Goal: Communication & Community: Answer question/provide support

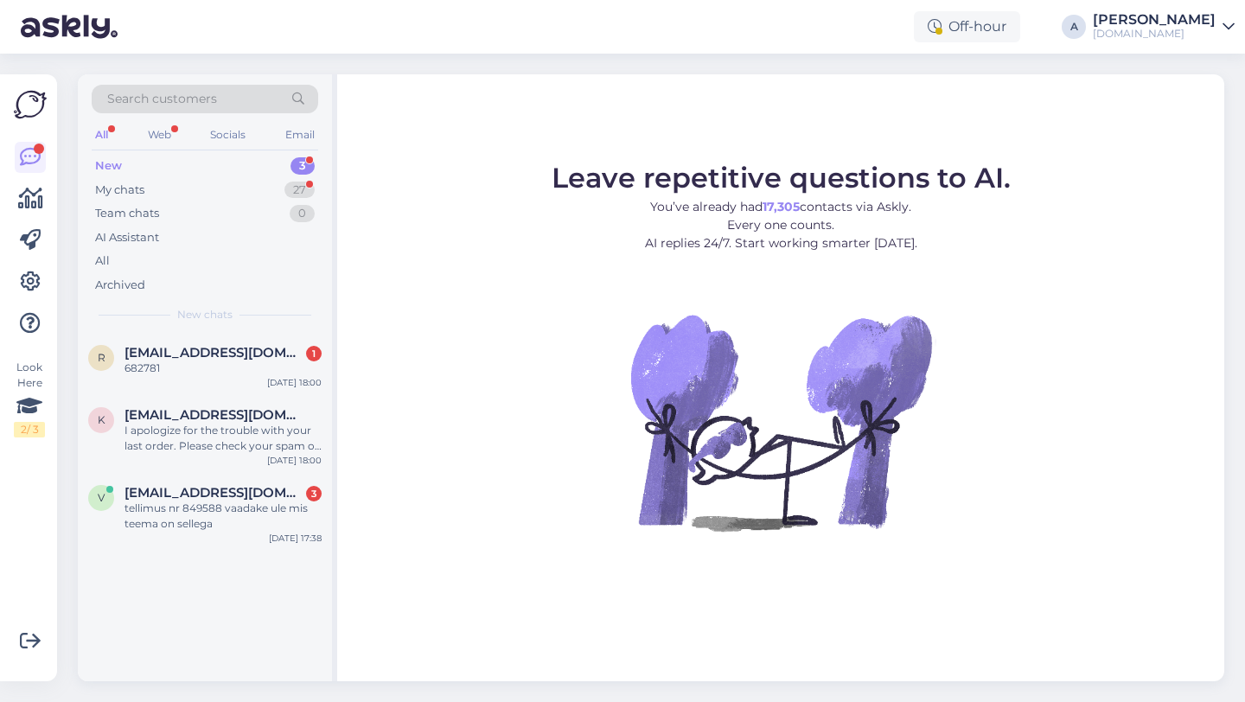
click at [960, 351] on figure "Leave repetitive questions to AI. You’ve already had 17,305 contacts via Askly.…" at bounding box center [781, 370] width 856 height 413
click at [1038, 528] on figure "Leave repetitive questions to AI. You’ve already had 17,305 contacts via Askly.…" at bounding box center [781, 370] width 856 height 413
click at [227, 655] on div "r riskitactics@gmail.com 1 682781 Aug 20 18:00 k kevvu112@gmail.com I apologize…" at bounding box center [205, 507] width 254 height 348
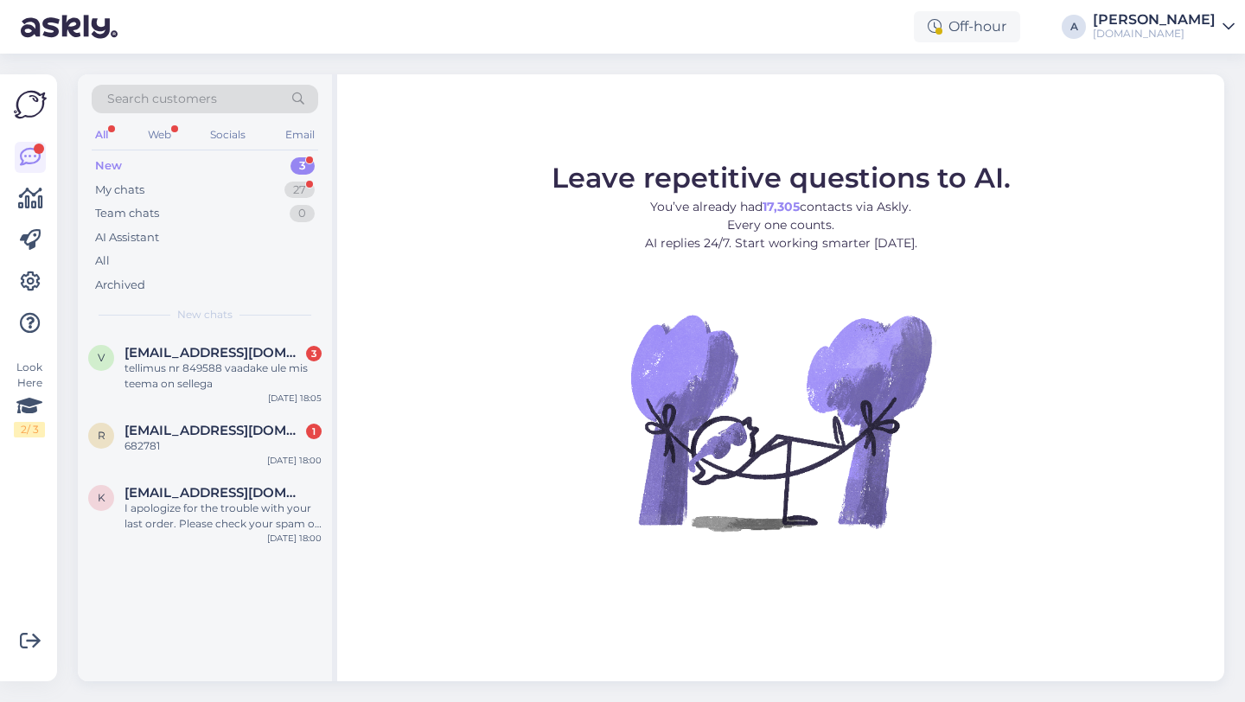
click at [149, 602] on div "v [EMAIL_ADDRESS][DOMAIN_NAME] 3 tellimus nr 849588 vaadake ule mis teema on se…" at bounding box center [205, 507] width 254 height 348
click at [252, 191] on div "My chats 27" at bounding box center [205, 190] width 227 height 24
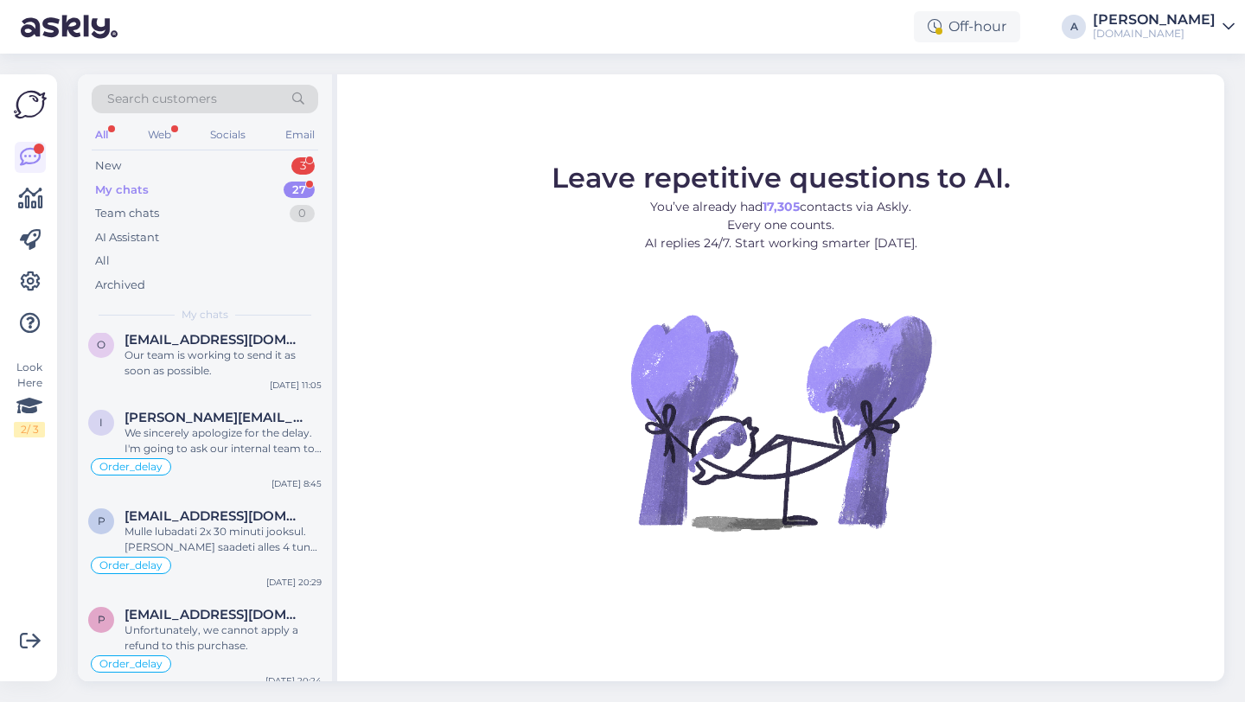
scroll to position [2162, 0]
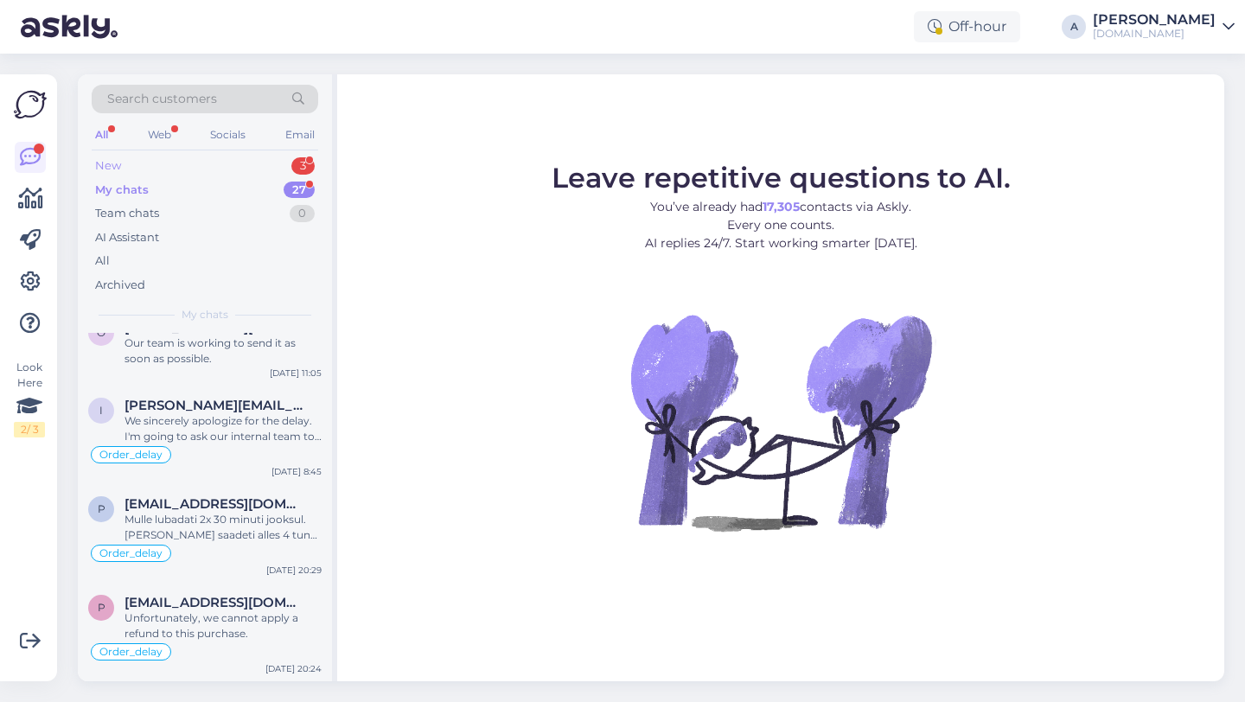
click at [246, 156] on div "New 3" at bounding box center [205, 166] width 227 height 24
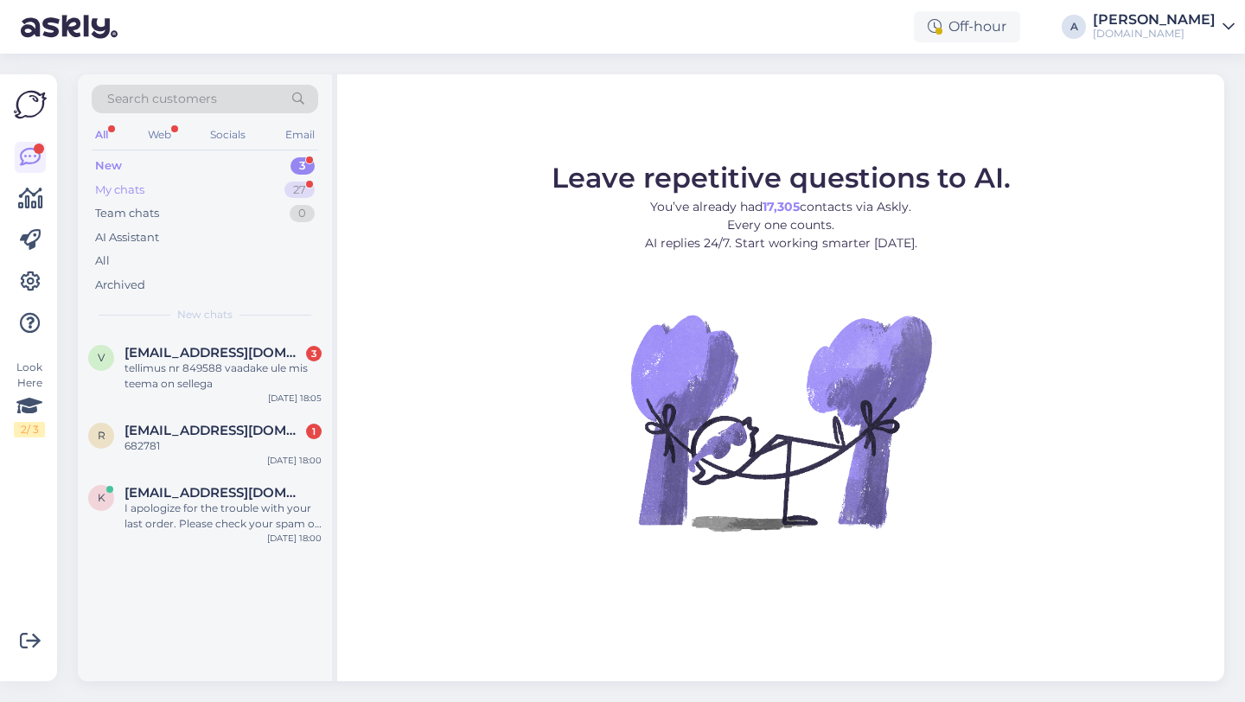
click at [284, 178] on div "My chats 27" at bounding box center [205, 190] width 227 height 24
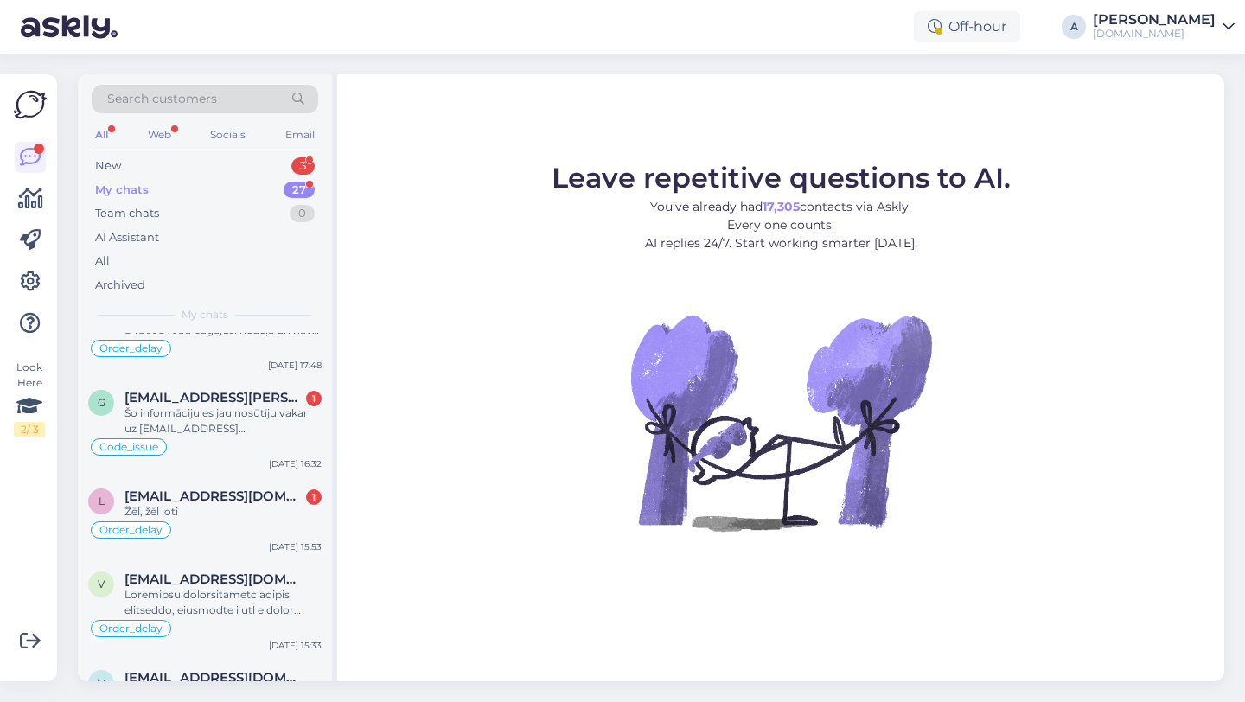
scroll to position [720, 0]
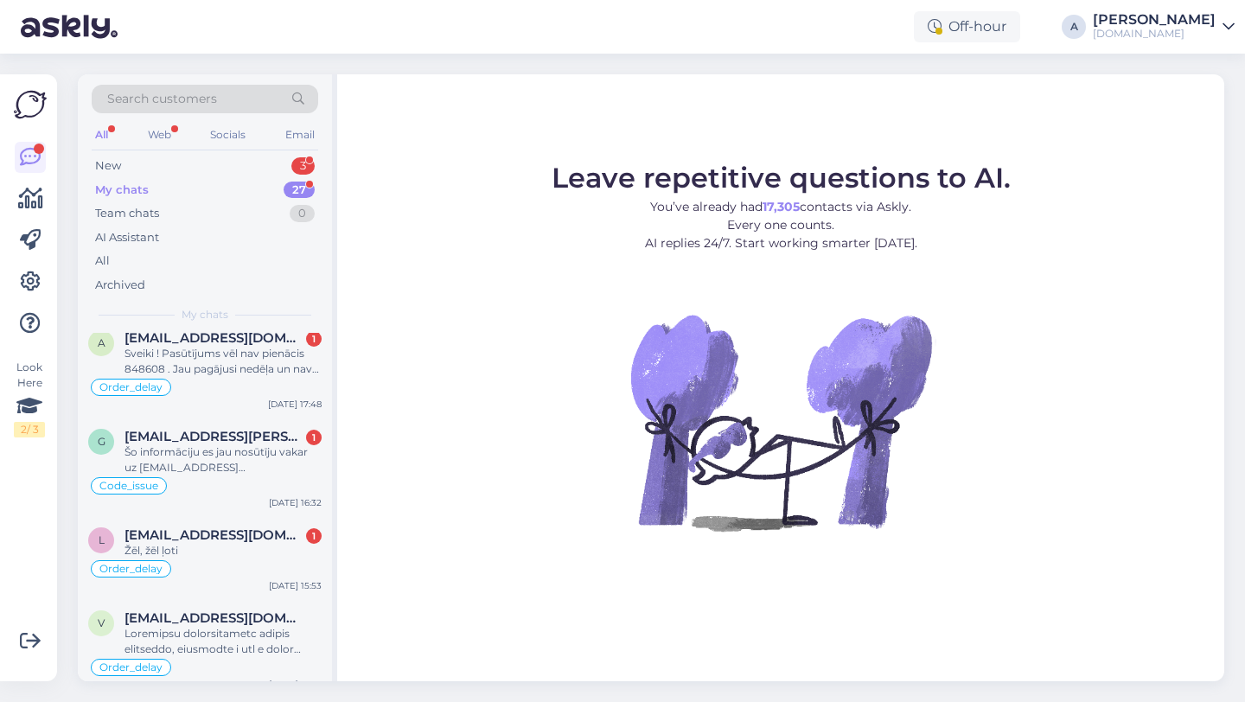
click at [376, 579] on div "Leave repetitive questions to AI. You’ve already had 17,305 contacts via Askly.…" at bounding box center [780, 377] width 887 height 607
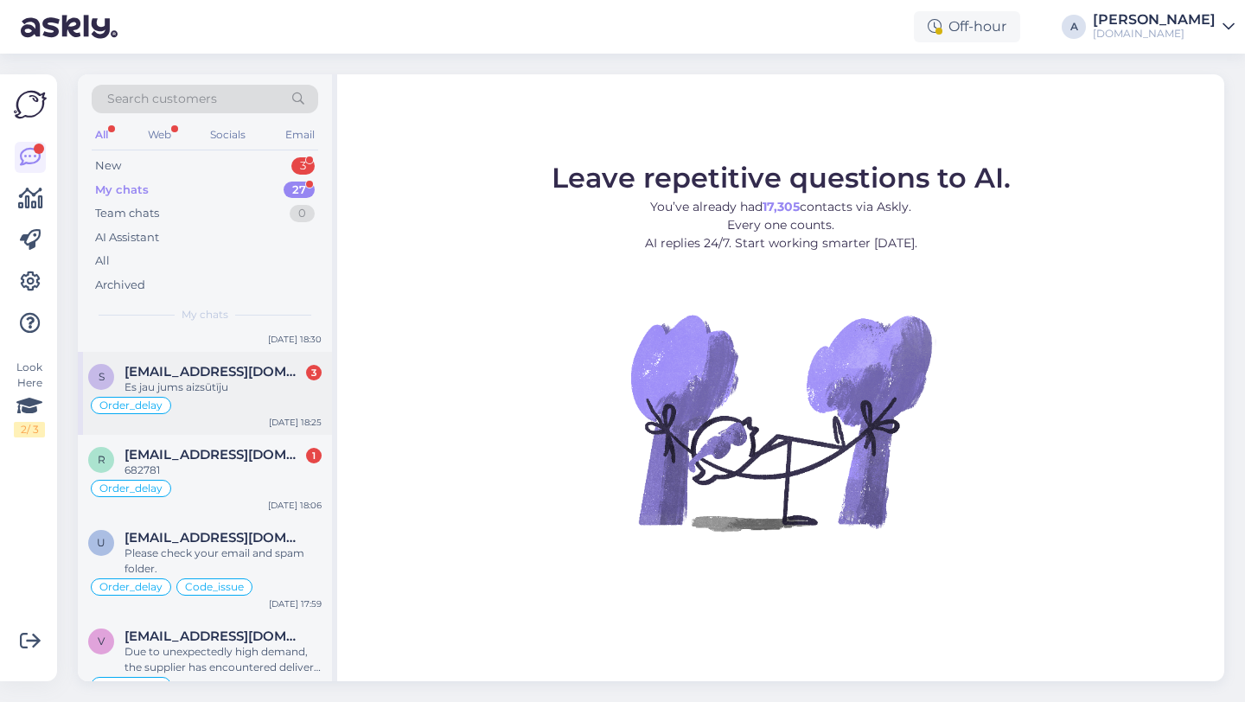
scroll to position [182, 0]
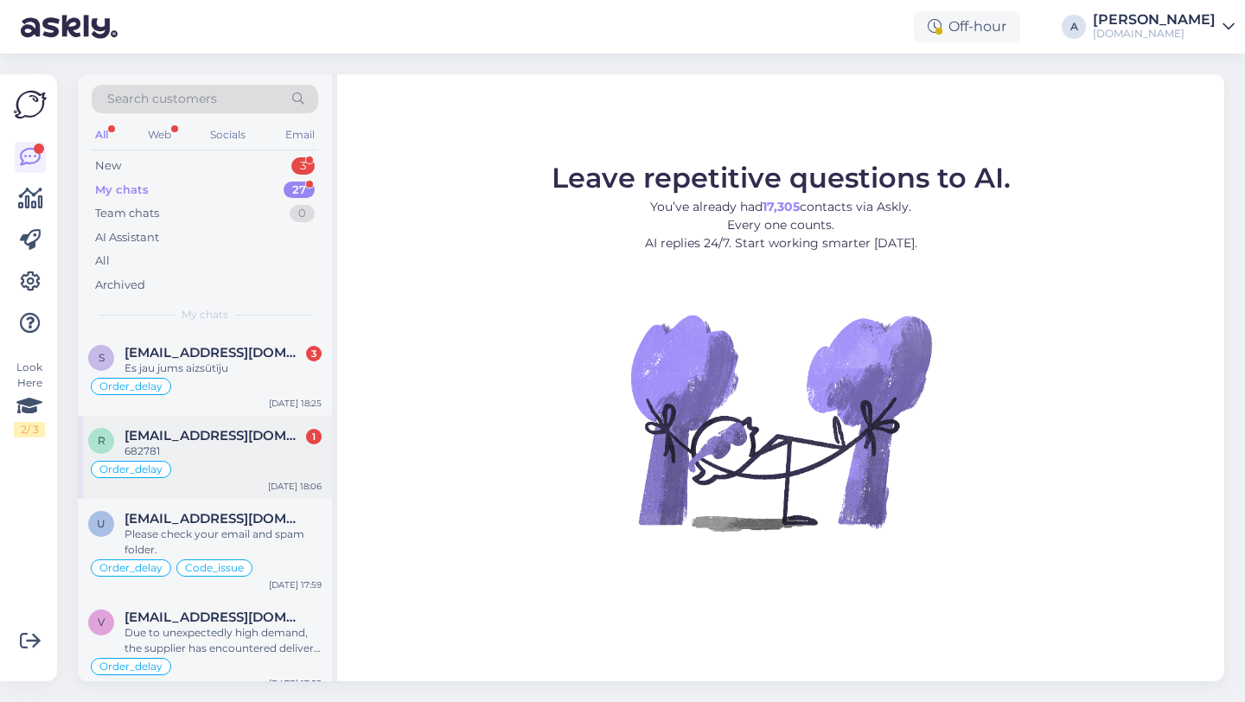
click at [213, 460] on div "Order_delay" at bounding box center [204, 469] width 233 height 21
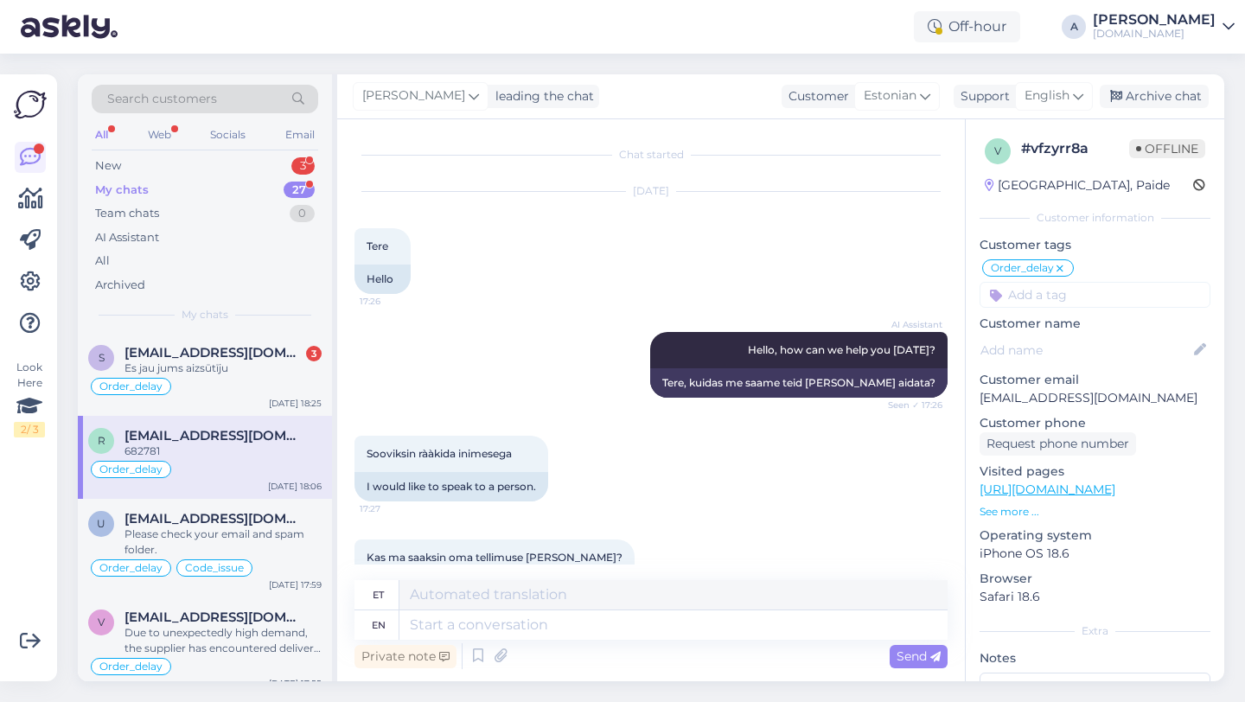
scroll to position [371, 0]
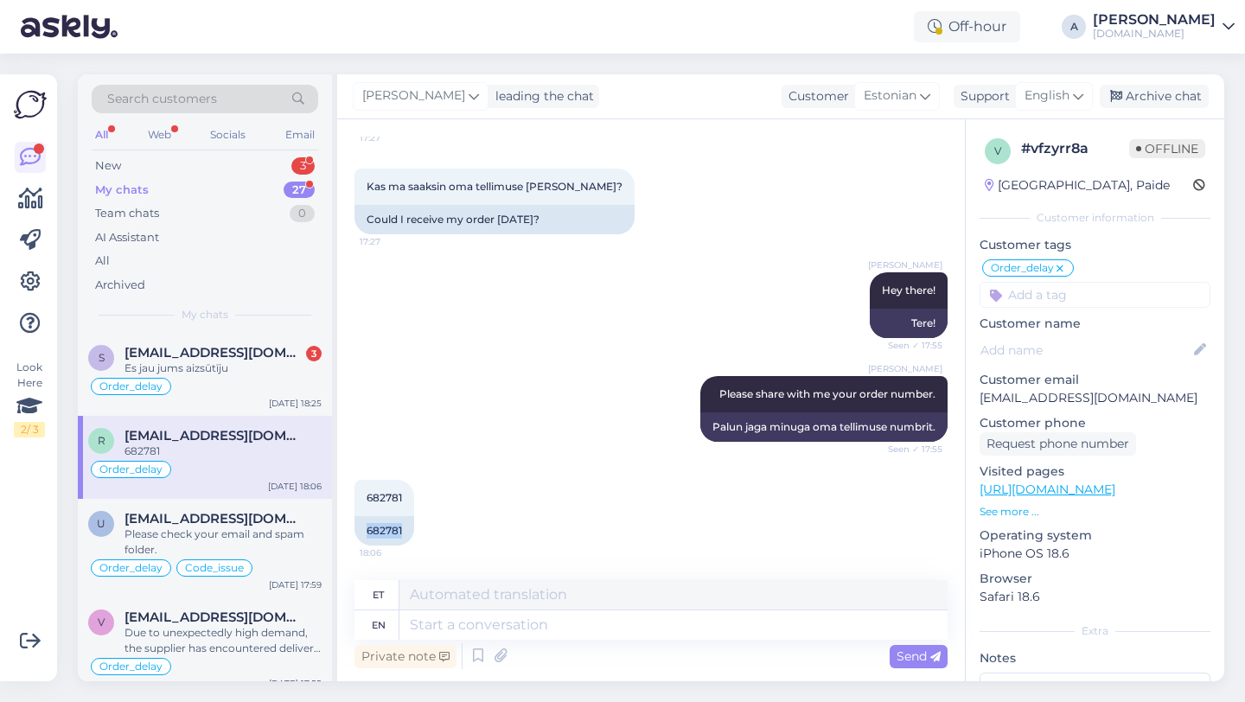
drag, startPoint x: 410, startPoint y: 526, endPoint x: 348, endPoint y: 527, distance: 62.3
click at [348, 527] on div "Chat started Aug 20 2025 Tere 17:26 Hello AI Assistant Hello, how can we help y…" at bounding box center [651, 400] width 628 height 562
copy div "682781"
click at [472, 636] on textarea at bounding box center [673, 624] width 548 height 29
paste textarea "Due to unexpectedly high demand, the supplier has encountered delivery difficul…"
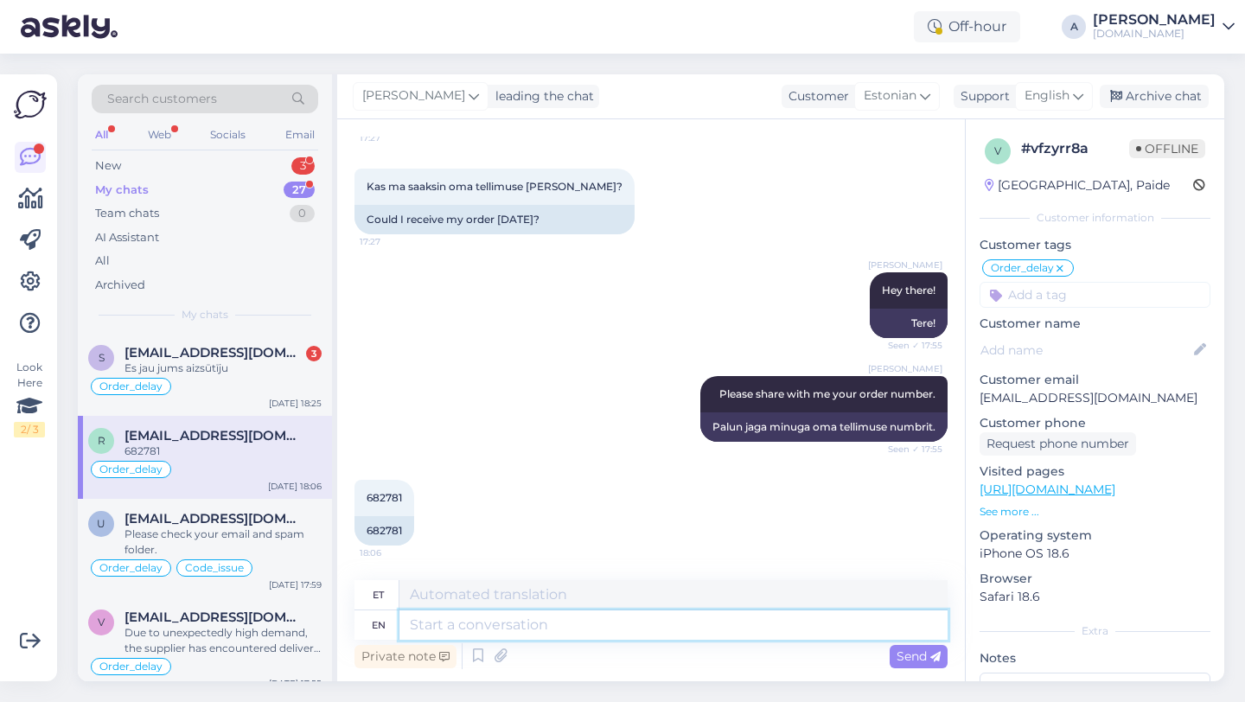
type textarea "Due to unexpectedly high demand, the supplier has encountered delivery difficul…"
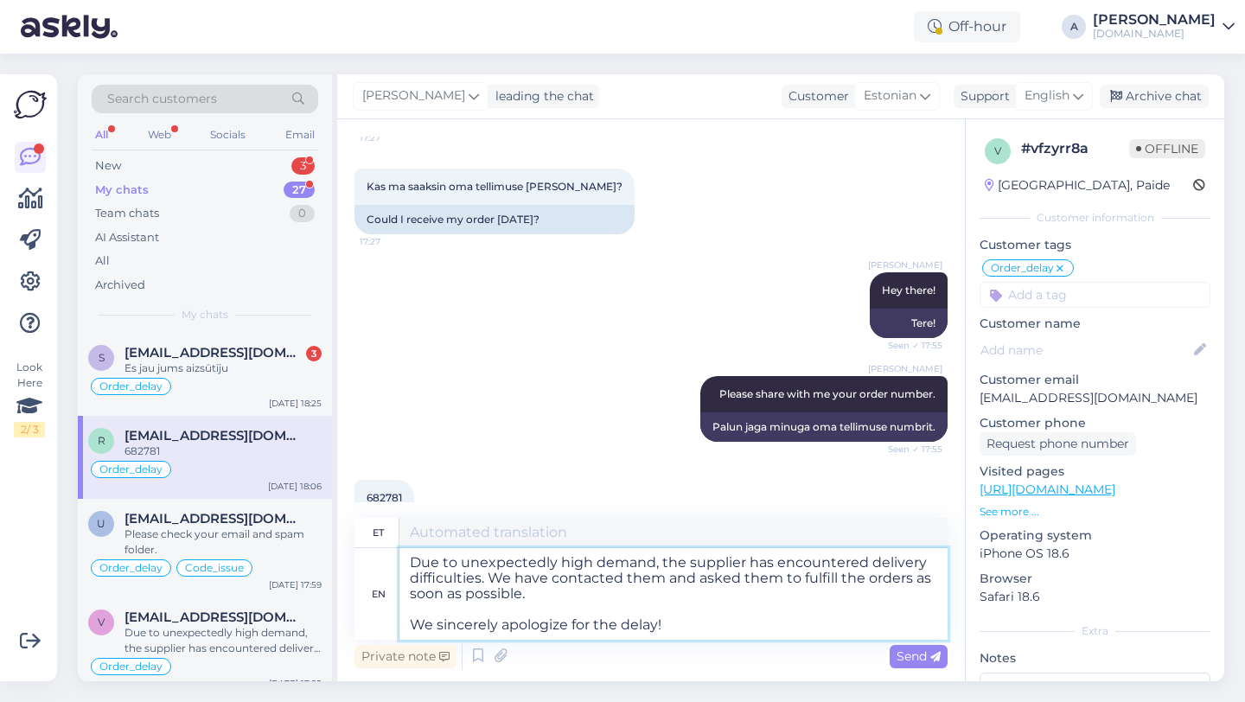
type textarea "Ootamatult suure nõudluse tõttu on tarnijal tekkinud tarneraskusi. Oleme nendeg…"
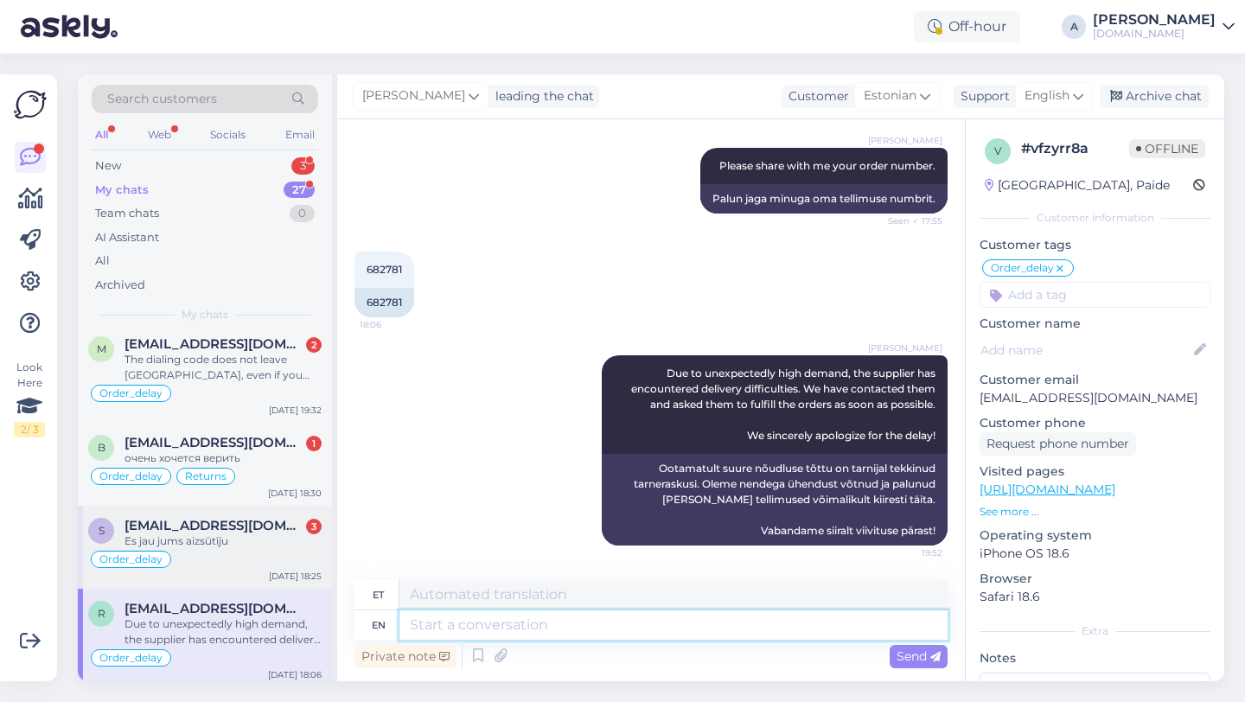
scroll to position [7, 0]
click at [206, 539] on div "Es jau jums aizsūtīju" at bounding box center [223, 543] width 197 height 16
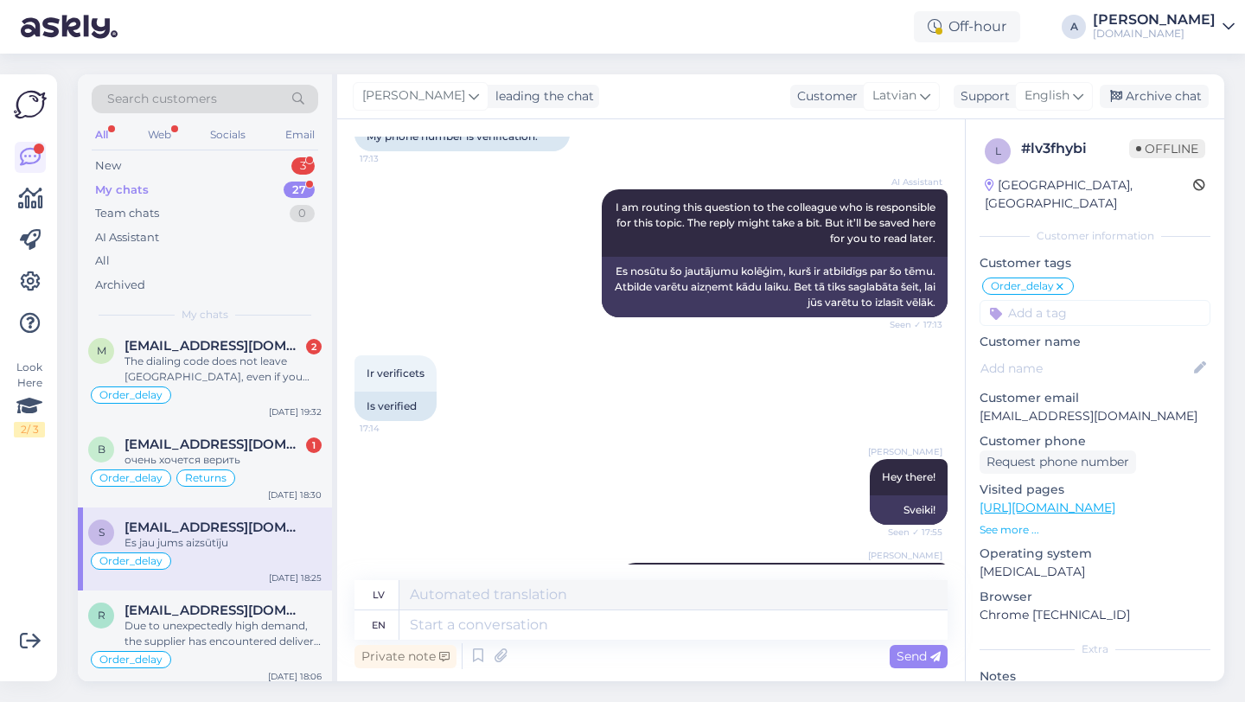
scroll to position [1014, 0]
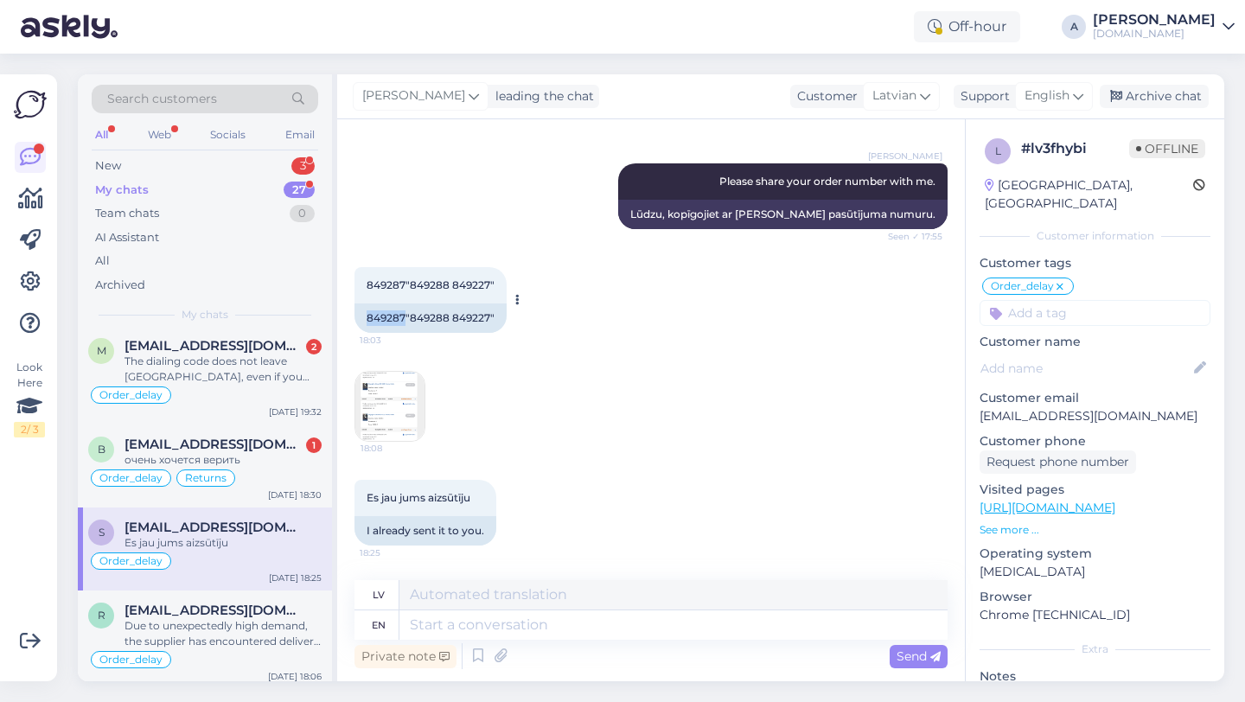
drag, startPoint x: 406, startPoint y: 316, endPoint x: 365, endPoint y: 314, distance: 40.7
click at [365, 314] on div "849287"849288 849227"" at bounding box center [430, 317] width 152 height 29
click at [435, 627] on textarea at bounding box center [673, 624] width 548 height 29
paste textarea "Due to unexpectedly high demand, the supplier has encountered delivery difficul…"
type textarea "Due to unexpectedly high demand, the supplier has encountered delivery difficul…"
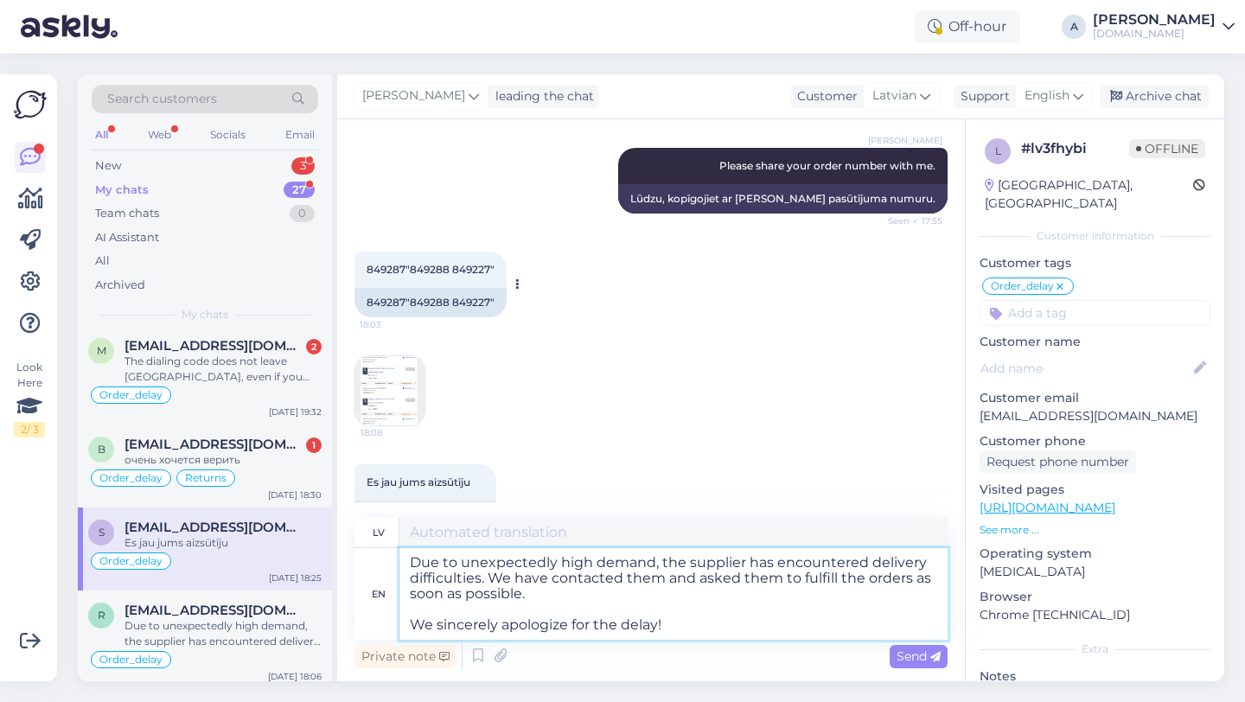
type textarea "Negaidīti lielā pieprasījuma dēļ piegādātājam ir radušās piegādes grūtības. Esa…"
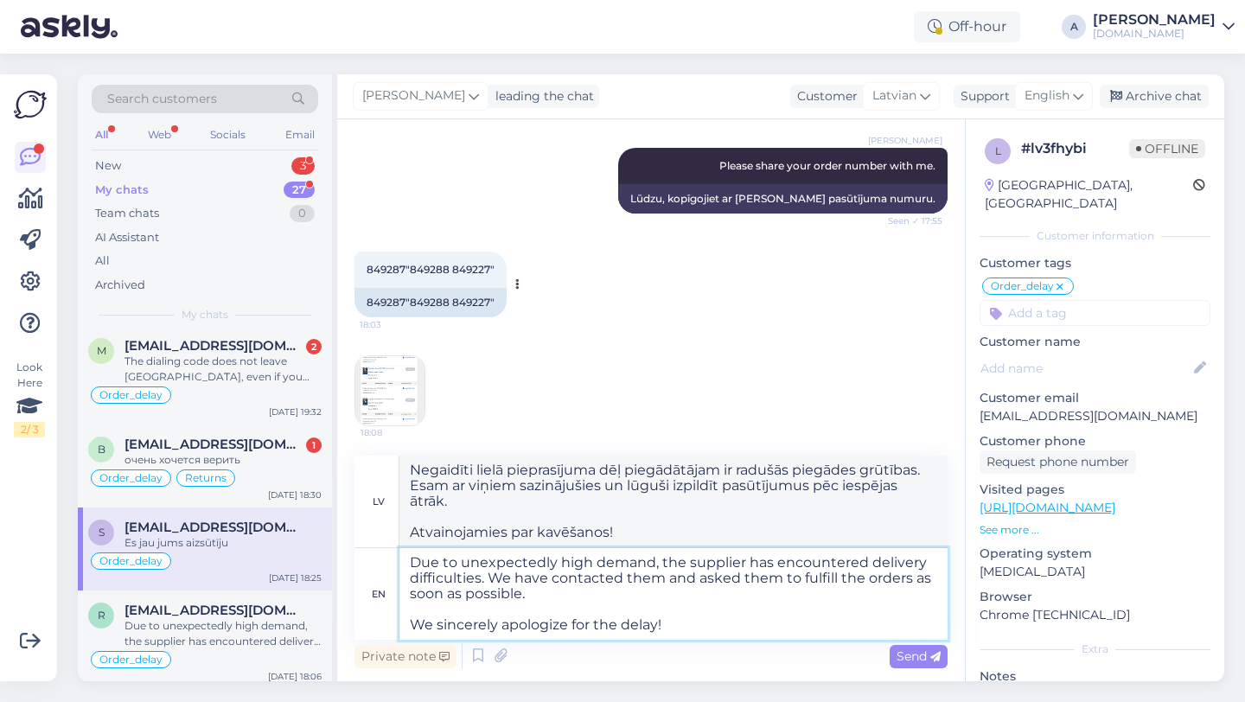
type textarea "Due to unexpectedly high demand, the supplier has encountered delivery difficul…"
drag, startPoint x: 404, startPoint y: 319, endPoint x: 347, endPoint y: 319, distance: 57.1
click at [347, 319] on div "Chat started Aug 20 2025 Labdien kad es saņemšu savus kodus ko iegādājos pie ju…" at bounding box center [651, 400] width 628 height 562
copy div "849287"
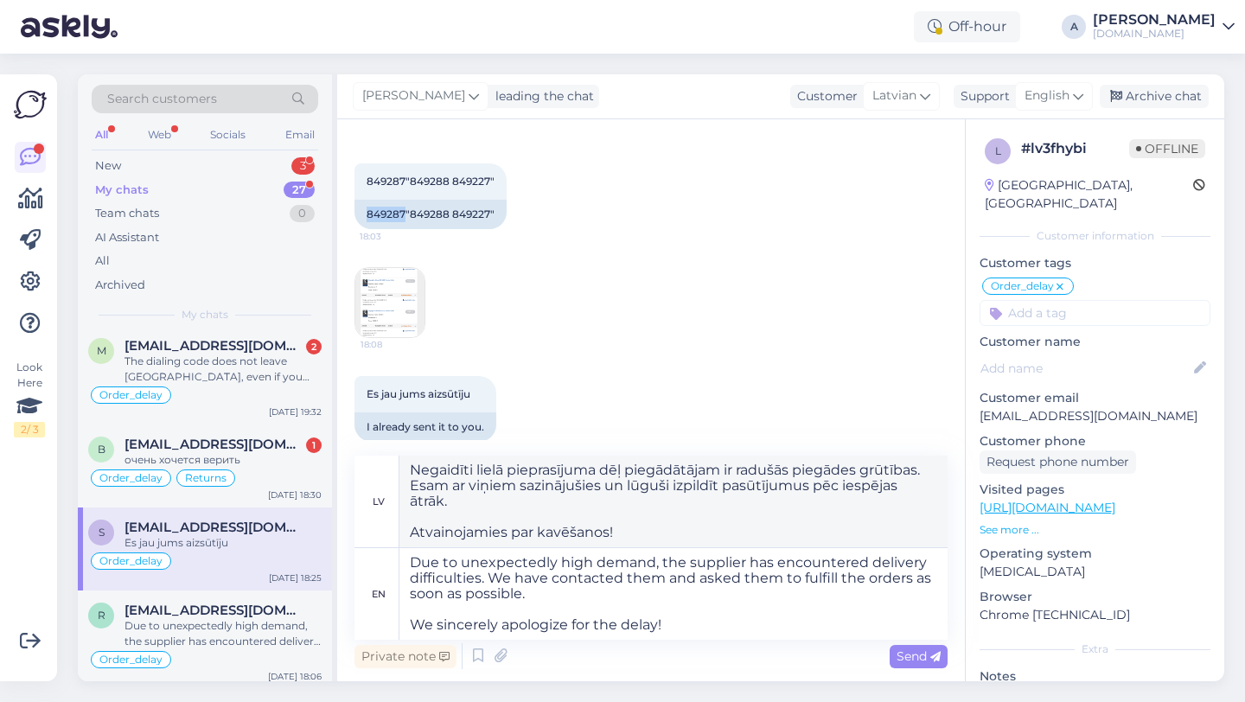
scroll to position [1139, 0]
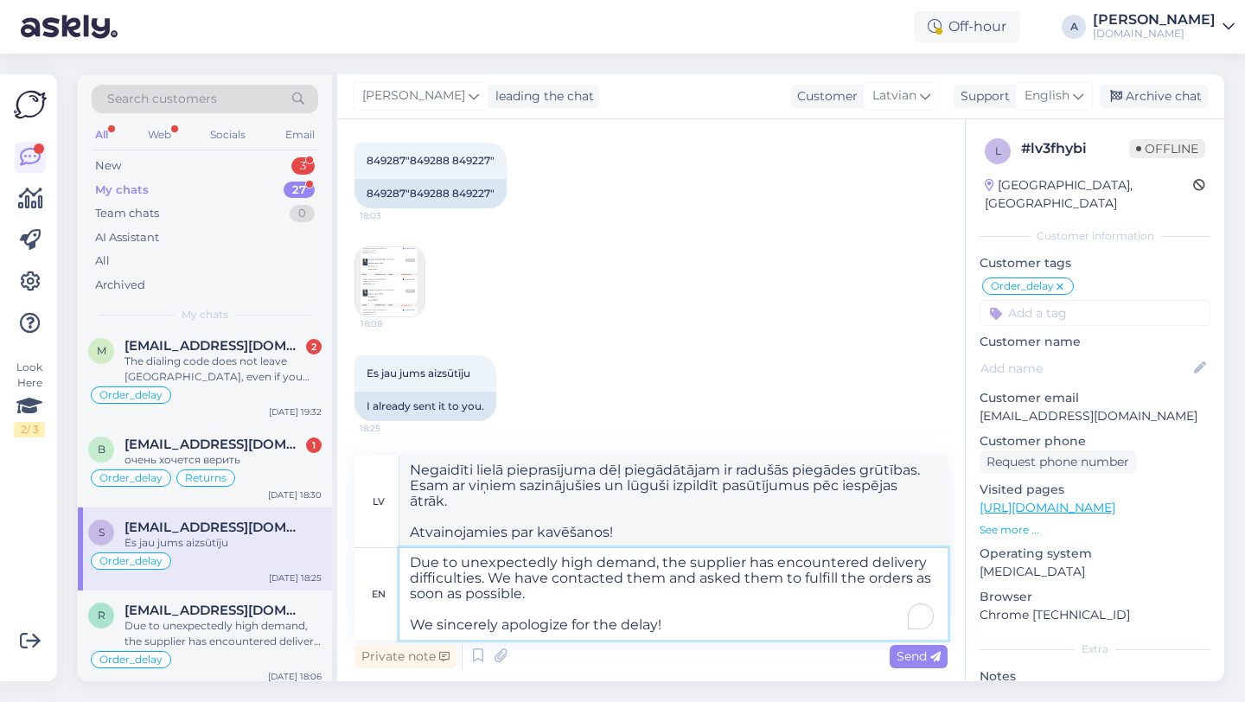
drag, startPoint x: 674, startPoint y: 626, endPoint x: 402, endPoint y: 563, distance: 278.7
click at [398, 563] on div "en Due to unexpectedly high demand, the supplier has encountered delivery diffi…" at bounding box center [650, 594] width 593 height 92
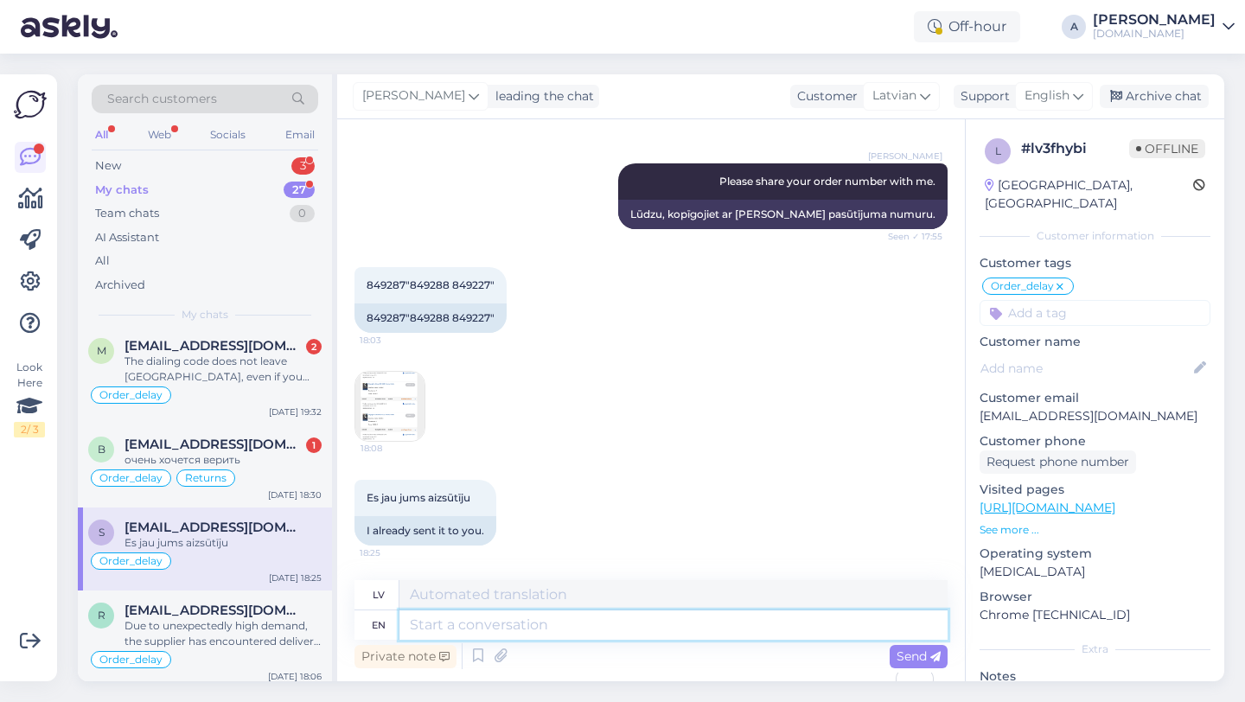
scroll to position [1014, 0]
click at [431, 629] on textarea "To enrich screen reader interactions, please activate Accessibility in Grammarl…" at bounding box center [673, 624] width 548 height 29
type textarea "I"
type textarea "Es"
type textarea "I will"
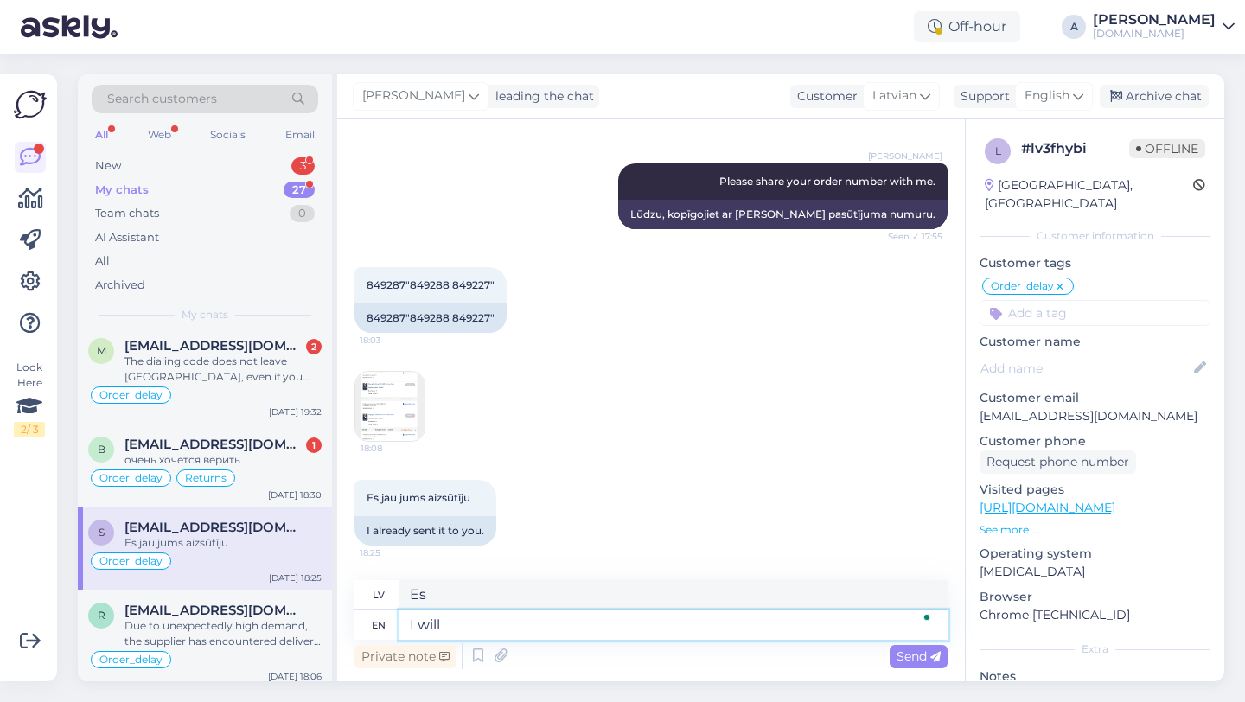
type textarea "Es darīšu"
type textarea "I will be sja"
type textarea "Es būšu"
type textarea "I will be s"
type textarea "Es būšu s"
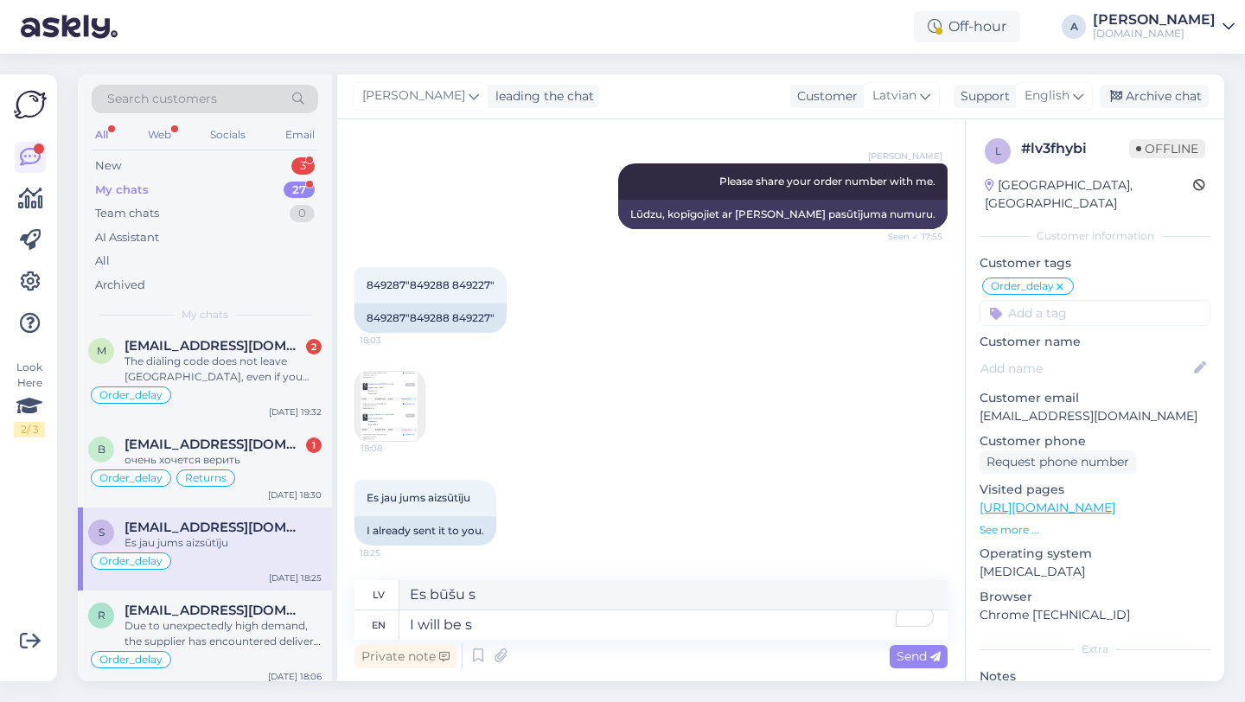
click at [384, 405] on img at bounding box center [389, 406] width 69 height 69
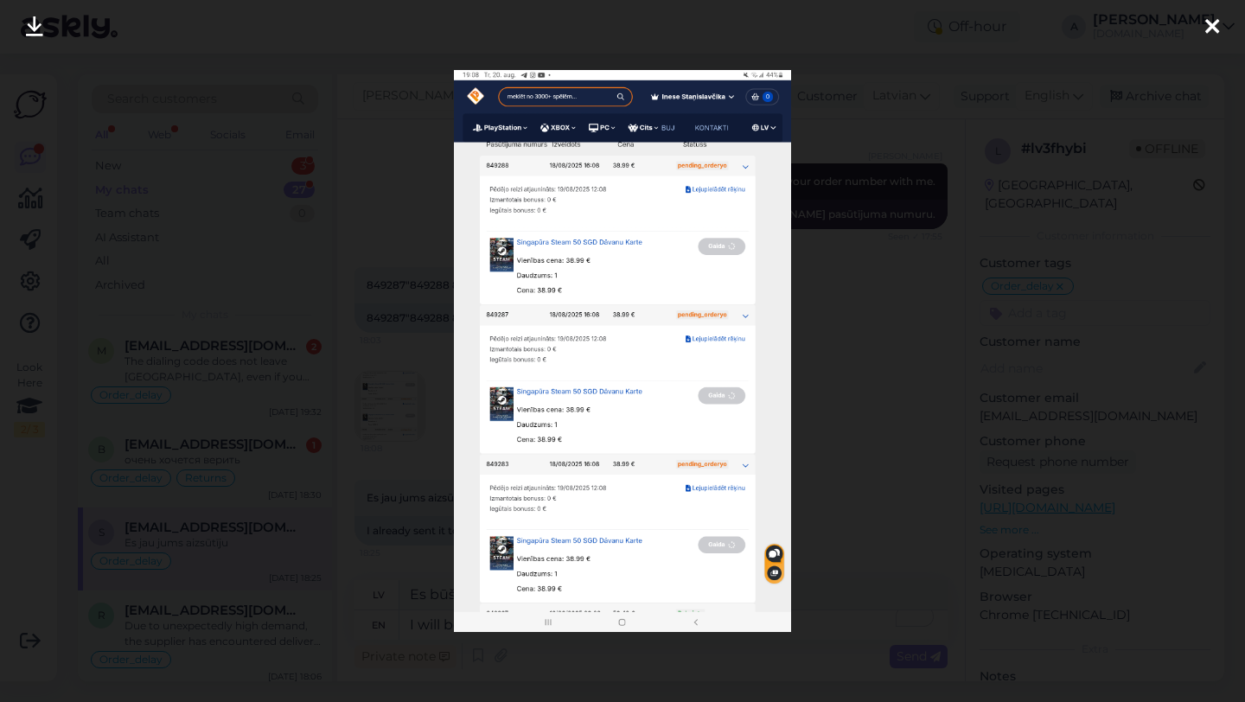
click at [1207, 26] on icon at bounding box center [1212, 27] width 14 height 22
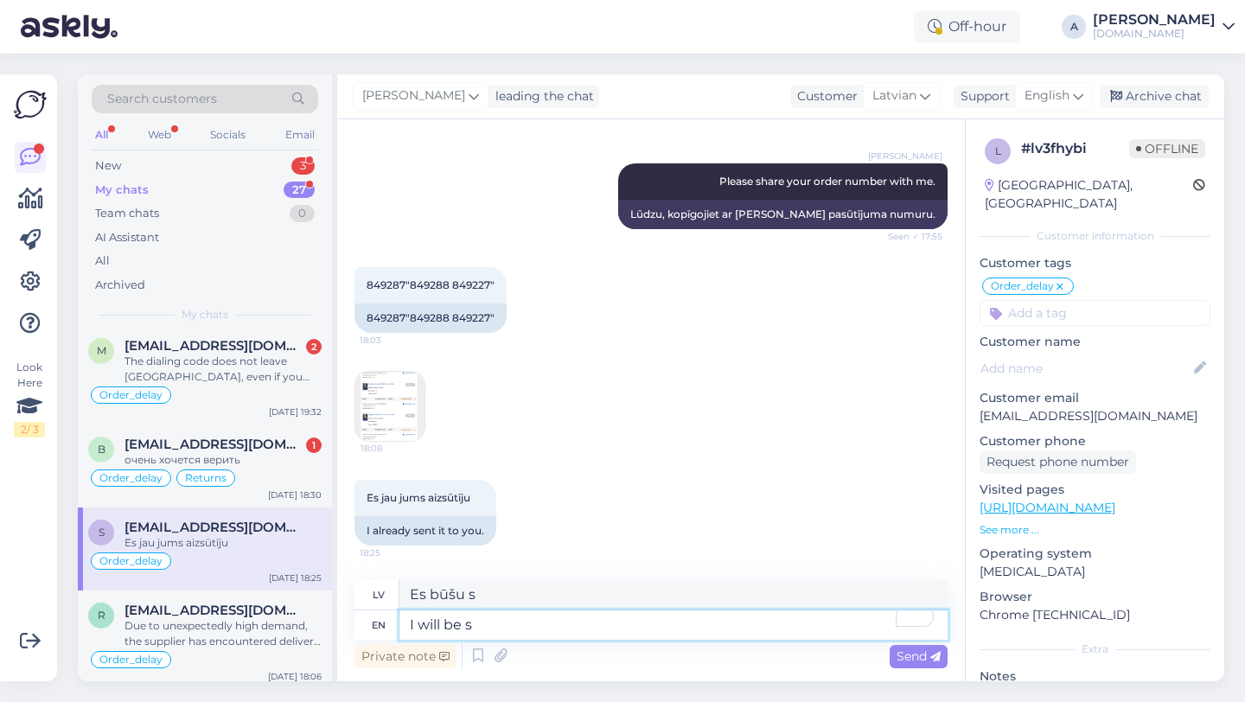
click at [533, 629] on textarea "I will be s" at bounding box center [673, 624] width 548 height 29
type textarea "I will be sharing y"
type textarea "Es dalīšos"
type textarea "I will be sharing your ord"
type textarea "Es dalīšos ar tavējo"
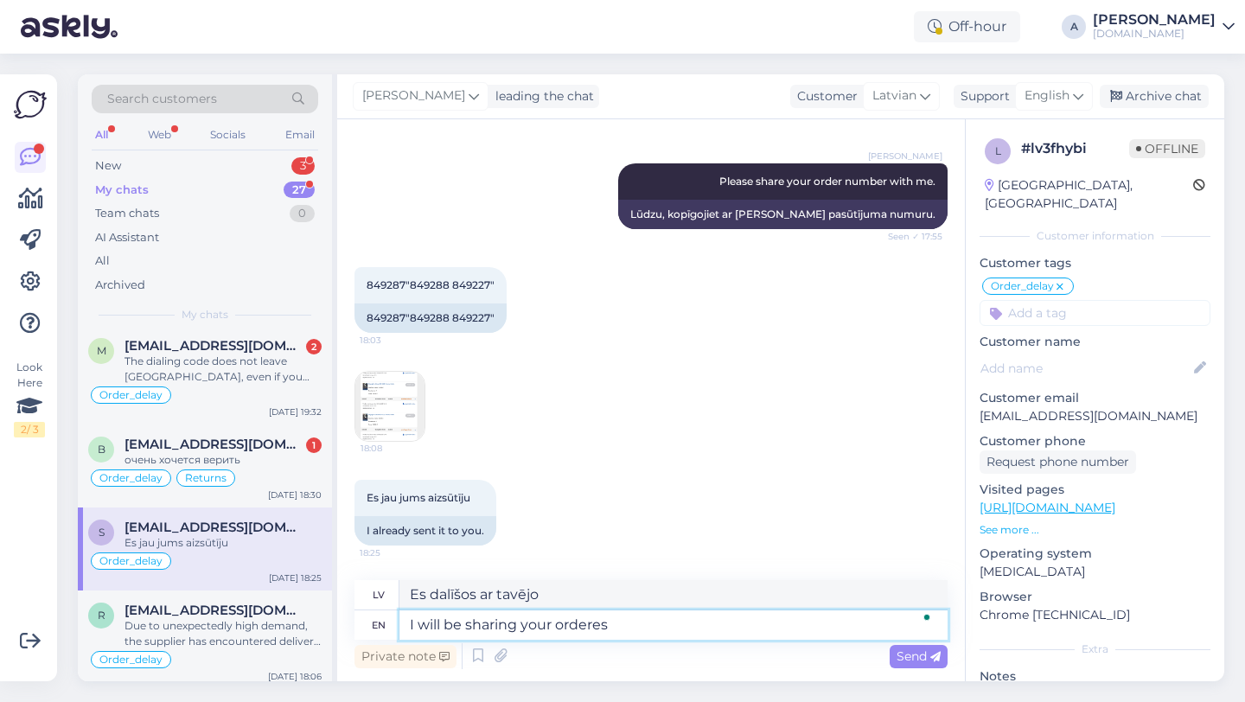
type textarea "I will be sharing your orderes"
type textarea "Es dalīšos ar jūsu pasūtījumiem"
type textarea "I will be sharing your orderes with our i"
type textarea "Es dalīšos ar jūsu pasūtījumiem ar mūsu"
type textarea "I will be sharing your orderes with our internal t"
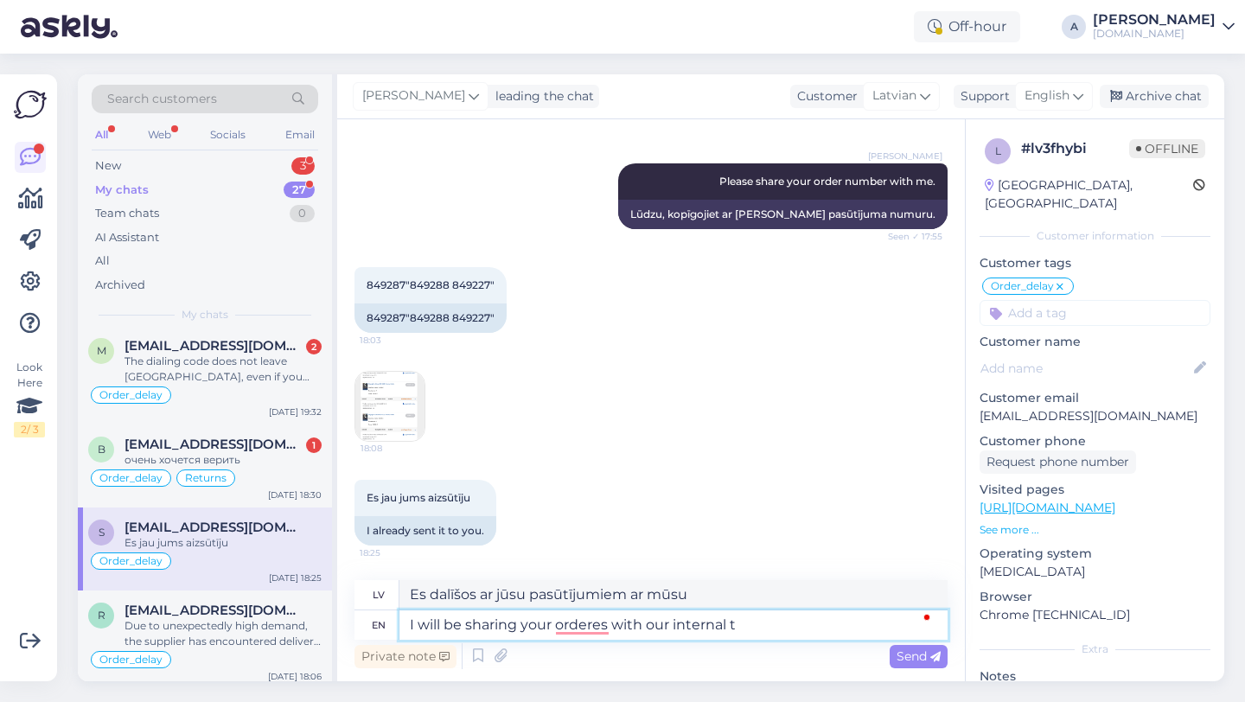
type textarea "Es dalīšos ar jūsu pasūtījumiem ar mūsu iekšējo komandu."
type textarea "I will be sharing your orders with our internal team."
click at [917, 659] on span "Send" at bounding box center [919, 656] width 44 height 16
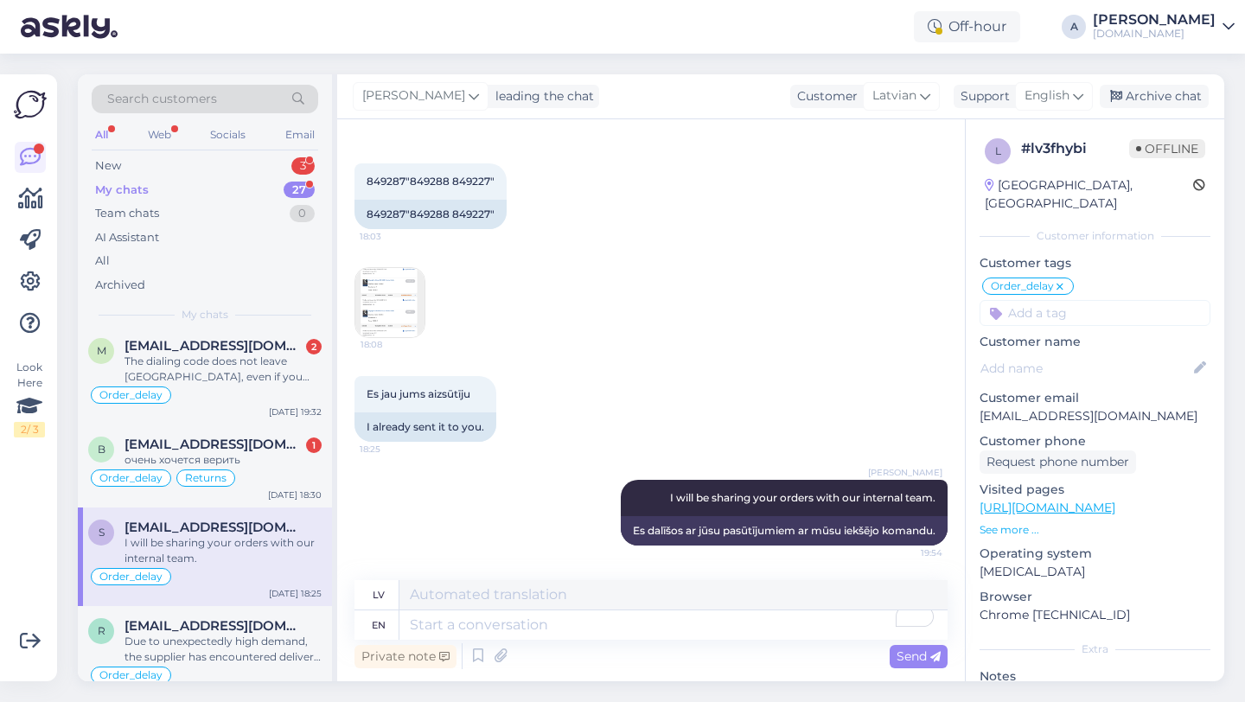
scroll to position [0, 0]
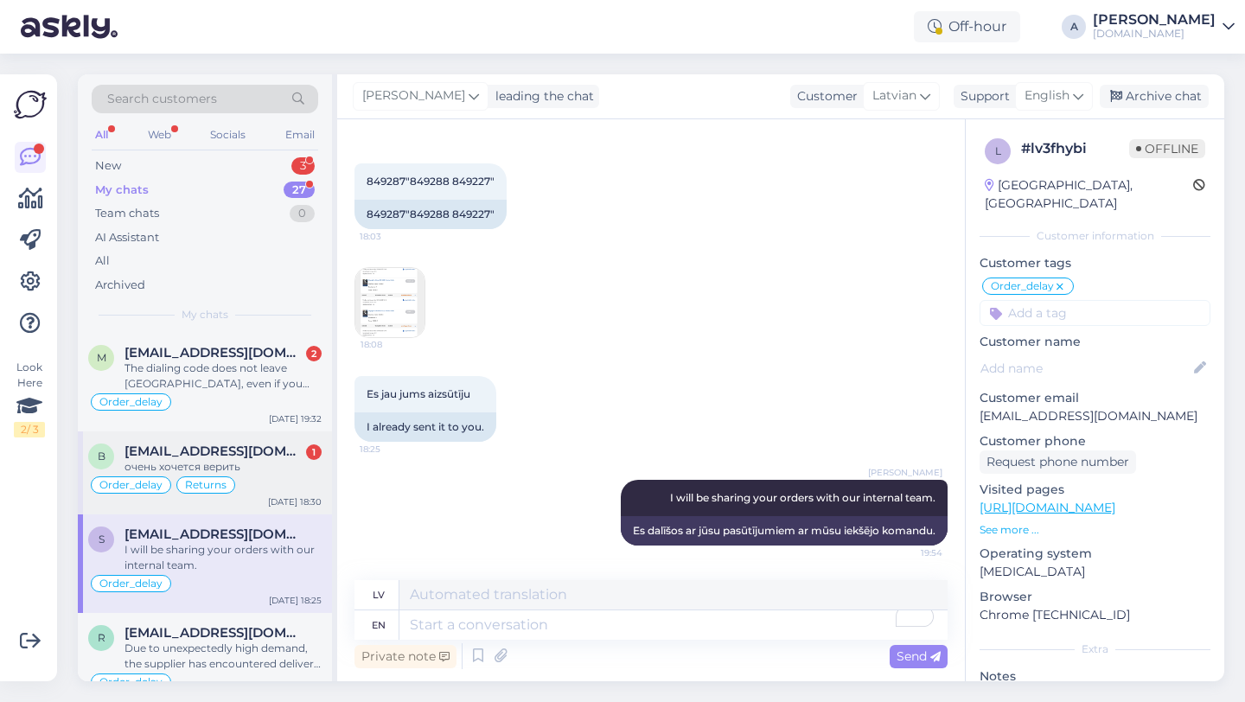
click at [270, 482] on div "Order_delay Returns" at bounding box center [204, 485] width 233 height 21
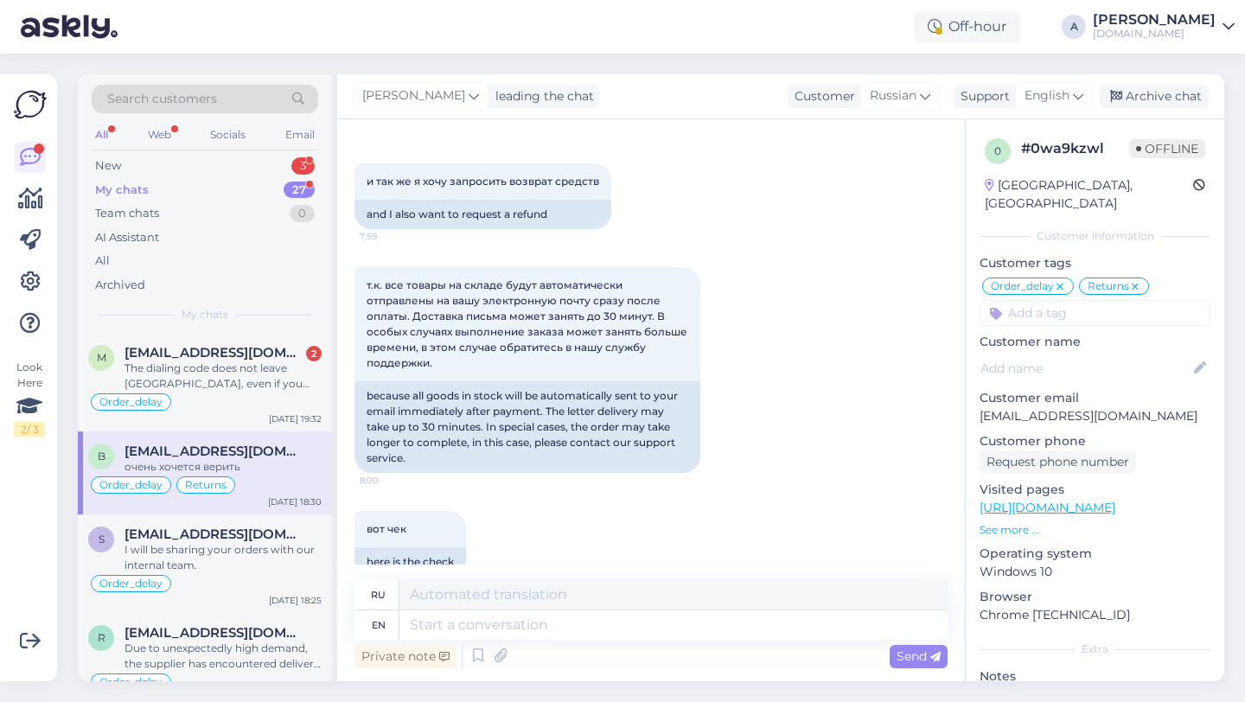
scroll to position [7543, 0]
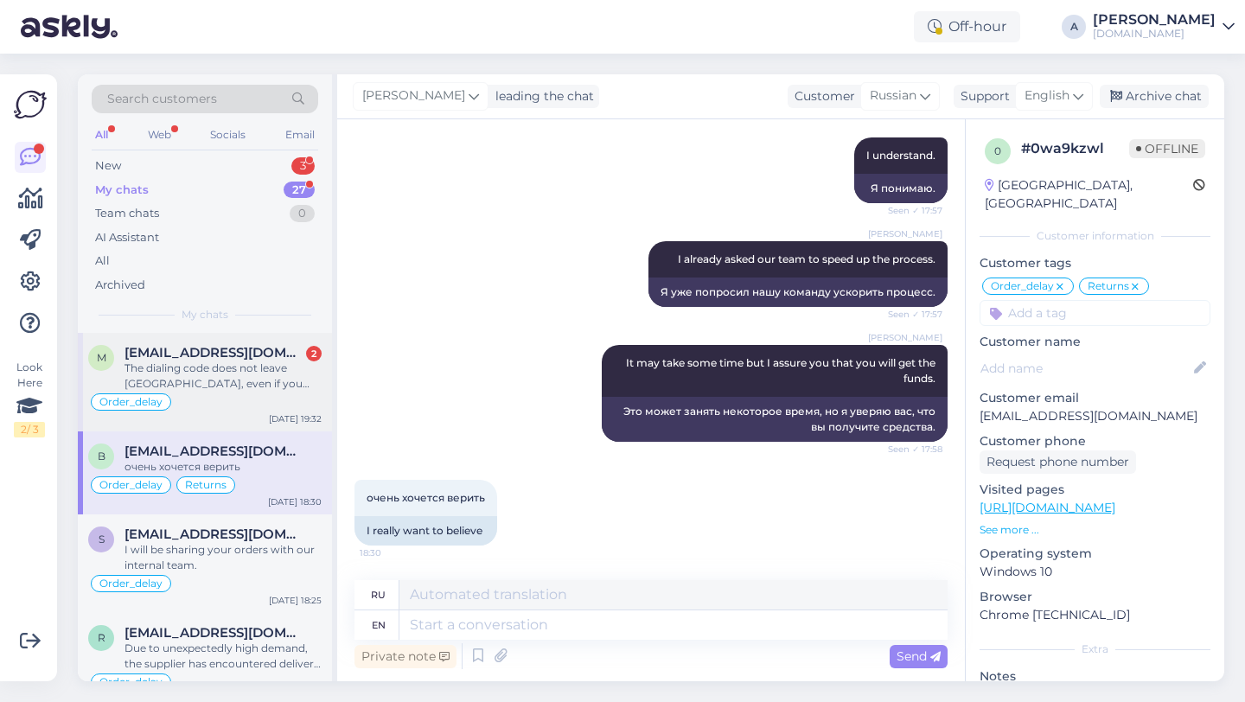
click at [238, 393] on div "Order_delay" at bounding box center [204, 402] width 233 height 21
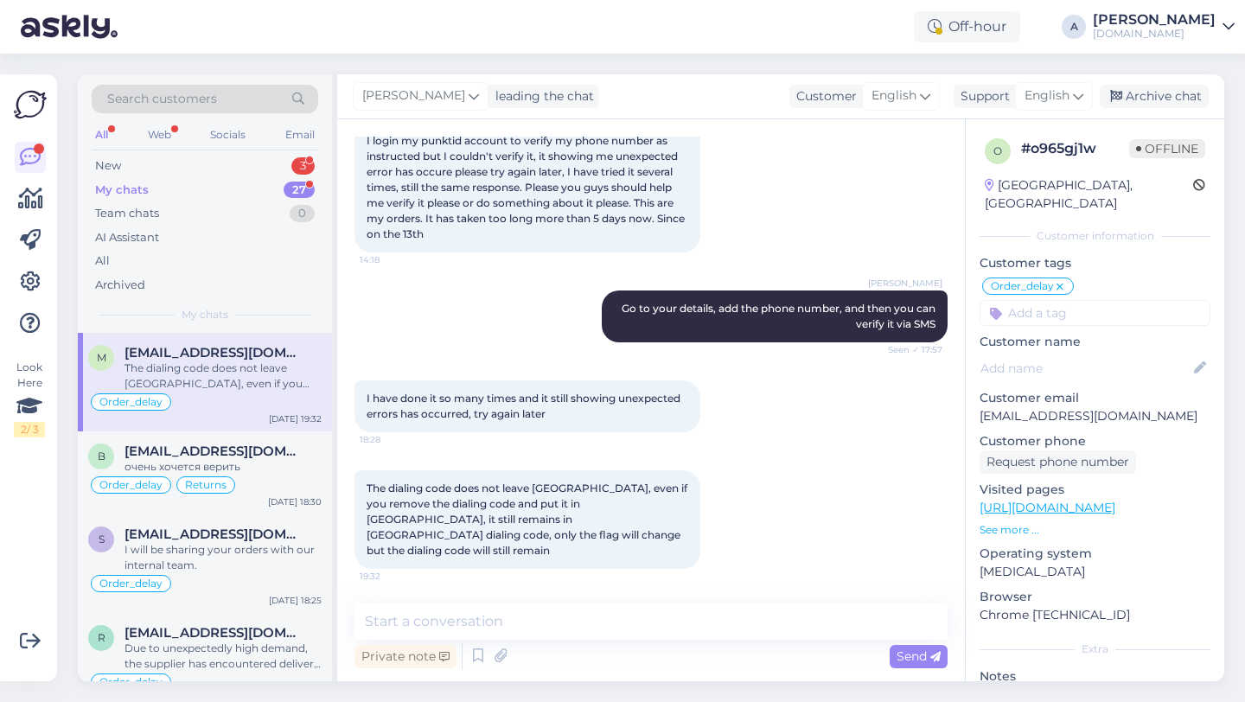
scroll to position [6607, 0]
click at [444, 621] on textarea at bounding box center [650, 622] width 593 height 36
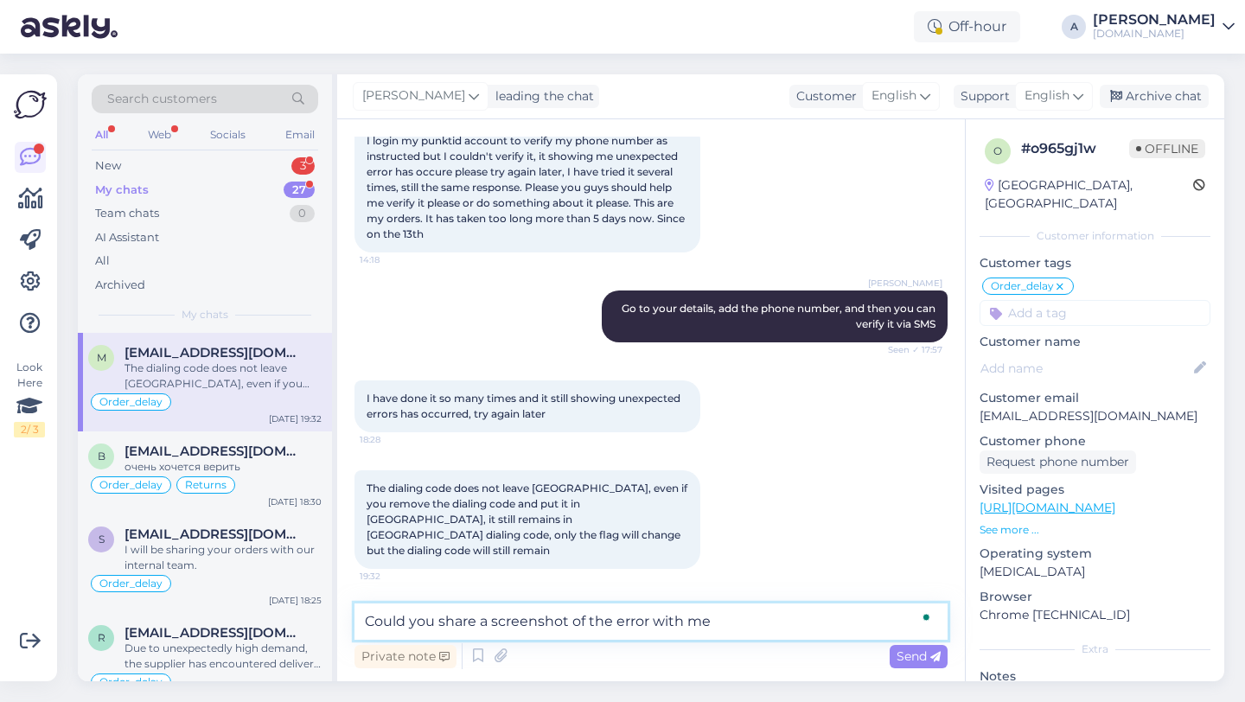
type textarea "Could you share a screenshot of the error with me?"
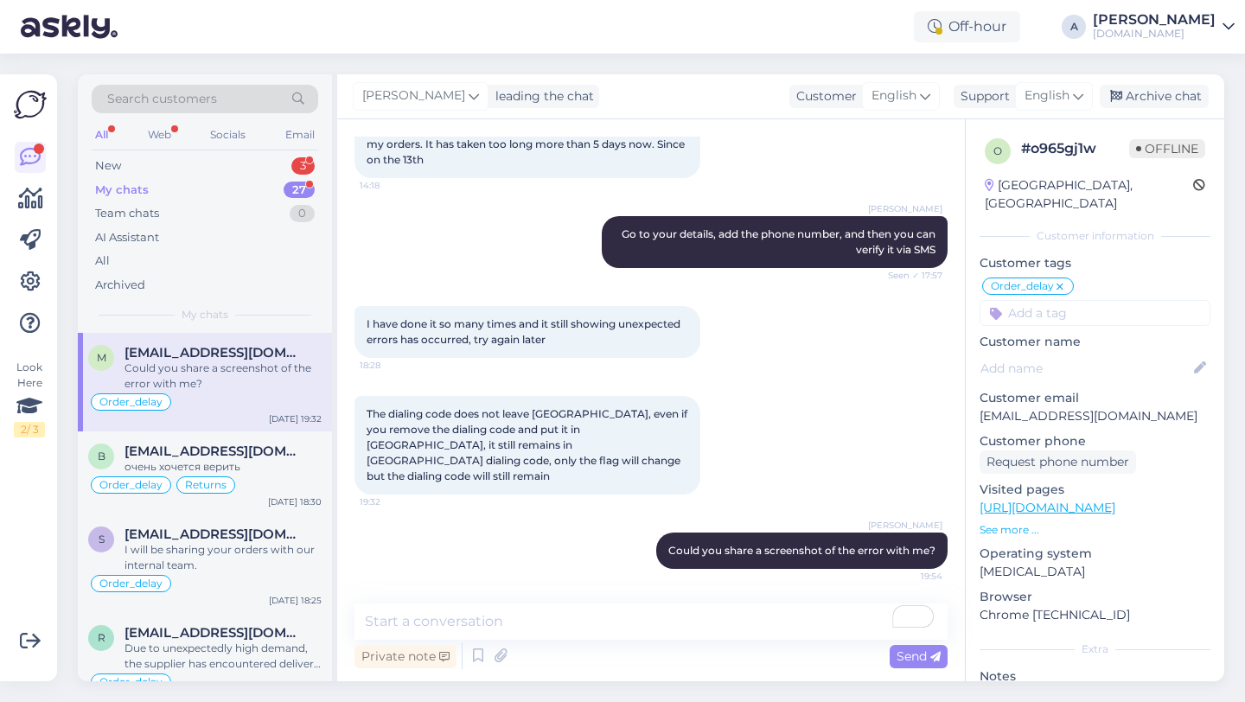
click at [266, 183] on div "My chats 27" at bounding box center [205, 190] width 227 height 24
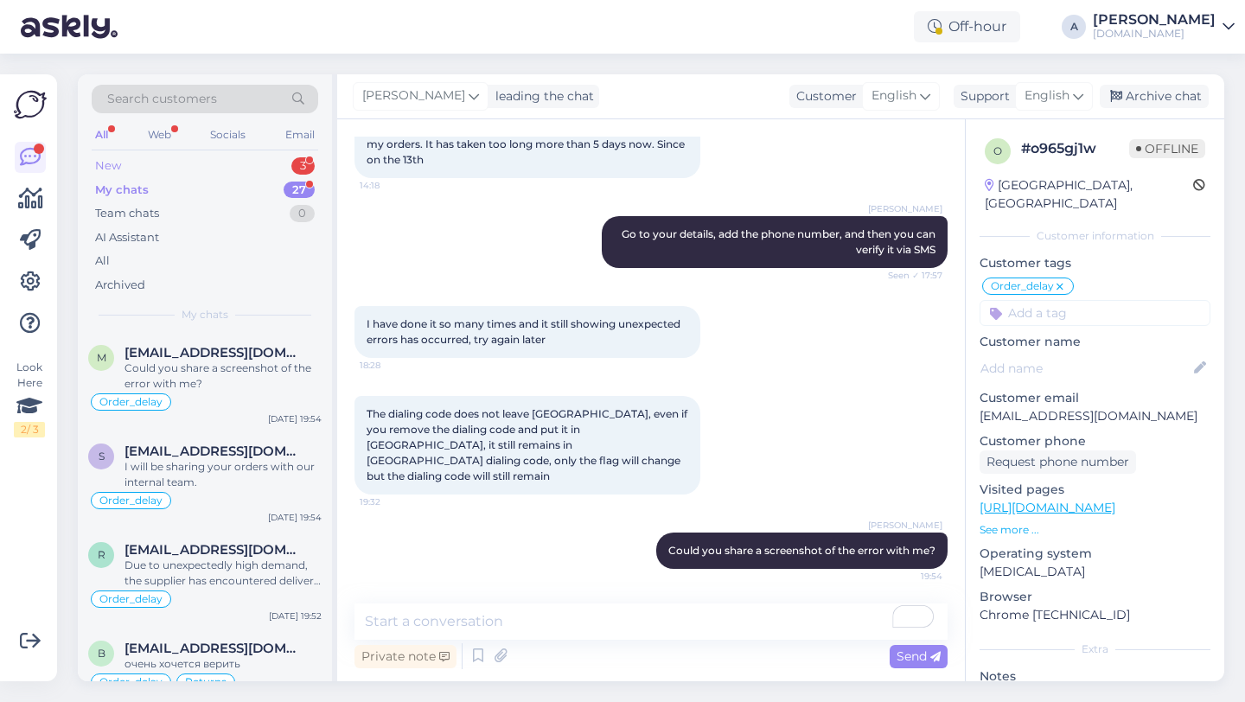
click at [265, 163] on div "New 3" at bounding box center [205, 166] width 227 height 24
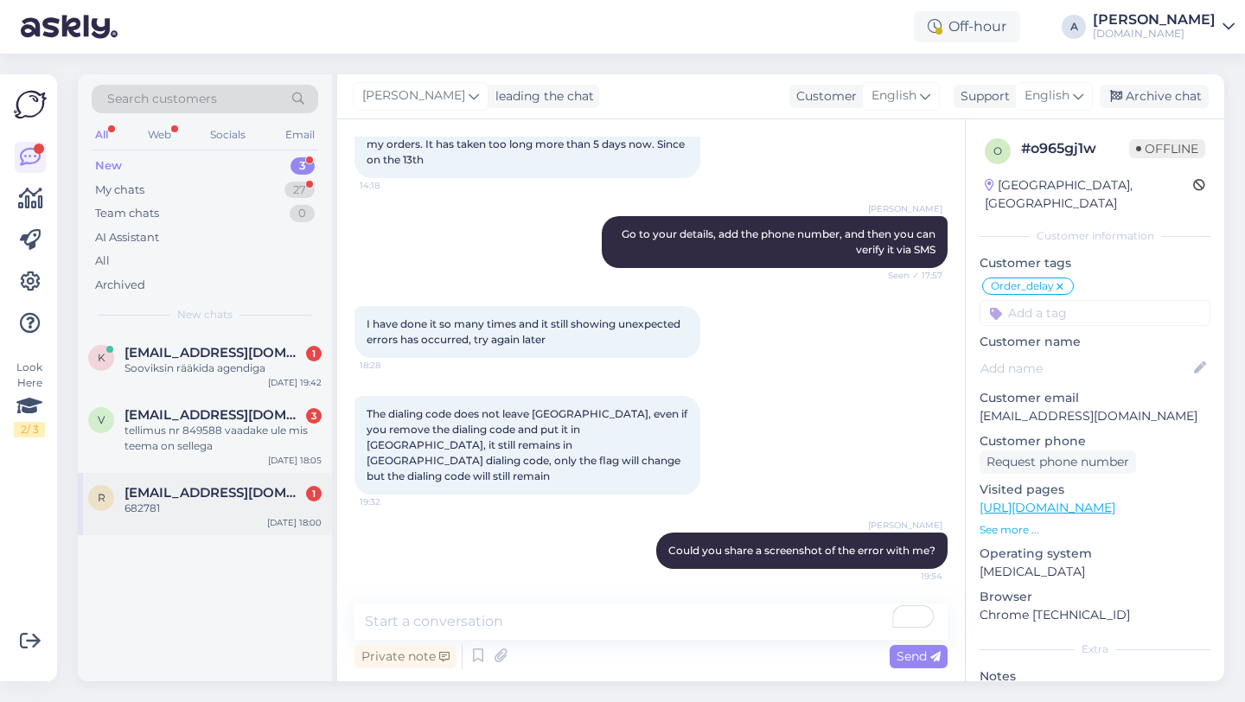
click at [245, 498] on span "riskitactics@gmail.com" at bounding box center [215, 493] width 180 height 16
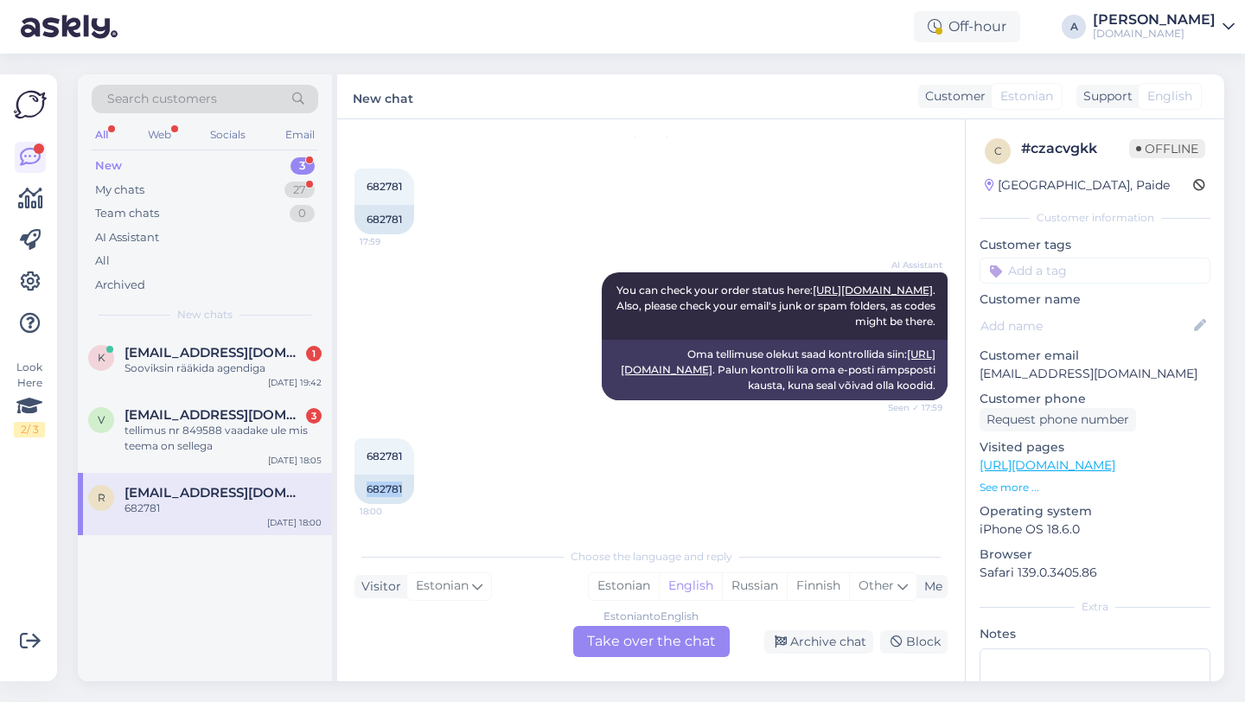
drag, startPoint x: 406, startPoint y: 487, endPoint x: 342, endPoint y: 486, distance: 64.0
click at [342, 486] on div "Chat started Aug 20 2025 682781 17:59 682781 AI Assistant You can check your or…" at bounding box center [651, 400] width 628 height 562
copy div "682781"
click at [647, 636] on div "Estonian to English Take over the chat" at bounding box center [651, 641] width 156 height 31
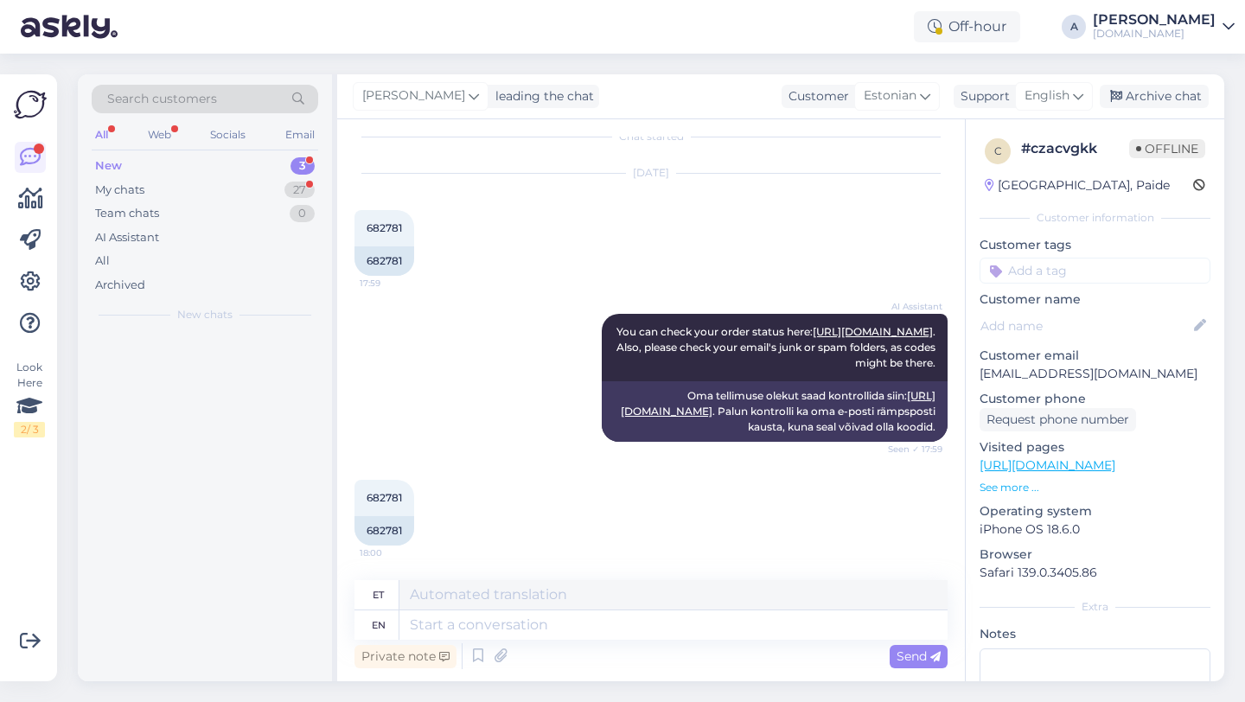
scroll to position [18, 0]
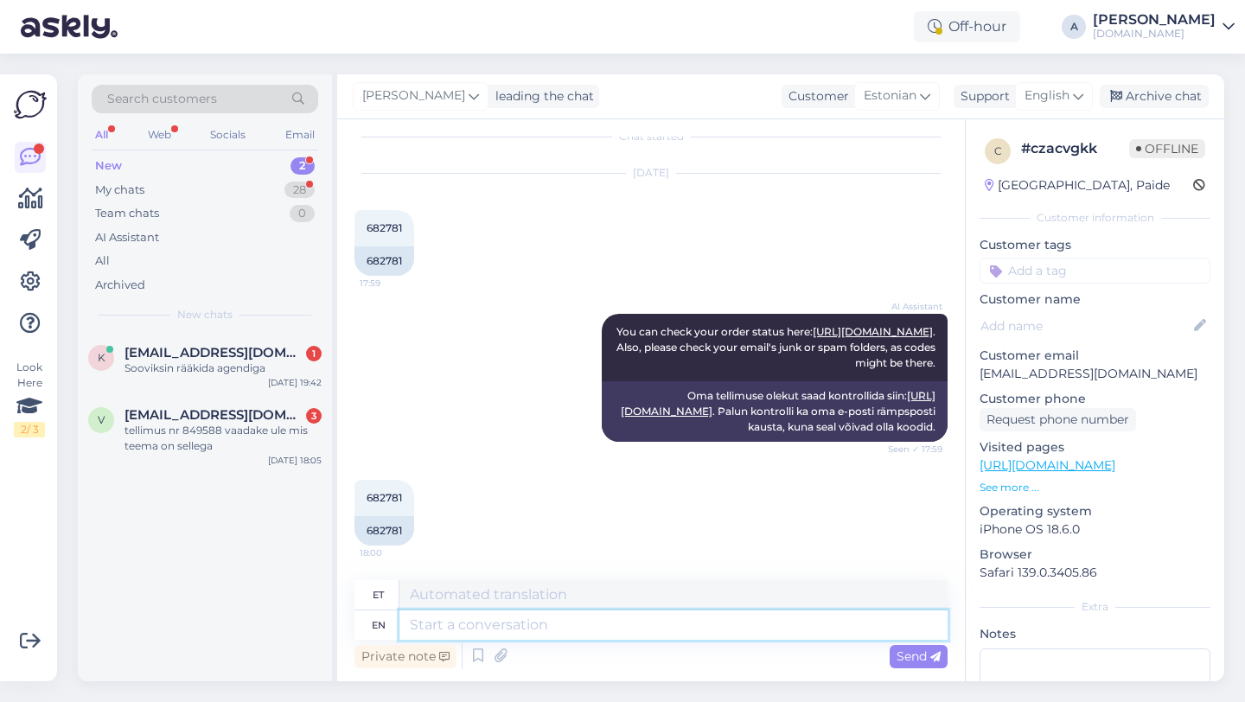
click at [566, 626] on textarea at bounding box center [673, 624] width 548 height 29
type textarea "Hey the"
type textarea "Hei"
type textarea "Hey there!"
type textarea "Tere!"
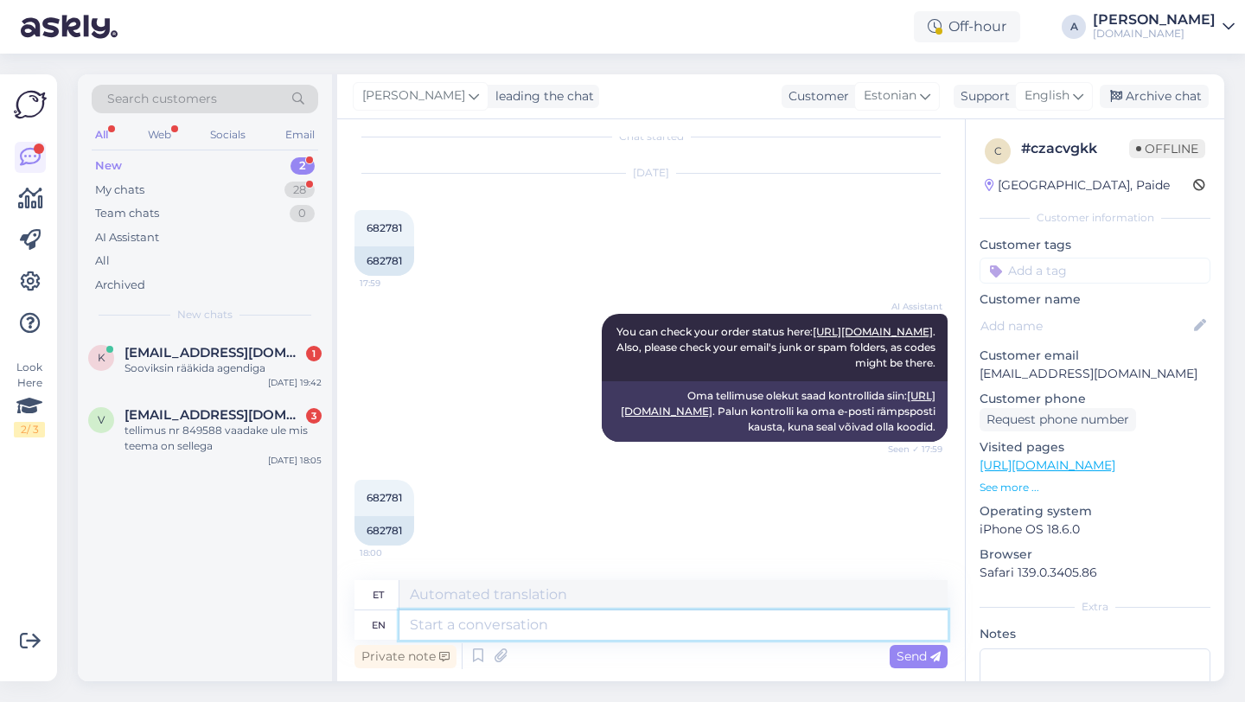
scroll to position [122, 0]
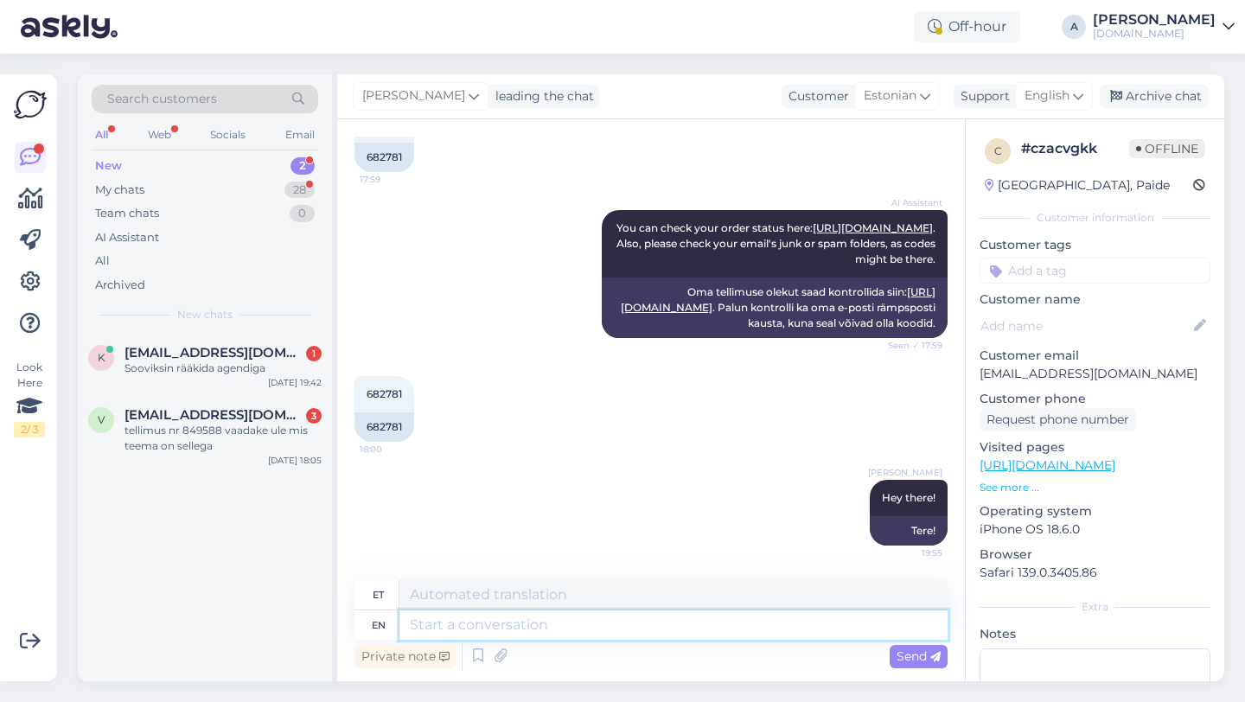
paste textarea "Due to unexpectedly high demand, the supplier has encountered delivery difficul…"
type textarea "Due to unexpectedly high demand, the supplier has encountered delivery difficul…"
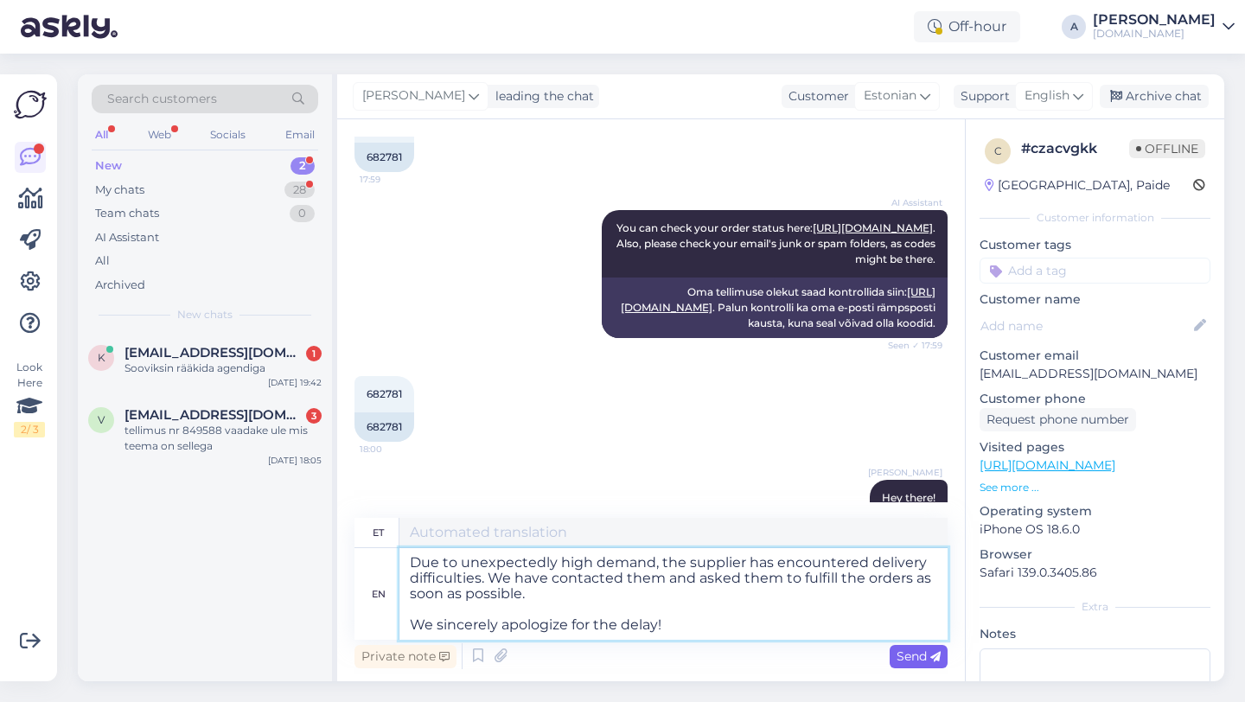
type textarea "Ootamatult suure nõudluse tõttu on tarnijal tekkinud tarneraskusi. Oleme nendeg…"
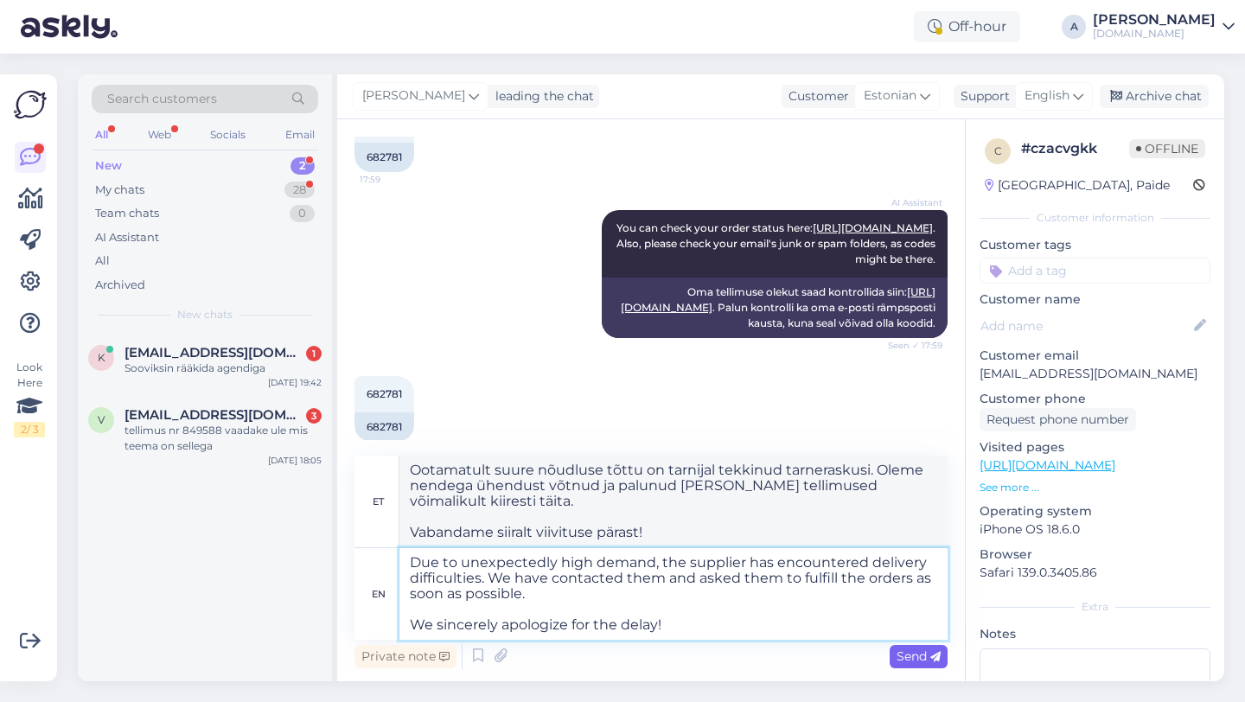
type textarea "Due to unexpectedly high demand, the supplier has encountered delivery difficul…"
click at [910, 661] on span "Send" at bounding box center [919, 656] width 44 height 16
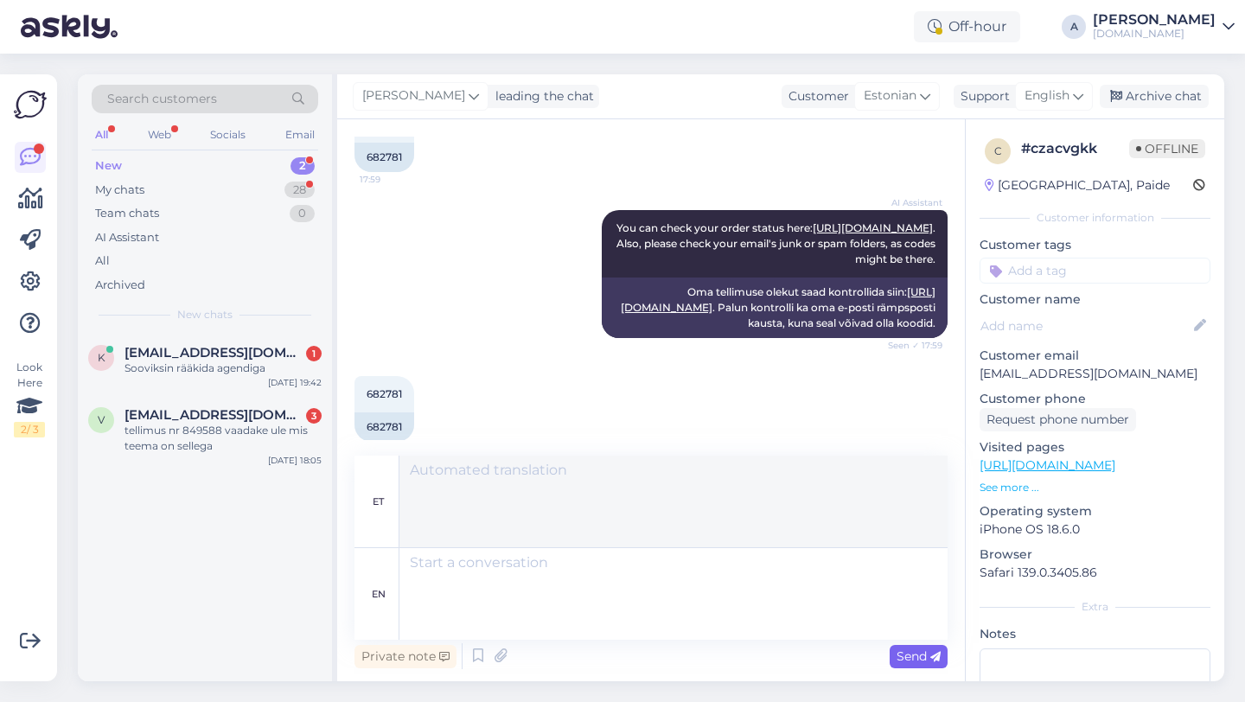
scroll to position [350, 0]
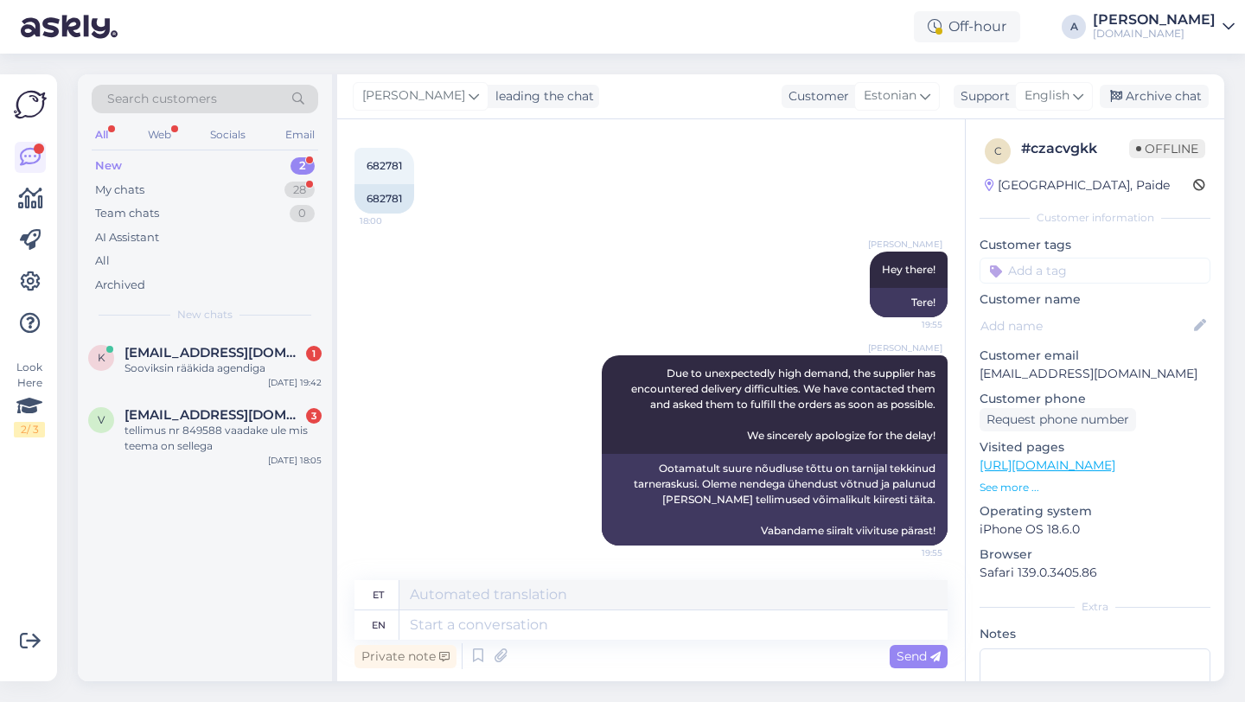
click at [1041, 278] on input at bounding box center [1095, 271] width 231 height 26
type input "or"
click at [1063, 316] on span "Order_delay" at bounding box center [1047, 316] width 63 height 10
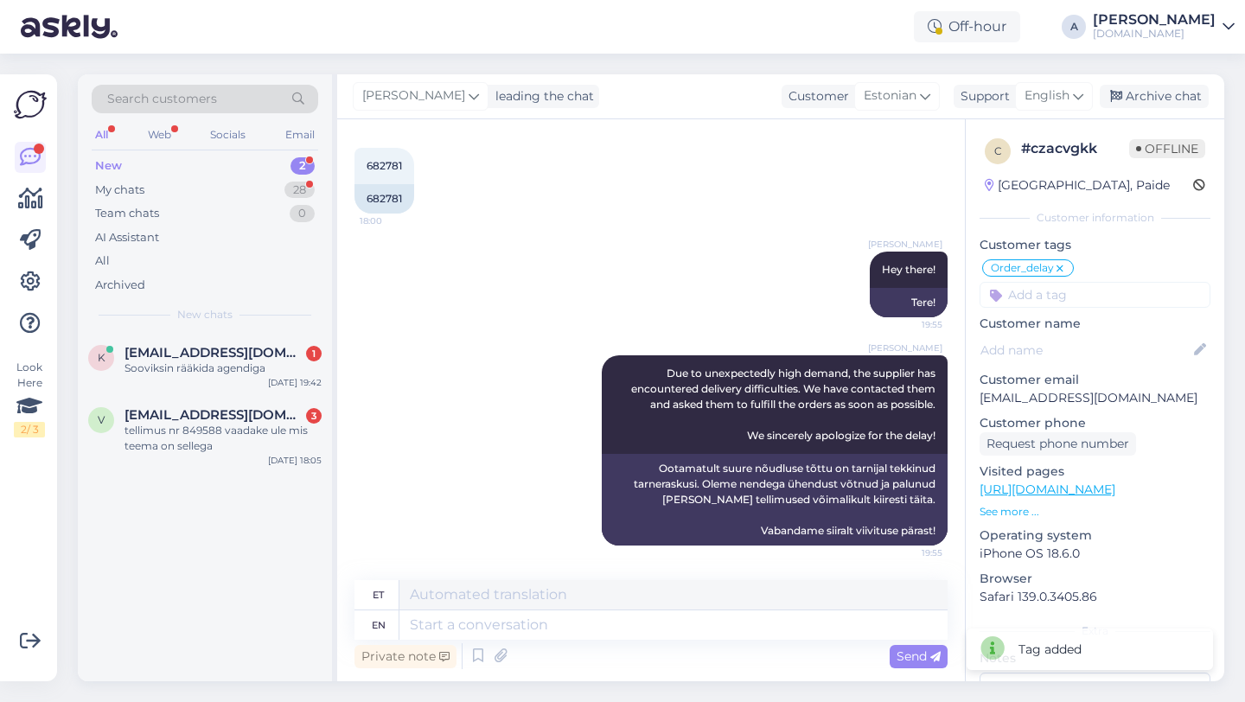
click at [278, 593] on div "k kevvu112@gmail.com 1 Sooviksin rääkida agendiga Aug 20 19:42 v vetal1590@gmai…" at bounding box center [205, 507] width 254 height 348
click at [184, 423] on div "tellimus nr 849588 vaadake ule mis teema on sellega" at bounding box center [223, 438] width 197 height 31
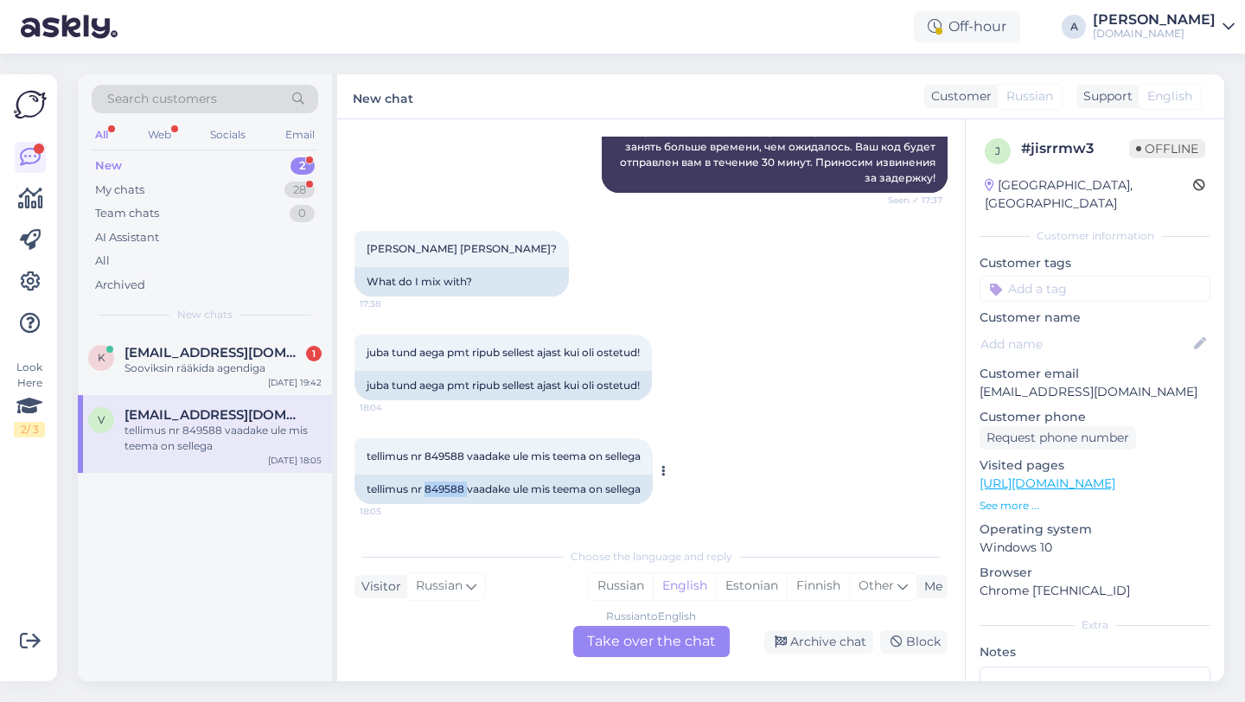
drag, startPoint x: 467, startPoint y: 488, endPoint x: 428, endPoint y: 489, distance: 38.9
click at [428, 489] on div "tellimus nr 849588 vaadake ule mis teema on sellega" at bounding box center [503, 489] width 298 height 29
copy div "849588"
click at [605, 641] on div "Russian to English Take over the chat" at bounding box center [651, 641] width 156 height 31
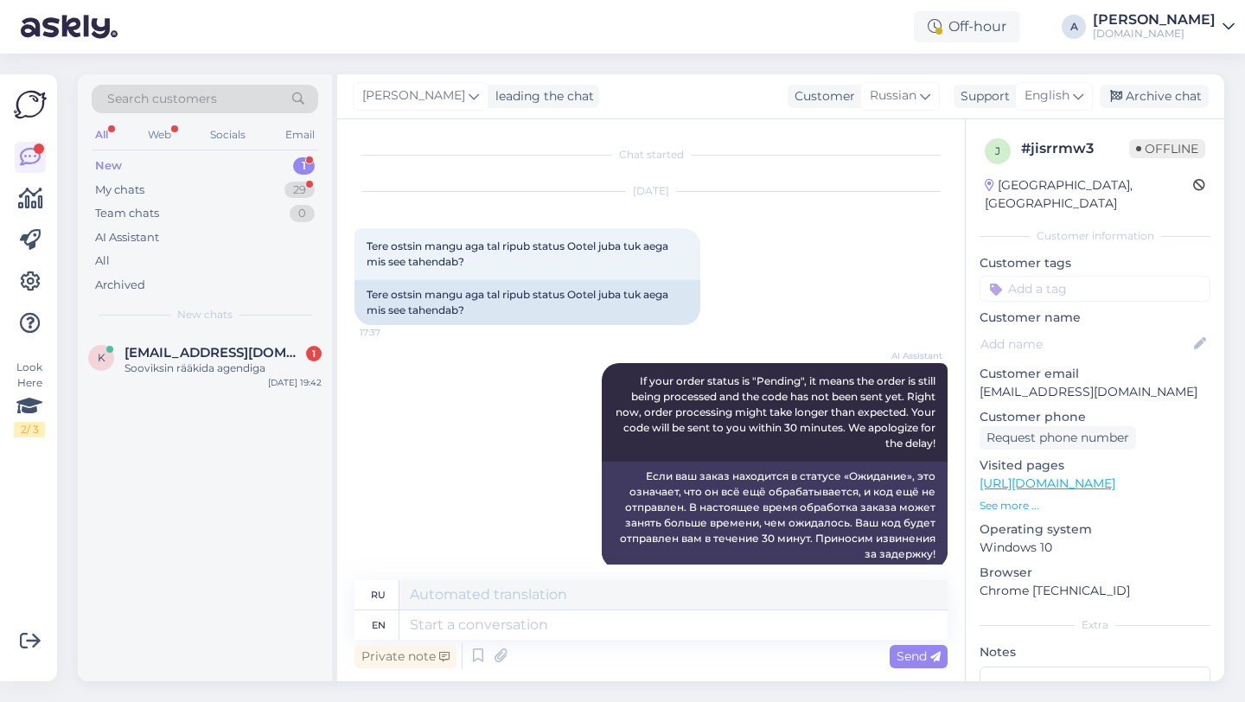
scroll to position [335, 0]
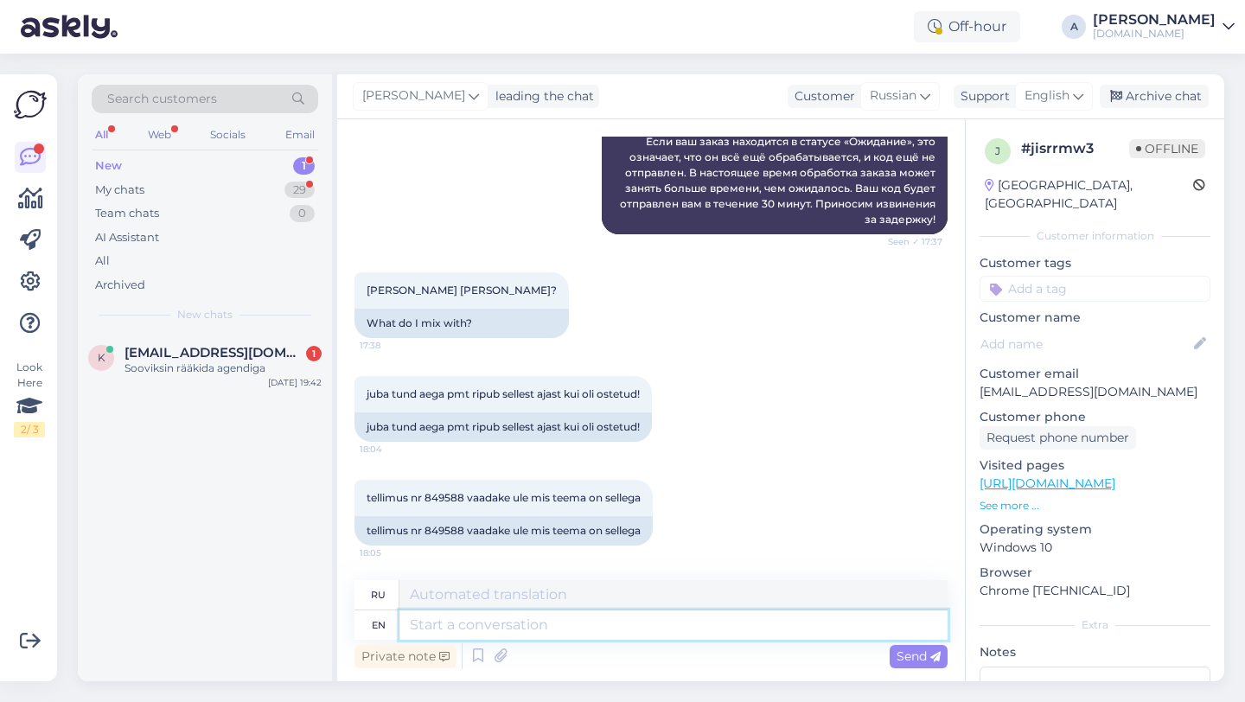
click at [469, 629] on textarea at bounding box center [673, 624] width 548 height 29
type textarea "Hey the"
type textarea "Привет"
type textarea "Hey there!"
type textarea "Привет!"
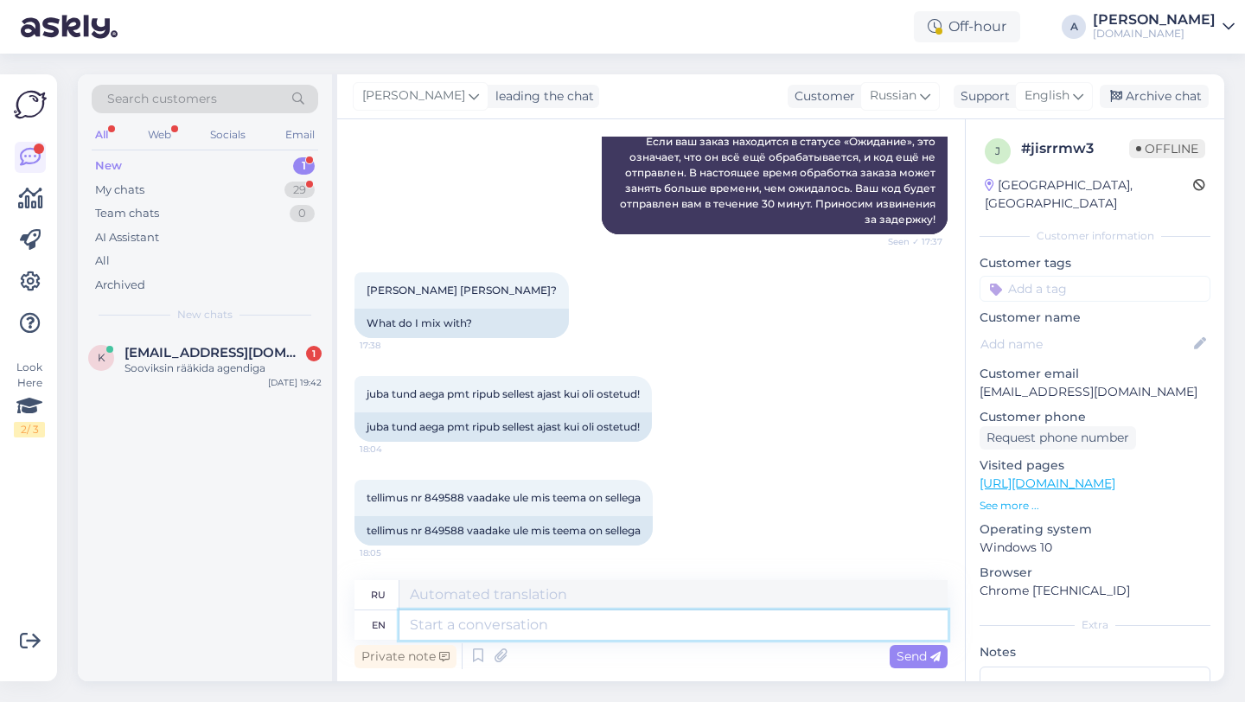
scroll to position [438, 0]
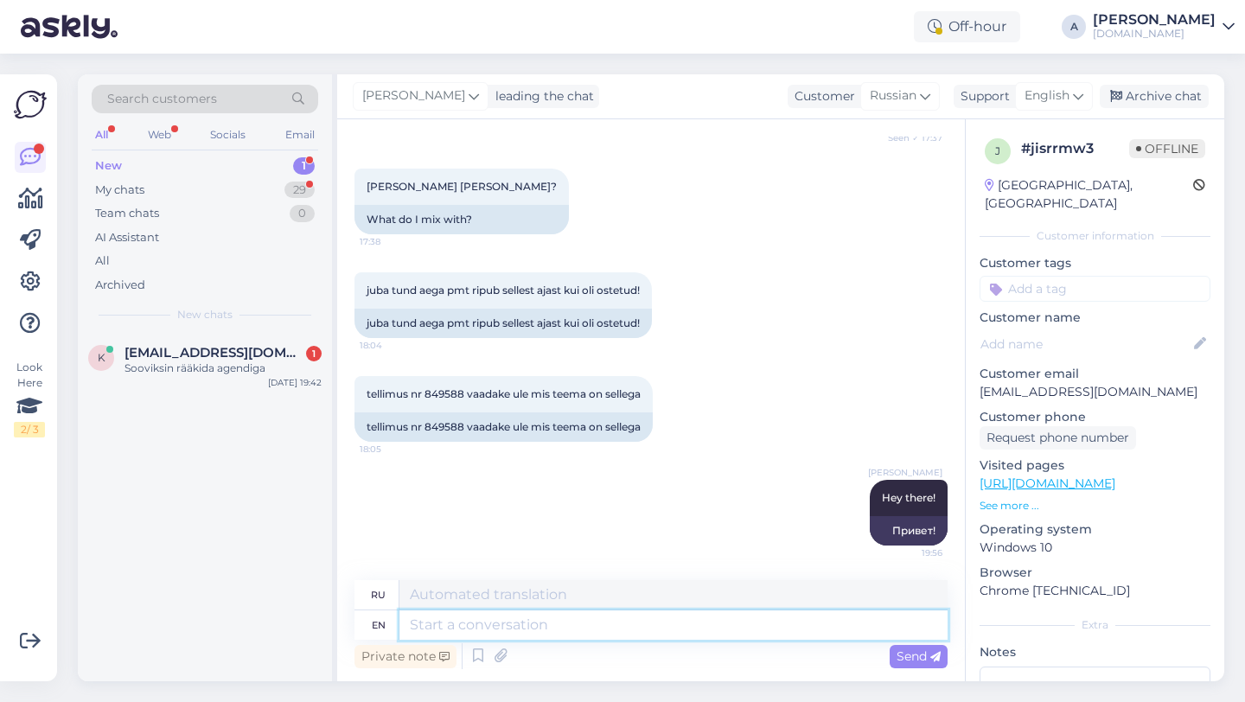
click at [563, 622] on textarea at bounding box center [673, 624] width 548 height 29
paste textarea "Due to unexpectedly high demand, the supplier has encountered delivery difficul…"
type textarea "Due to unexpectedly high demand, the supplier has encountered delivery difficul…"
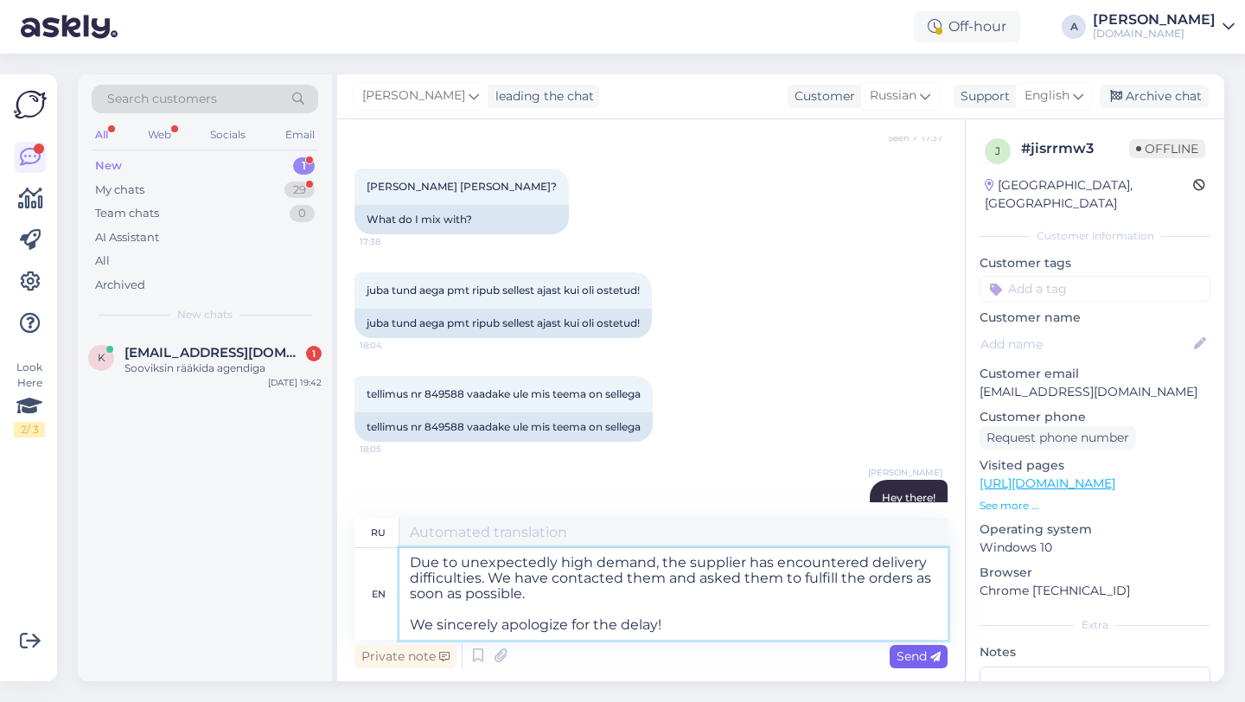
type textarea "В связи с неожиданно высоким спросом у поставщика возникли трудности с доставко…"
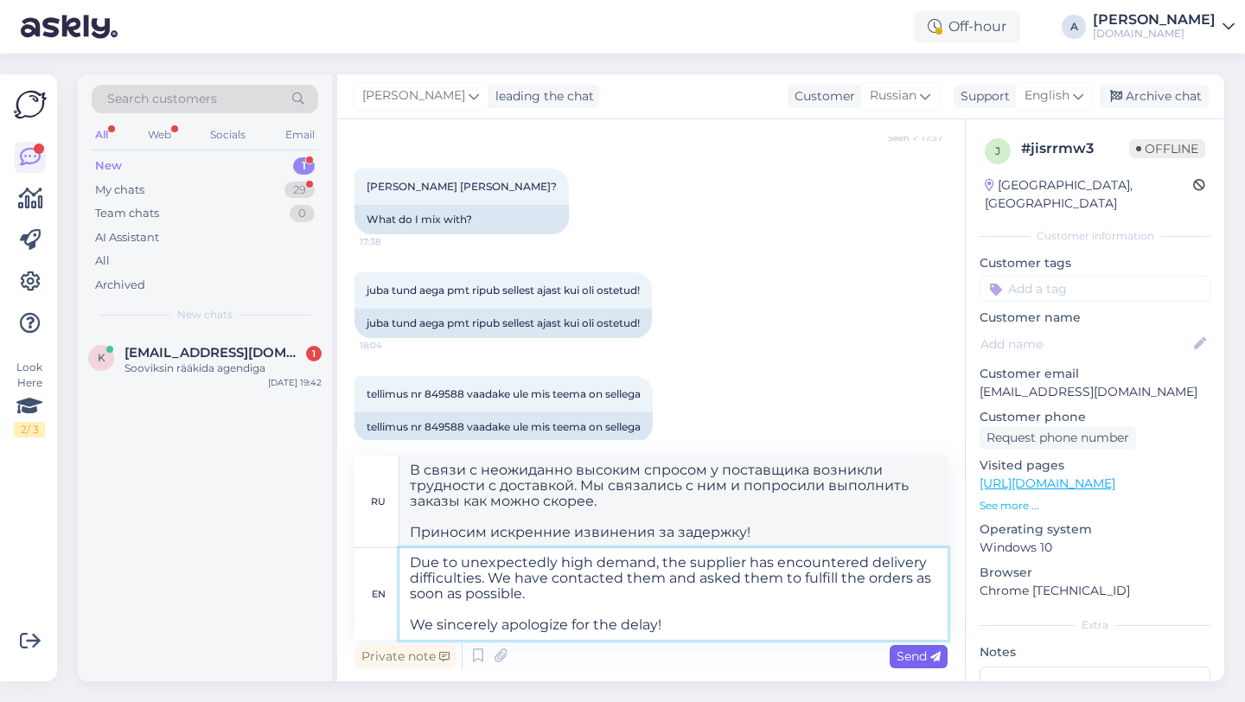
type textarea "Due to unexpectedly high demand, the supplier has encountered delivery difficul…"
click at [912, 655] on span "Send" at bounding box center [919, 656] width 44 height 16
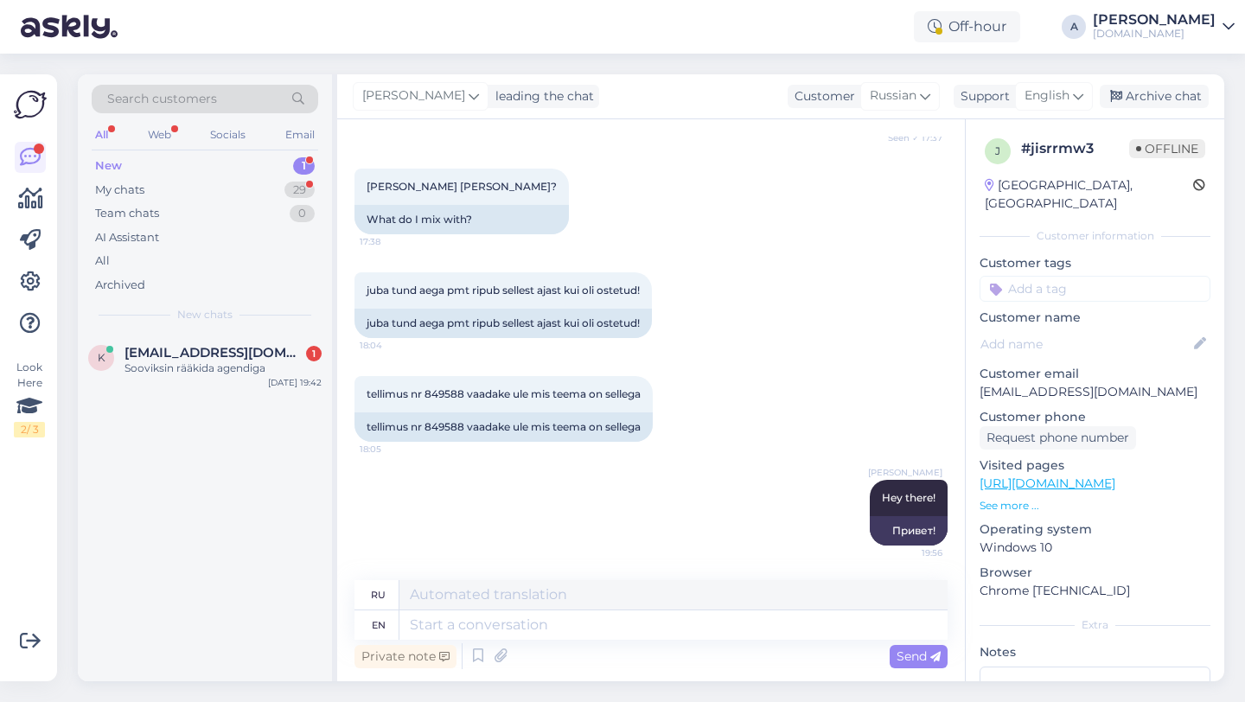
scroll to position [667, 0]
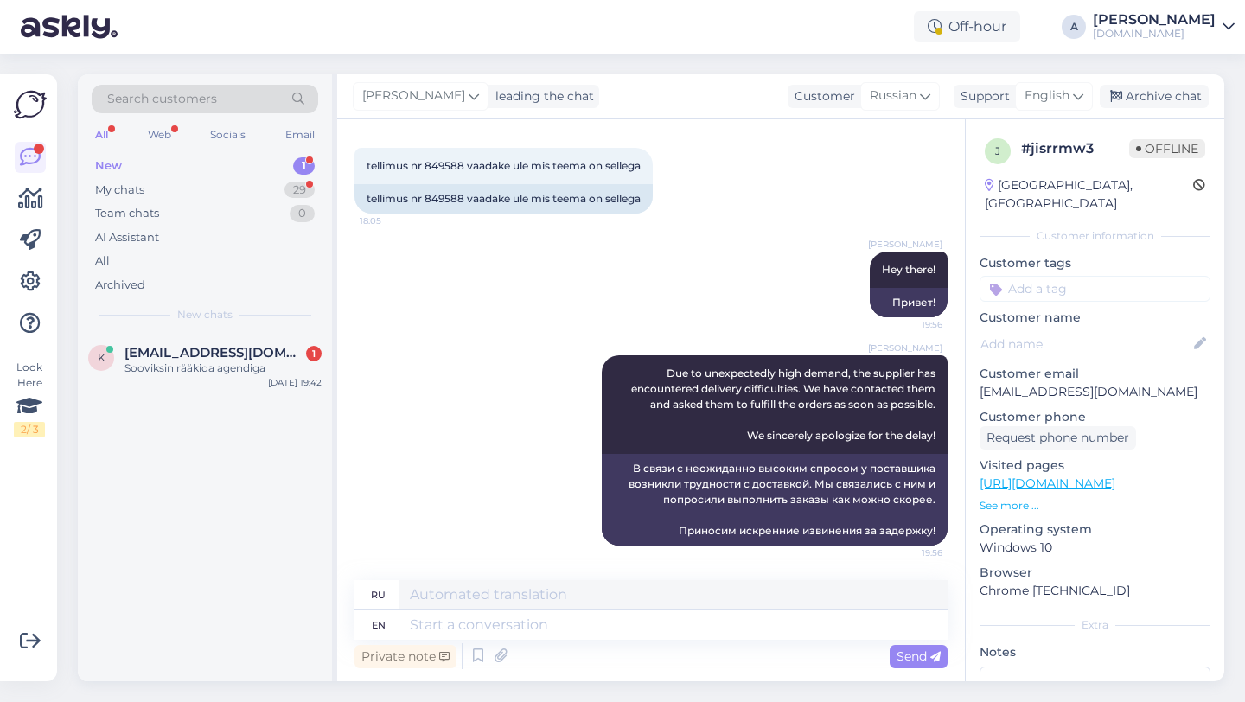
click at [1083, 276] on input at bounding box center [1095, 289] width 231 height 26
type input "orde"
click at [1102, 326] on div "Order_delay" at bounding box center [1095, 334] width 80 height 17
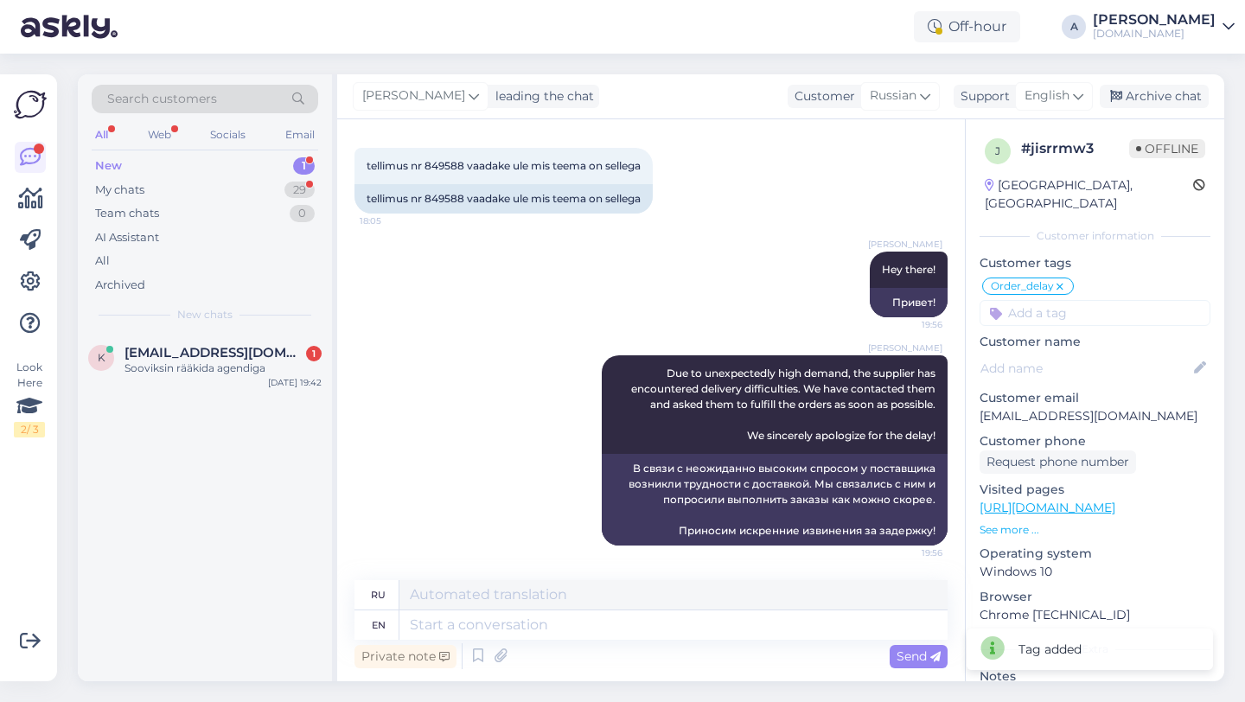
scroll to position [469, 0]
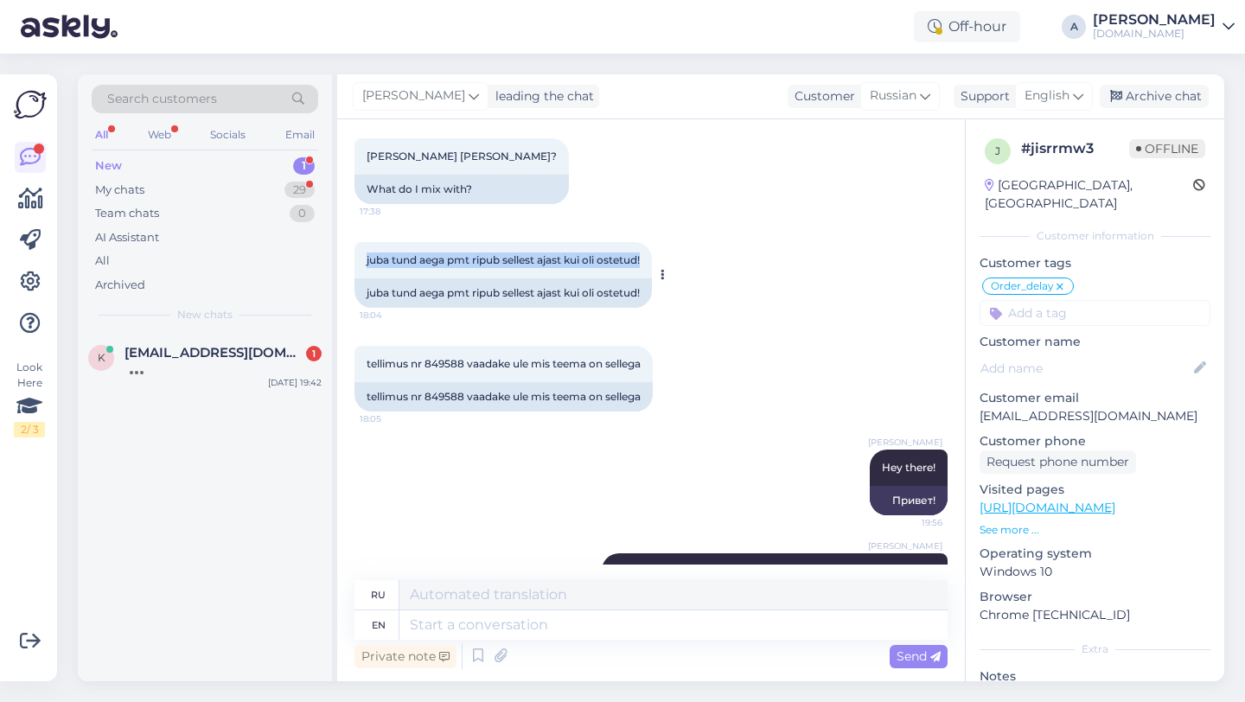
drag, startPoint x: 648, startPoint y: 260, endPoint x: 355, endPoint y: 254, distance: 292.3
click at [355, 254] on div "juba tund aega pmt ripub sellest ajast kui oli ostetud! 18:04" at bounding box center [502, 260] width 297 height 36
copy span "juba tund aega pmt ripub sellest ajast kui oli ostetud!"
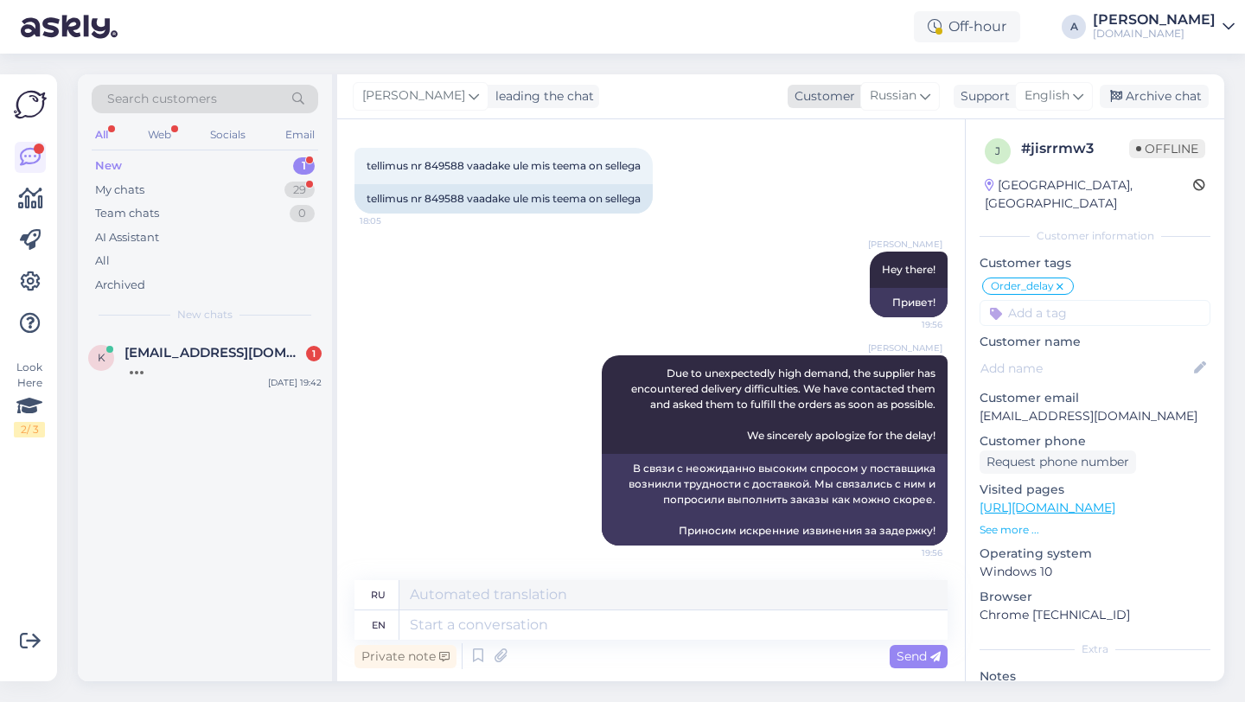
click at [928, 97] on icon at bounding box center [925, 95] width 10 height 19
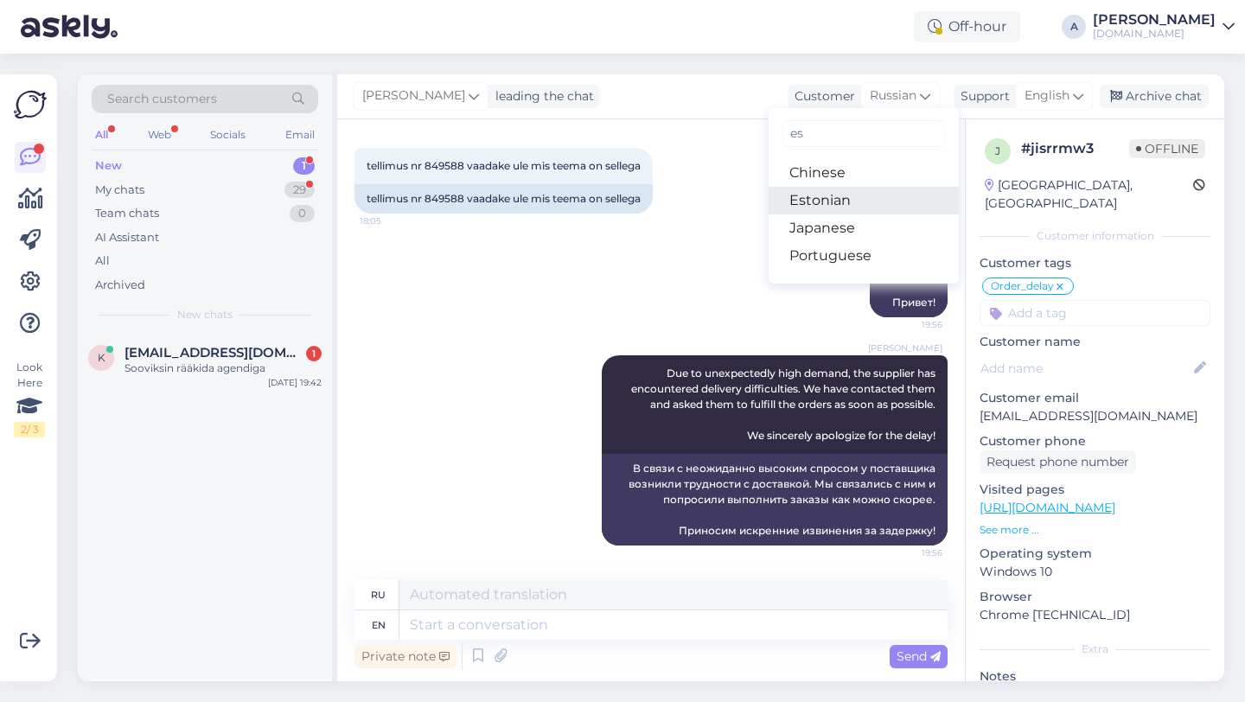
type input "es"
click at [858, 198] on link "Estonian" at bounding box center [864, 201] width 190 height 28
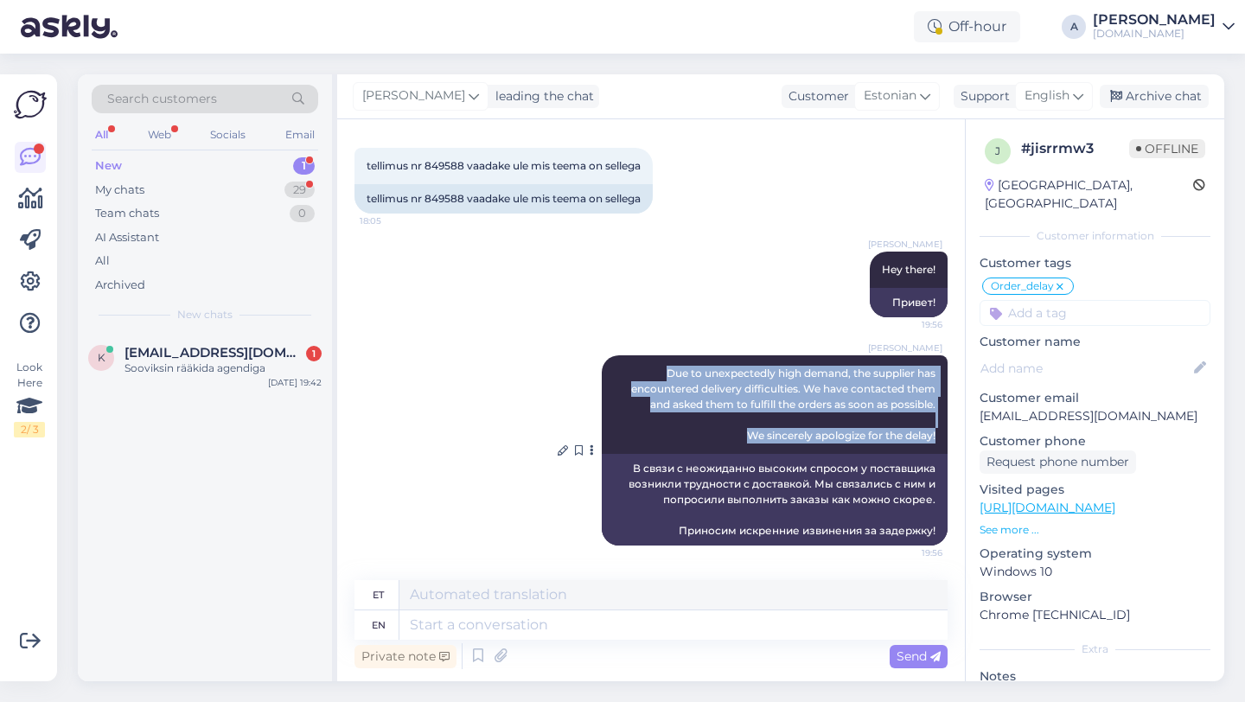
drag, startPoint x: 938, startPoint y: 439, endPoint x: 624, endPoint y: 377, distance: 320.0
click at [624, 377] on div "Alfredo Due to unexpectedly high demand, the supplier has encountered delivery …" at bounding box center [775, 404] width 346 height 99
copy span "Due to unexpectedly high demand, the supplier has encountered delivery difficul…"
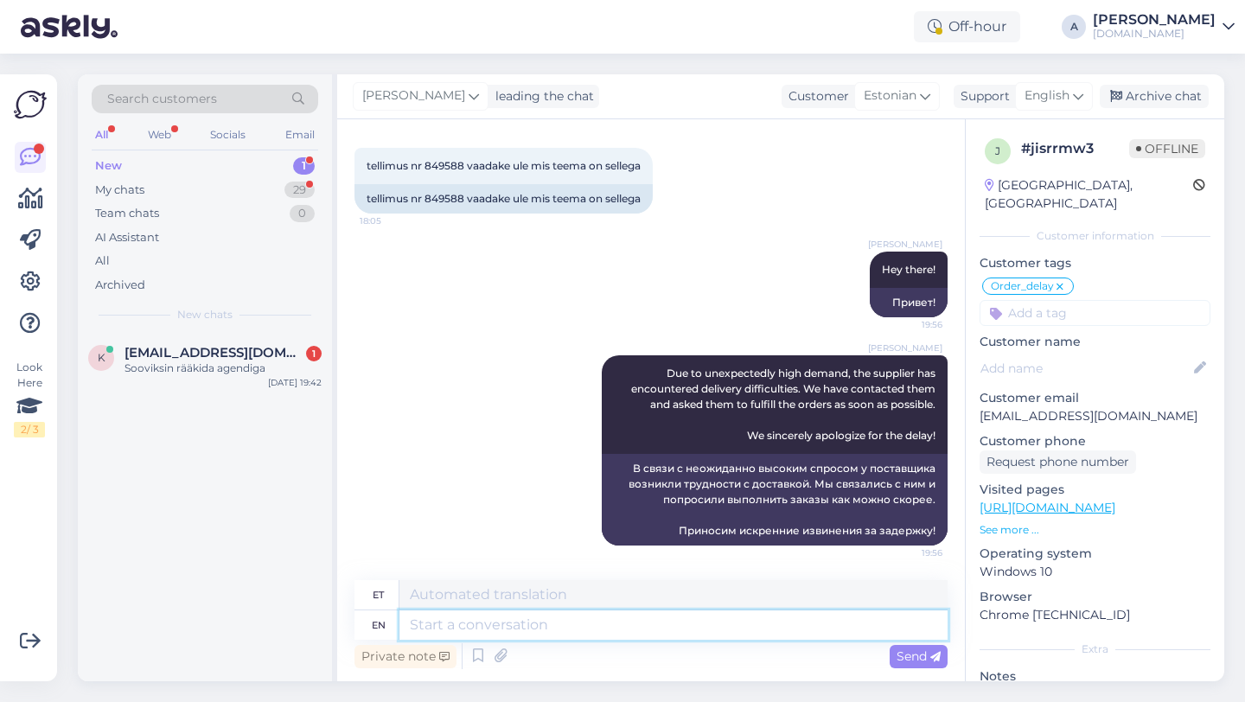
click at [538, 624] on textarea at bounding box center [673, 624] width 548 height 29
paste textarea "Due to unexpectedly high demand, the supplier has encountered delivery difficul…"
type textarea "Due to unexpectedly high demand, the supplier has encountered delivery difficul…"
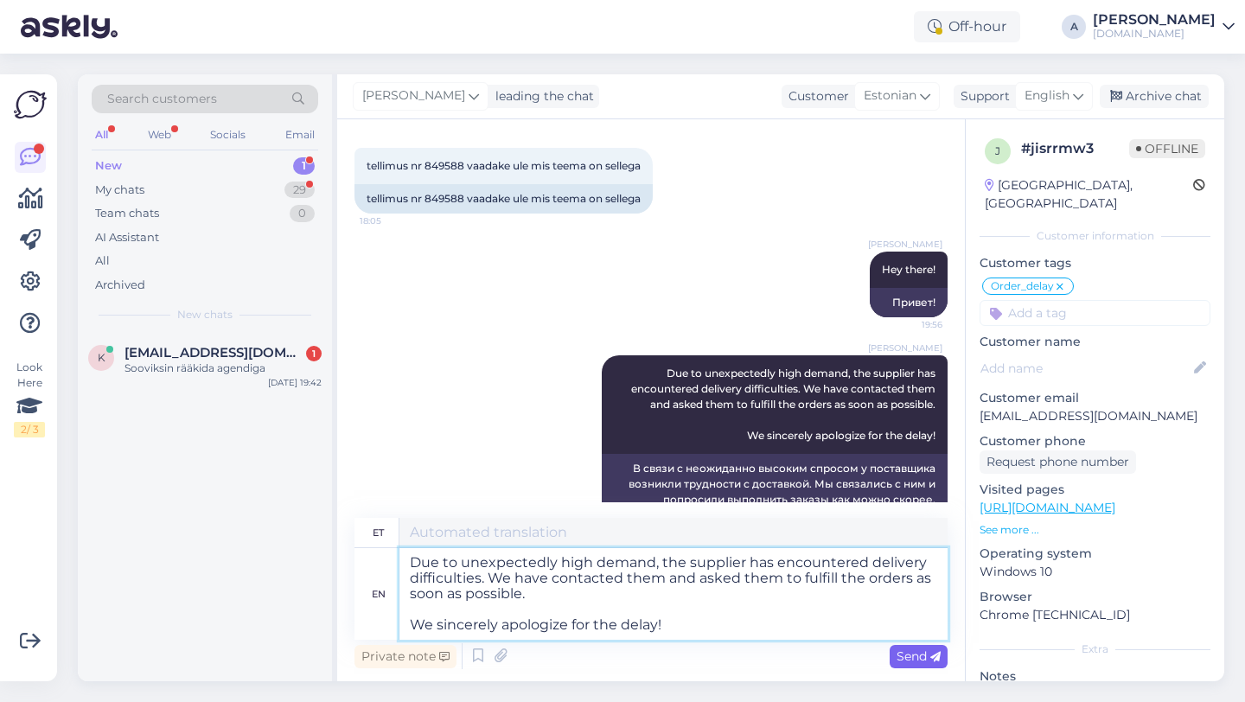
type textarea "Ootamatult suure nõudluse tõttu on tarnijal tekkinud tarneraskusi. Oleme nendeg…"
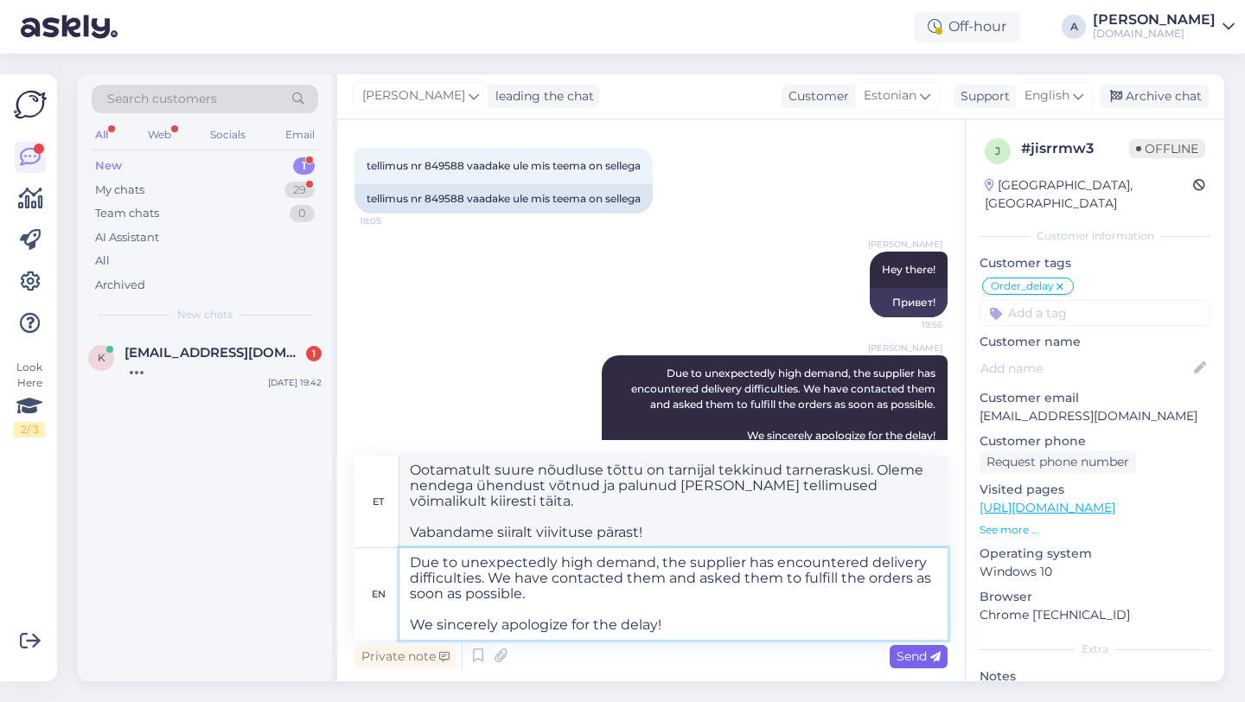
type textarea "Due to unexpectedly high demand, the supplier has encountered delivery difficul…"
click at [904, 657] on span "Send" at bounding box center [919, 656] width 44 height 16
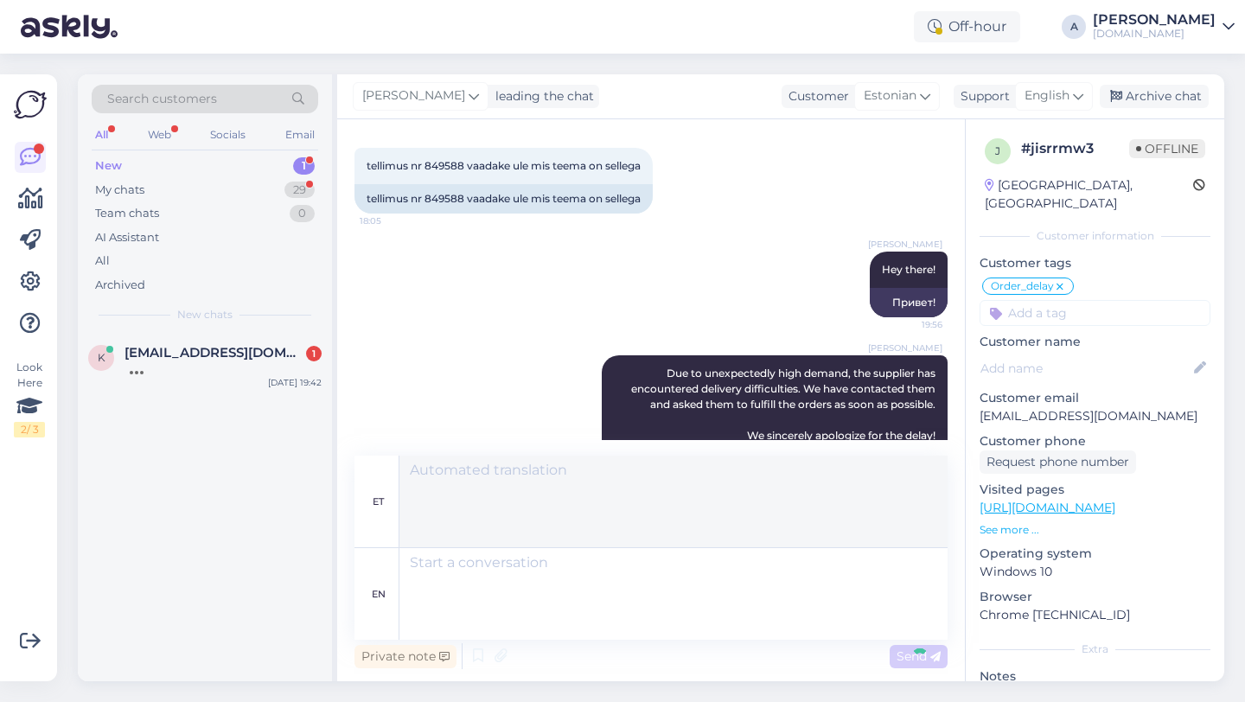
scroll to position [895, 0]
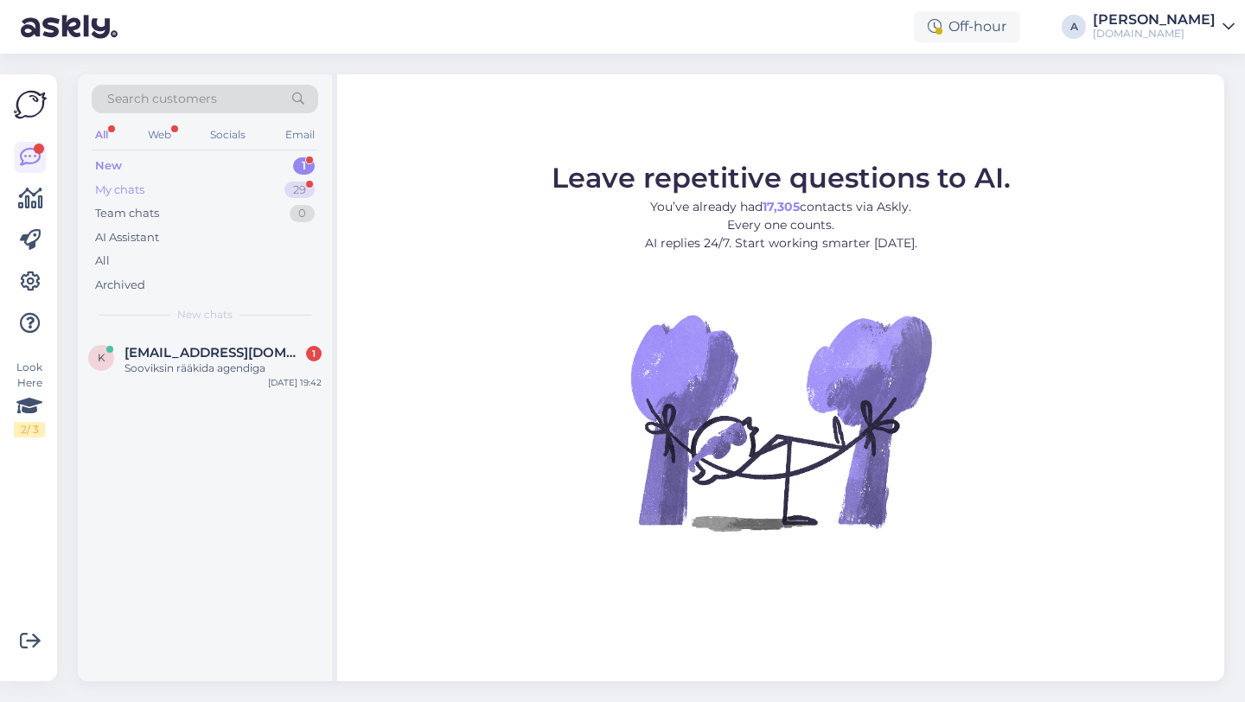
click at [284, 187] on div "29" at bounding box center [299, 190] width 30 height 17
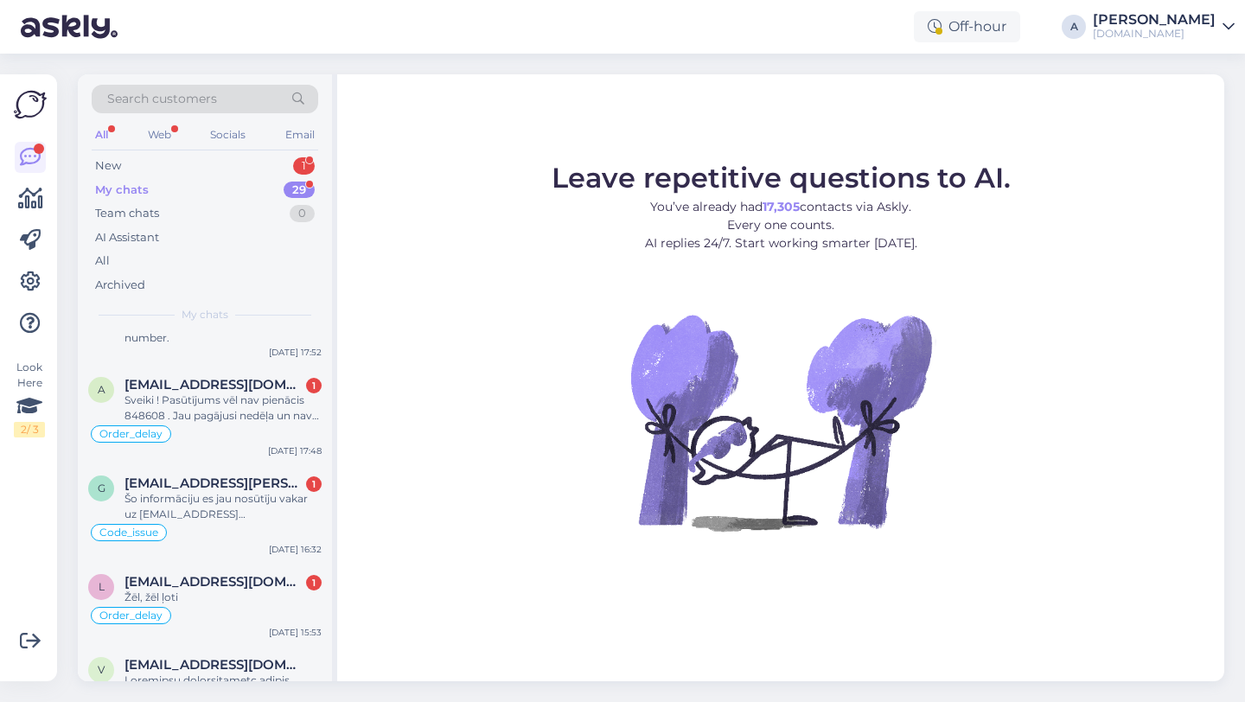
scroll to position [899, 0]
click at [238, 594] on div "Žēl, žēl ļoti" at bounding box center [223, 600] width 197 height 16
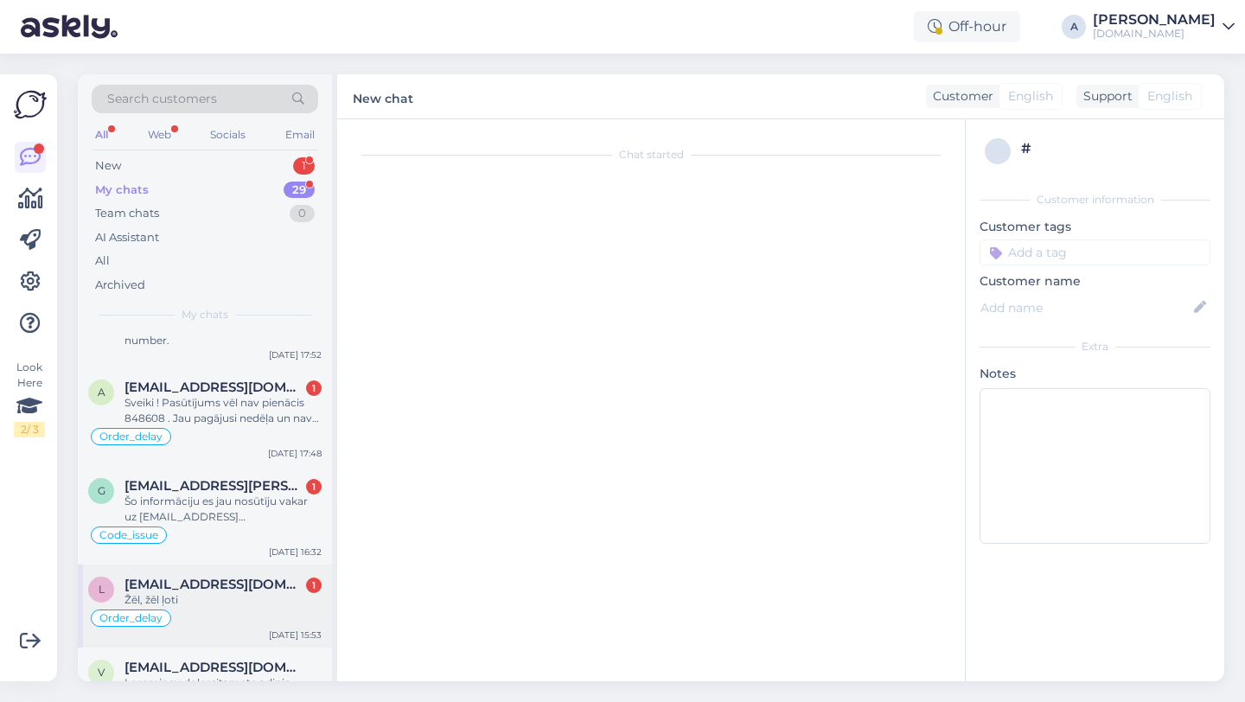
scroll to position [1222, 0]
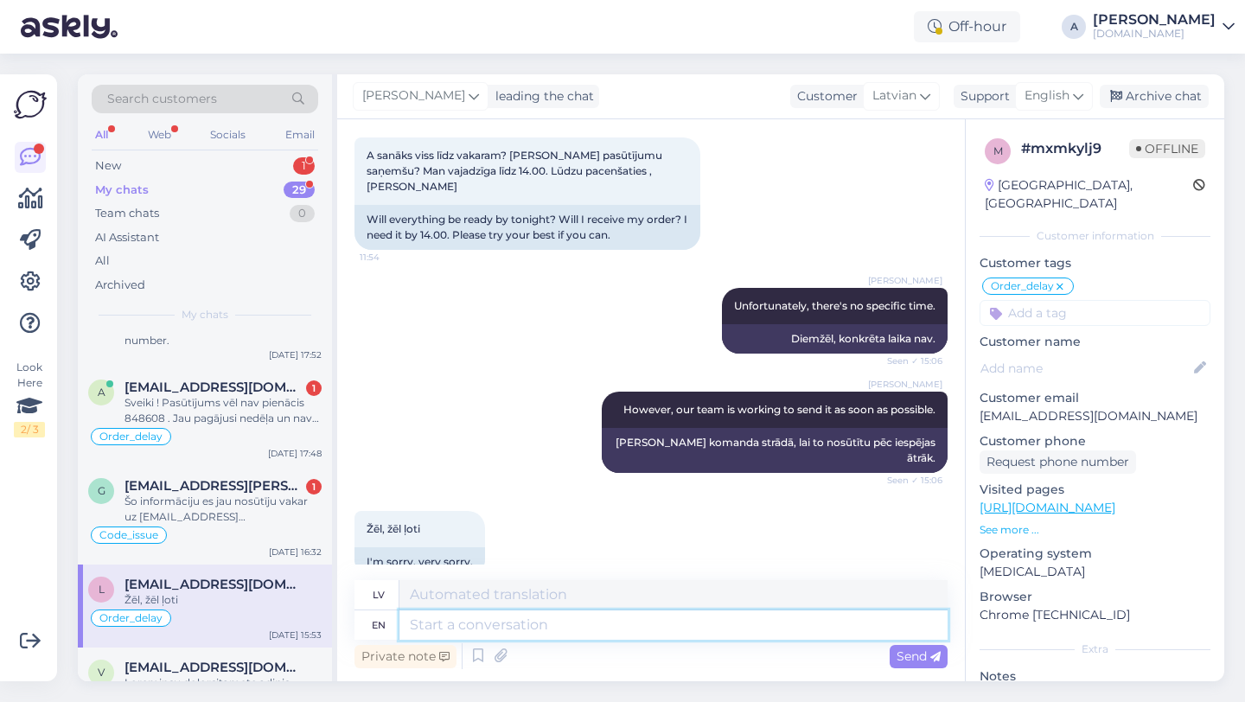
click at [463, 626] on textarea at bounding box center [673, 624] width 548 height 29
type textarea "no"
type textarea "nē"
type textarea "n"
type textarea "No"
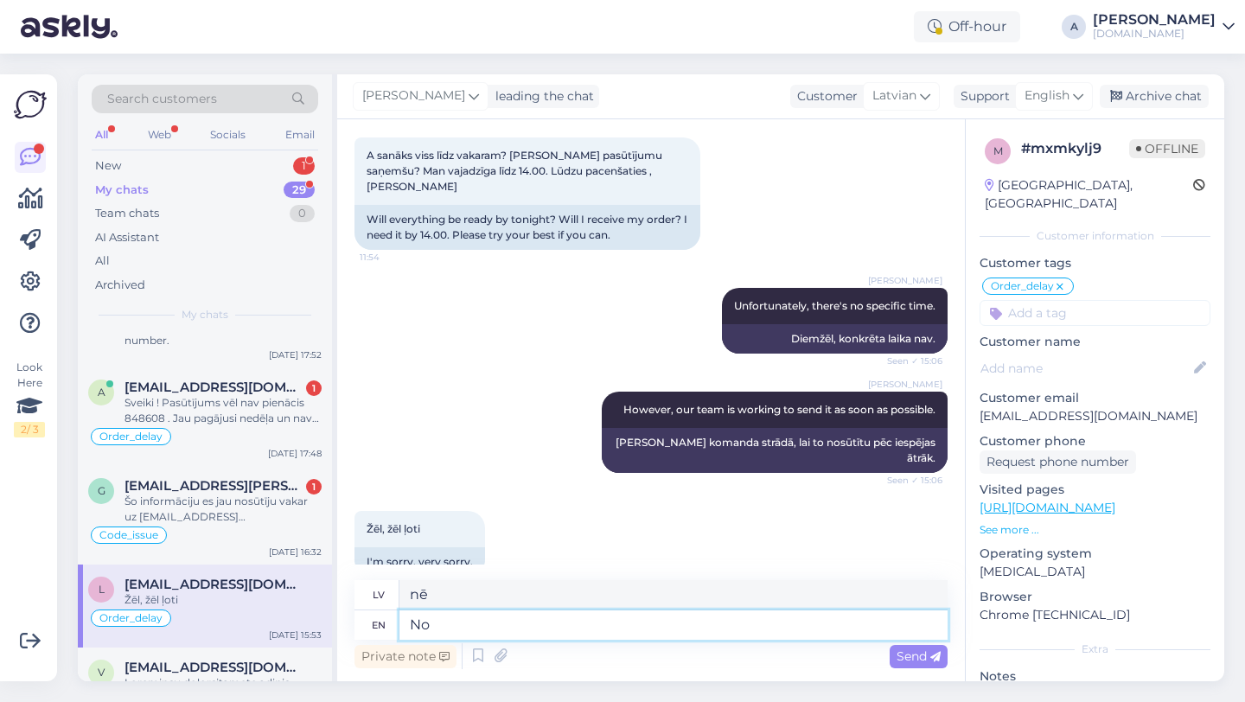
type textarea "Nē"
type textarea "No worries."
type textarea "Nav jāuztraucas."
type textarea "N"
type textarea "Nē"
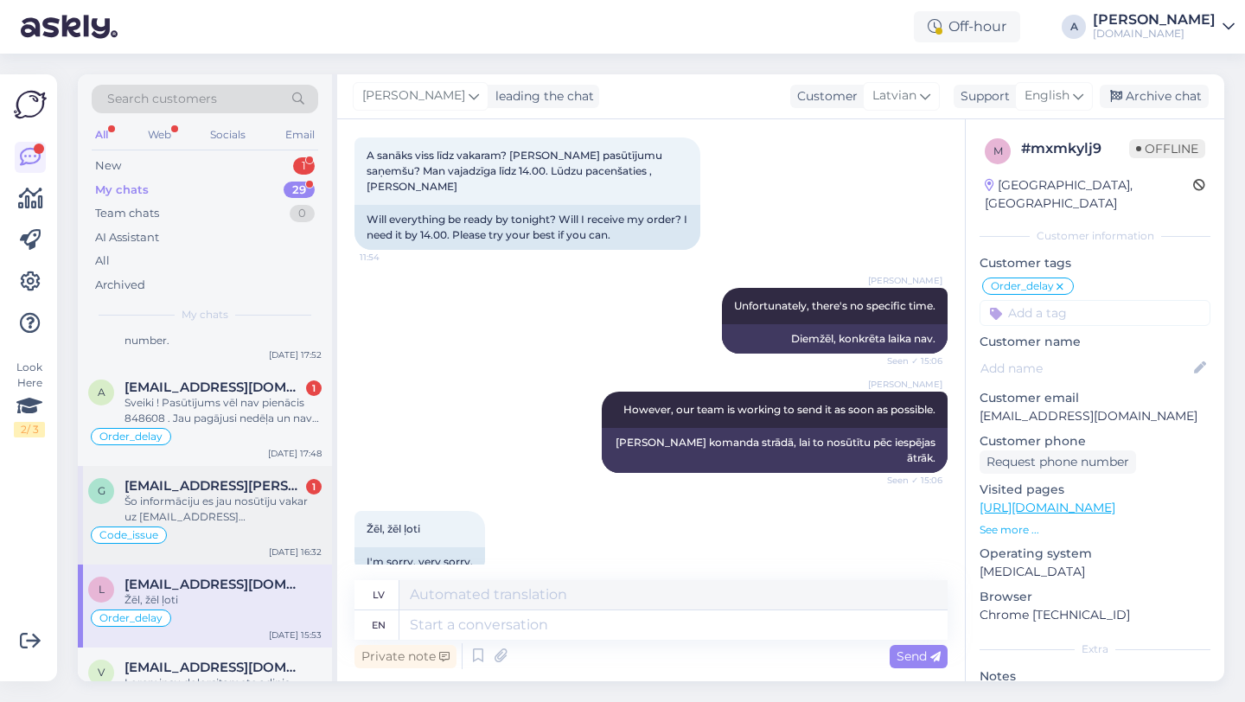
click at [222, 532] on div "Code_issue" at bounding box center [204, 535] width 233 height 21
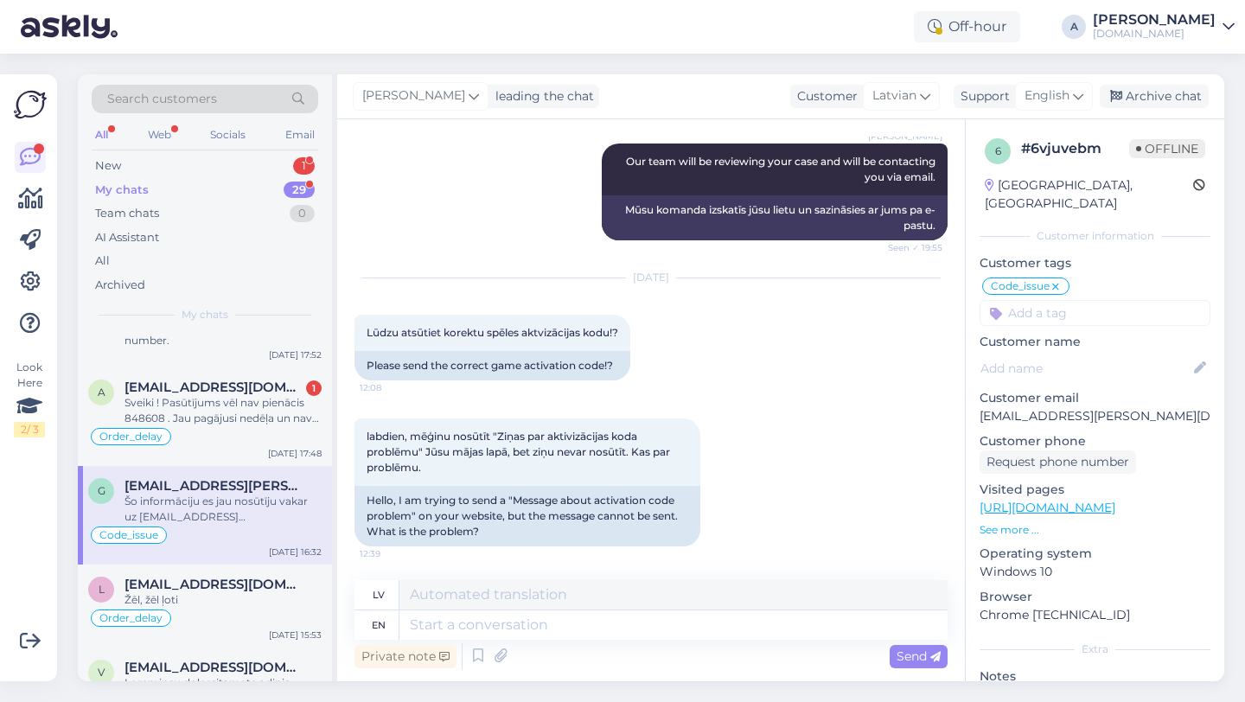
scroll to position [2368, 0]
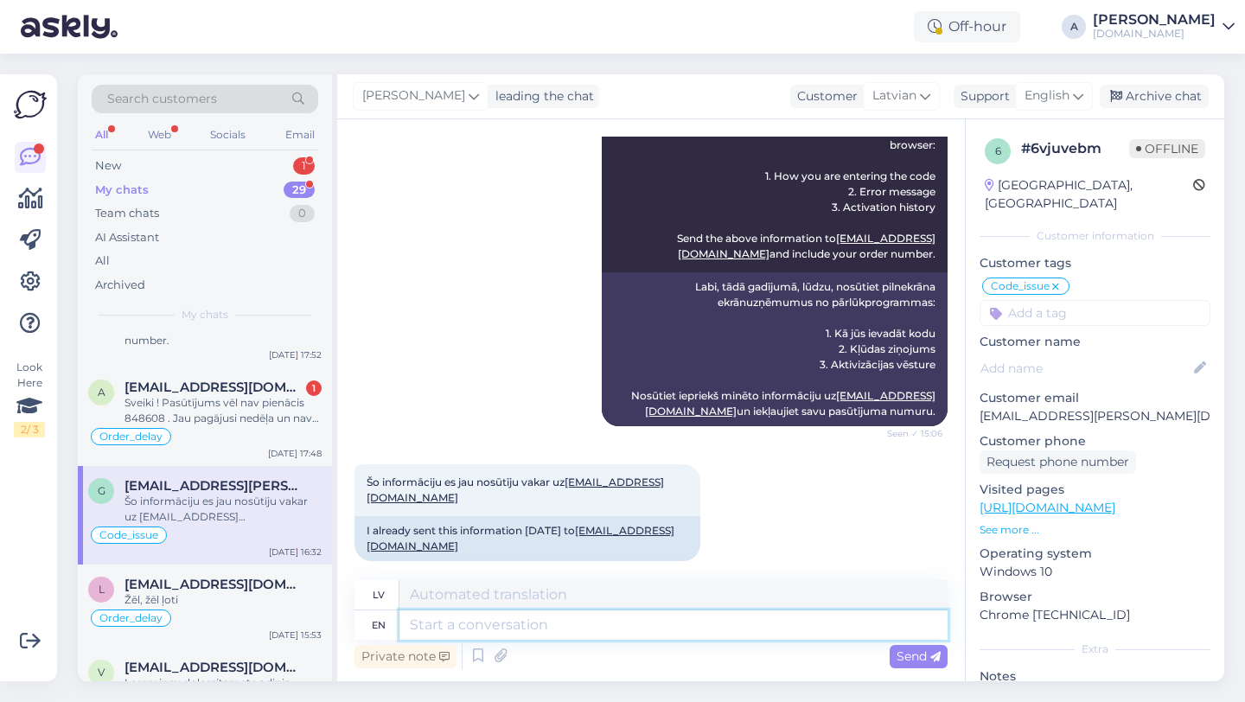
click at [462, 626] on textarea at bounding box center [673, 624] width 548 height 29
type textarea "In th"
type textarea "Iekšā"
type textarea "In this vc"
type textarea "Šajā"
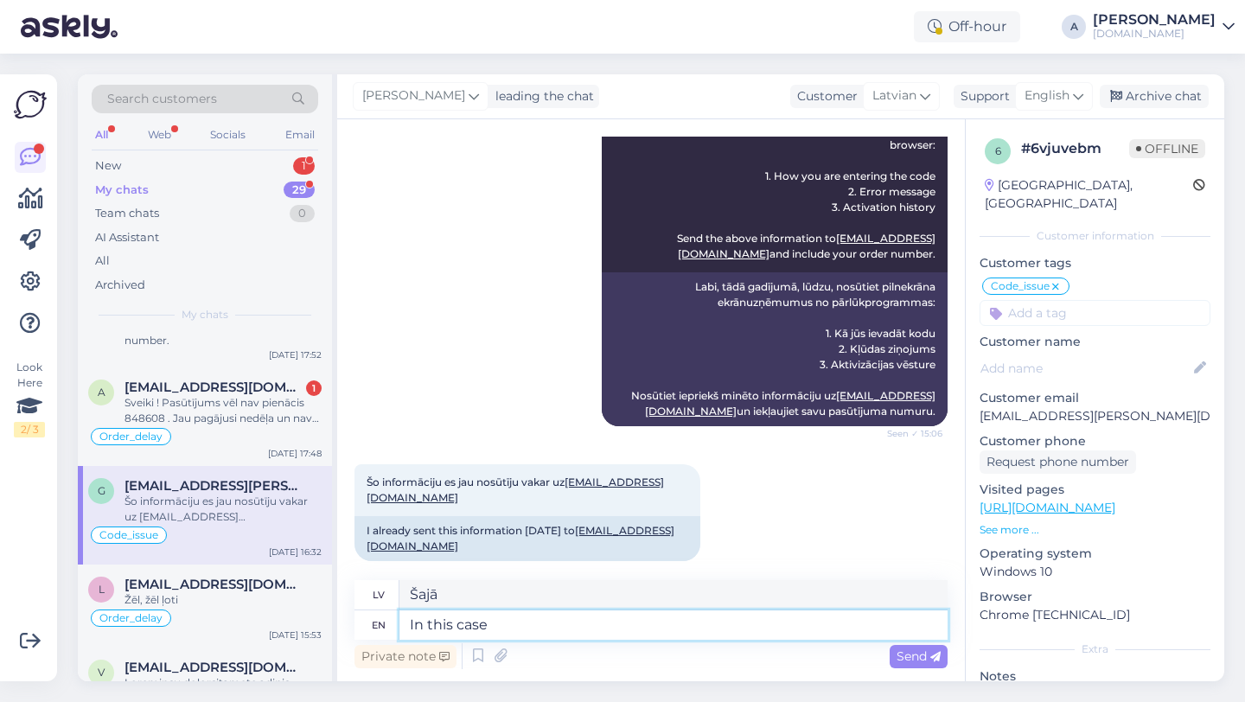
type textarea "In this case"
type textarea "Šajā gadījumā"
type textarea "In this case you"
type textarea "Šajā gadījumā jūs"
type textarea "In this case you need"
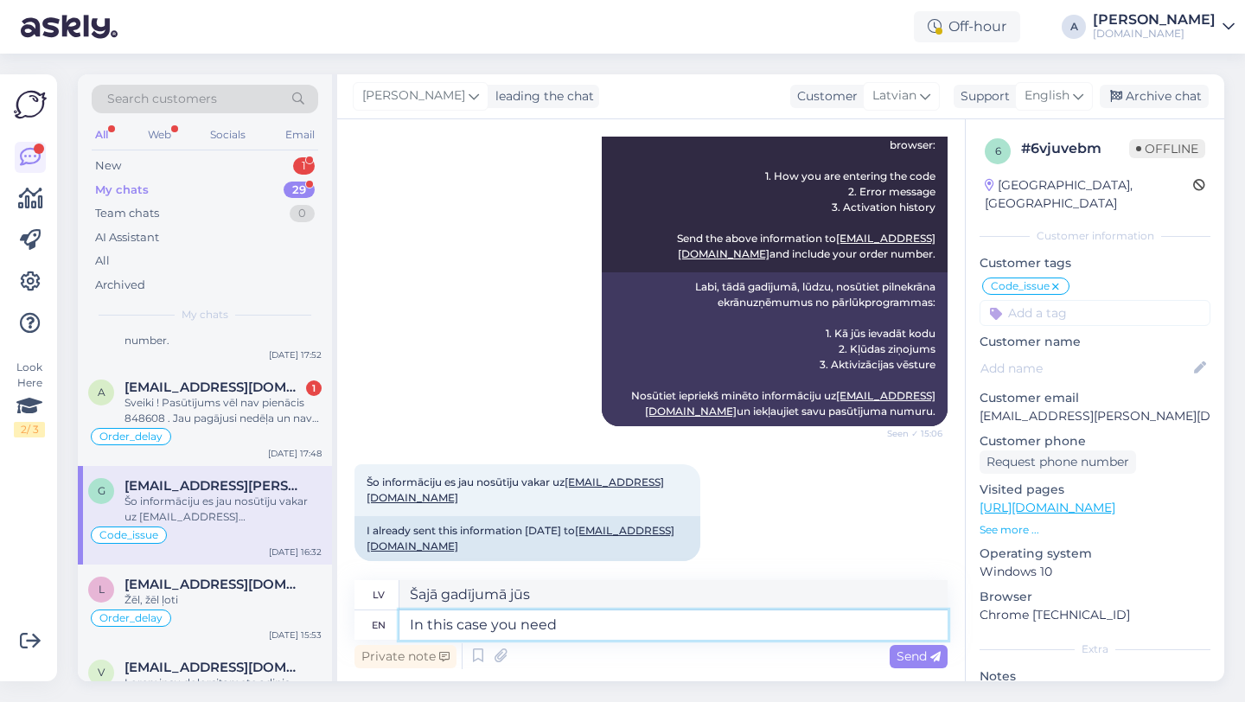
type textarea "Šajā gadījumā jums ir nepieciešams"
type textarea "In this case you need to wait f"
type textarea "Šajā gadījumā jums jāgaida"
type textarea "In this case you need to wait for a r"
type textarea "Šajā gadījumā jums jāgaida,"
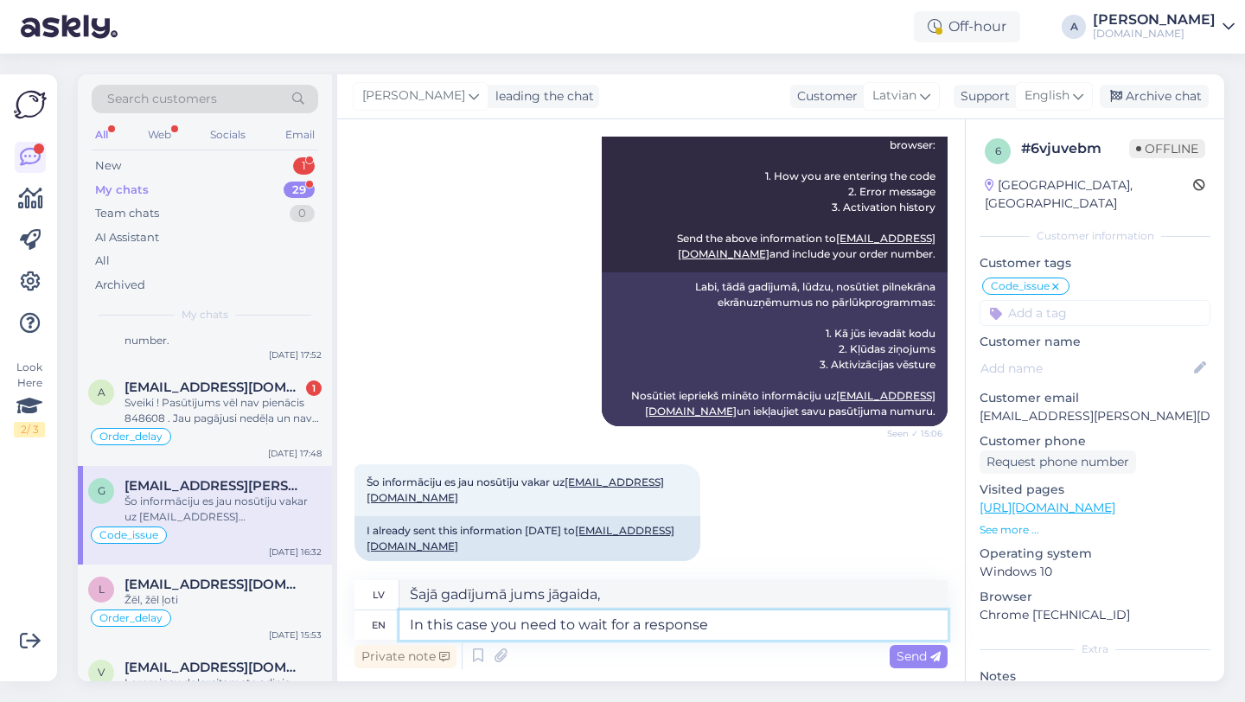
type textarea "In this case you need to wait for a response f"
type textarea "Šajā gadījumā jums jāgaida atbilde"
type textarea "In this case you need to wait for a response from o"
type textarea "Šajā gadījumā jums jāgaida atbilde no"
type textarea "In this case you need to wait for a response from our i"
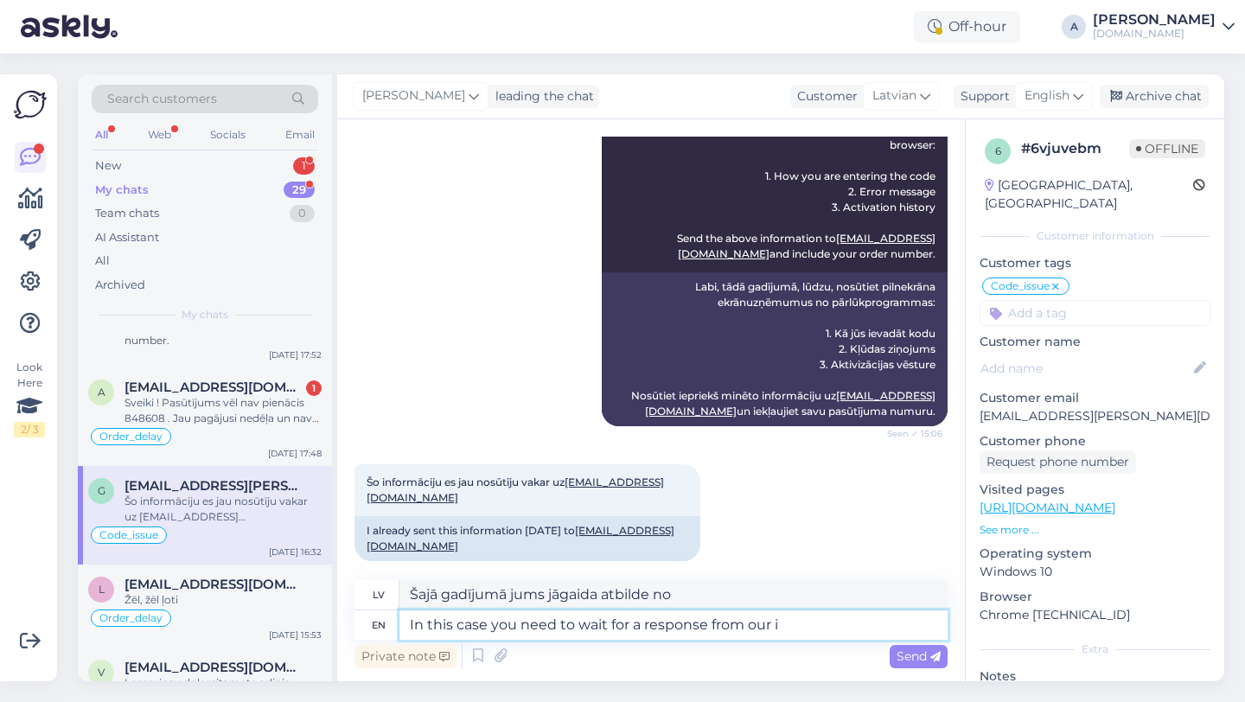
type textarea "Šajā gadījumā jums jāgaida atbilde no mūsu"
type textarea "In this case you need to wait for a response from our internal te"
type textarea "Šajā gadījumā jums jāgaida atbilde no mūsu iekšējās sistēmas."
type textarea "In this case you need to wait for a response from our internal team."
type textarea "Šajā gadījumā jums jāgaida atbilde no mūsu iekšējās komandas."
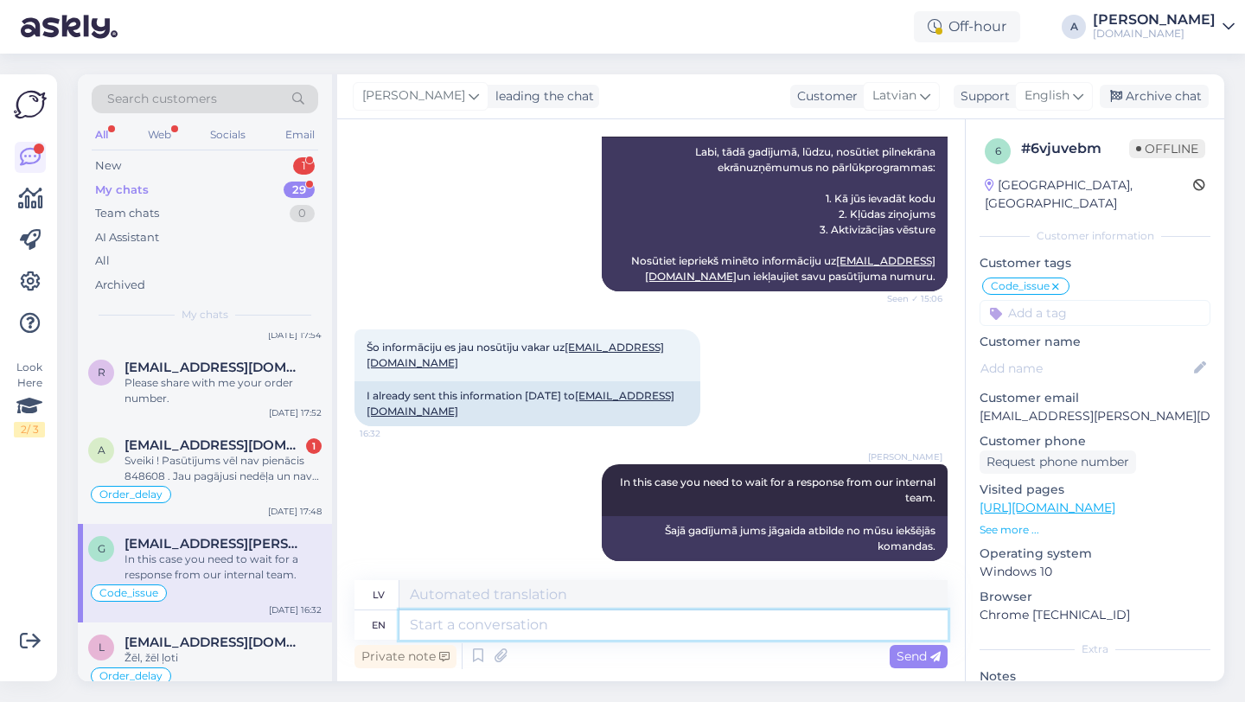
scroll to position [842, 0]
click at [216, 476] on div "Sveiki ! Pasūtījums vēl nav pienācis 848608 . Jau pagājusi nedēļa un nav nekāda…" at bounding box center [223, 467] width 197 height 31
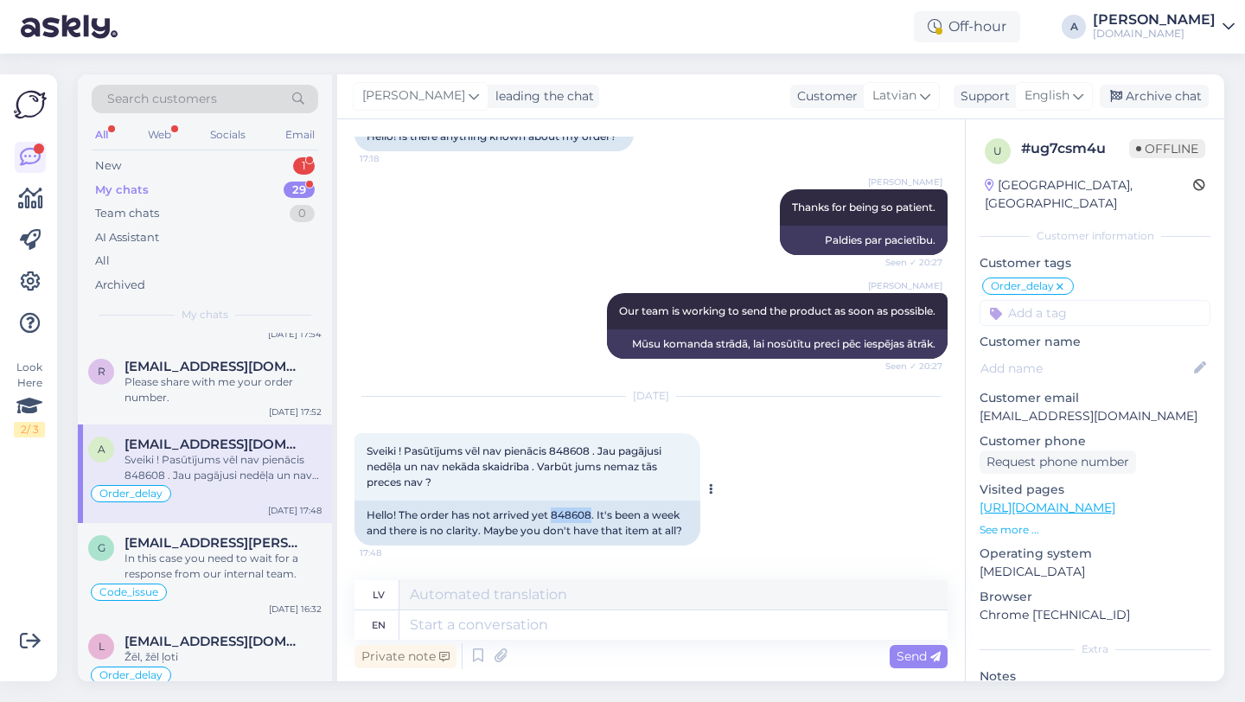
drag, startPoint x: 592, startPoint y: 515, endPoint x: 555, endPoint y: 516, distance: 37.2
click at [555, 516] on div "Hello! The order has not arrived yet 848608. It's been a week and there is no c…" at bounding box center [527, 523] width 346 height 45
copy div "848608"
click at [522, 625] on textarea at bounding box center [673, 624] width 548 height 29
type textarea "Allow m"
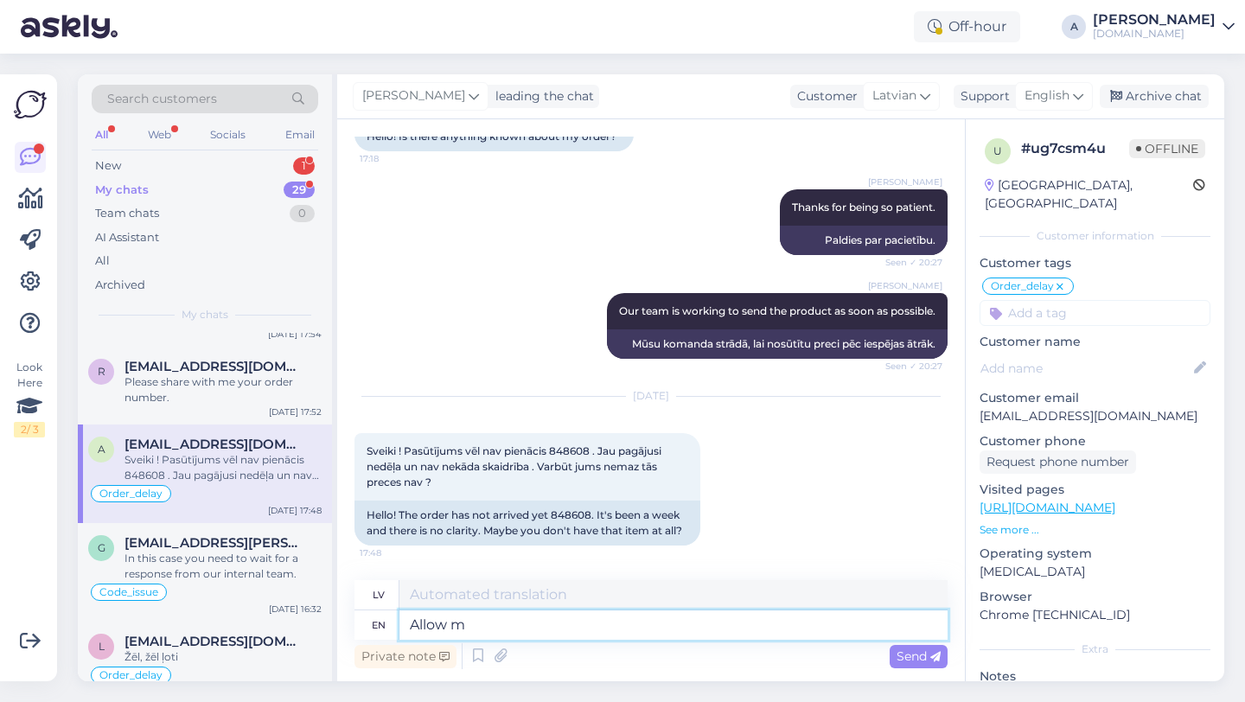
type textarea "Atļaut"
type textarea "Allow me to"
type textarea "Ļaujiet man"
type textarea "Allow me to as"
type textarea "Ļaujiet man kā"
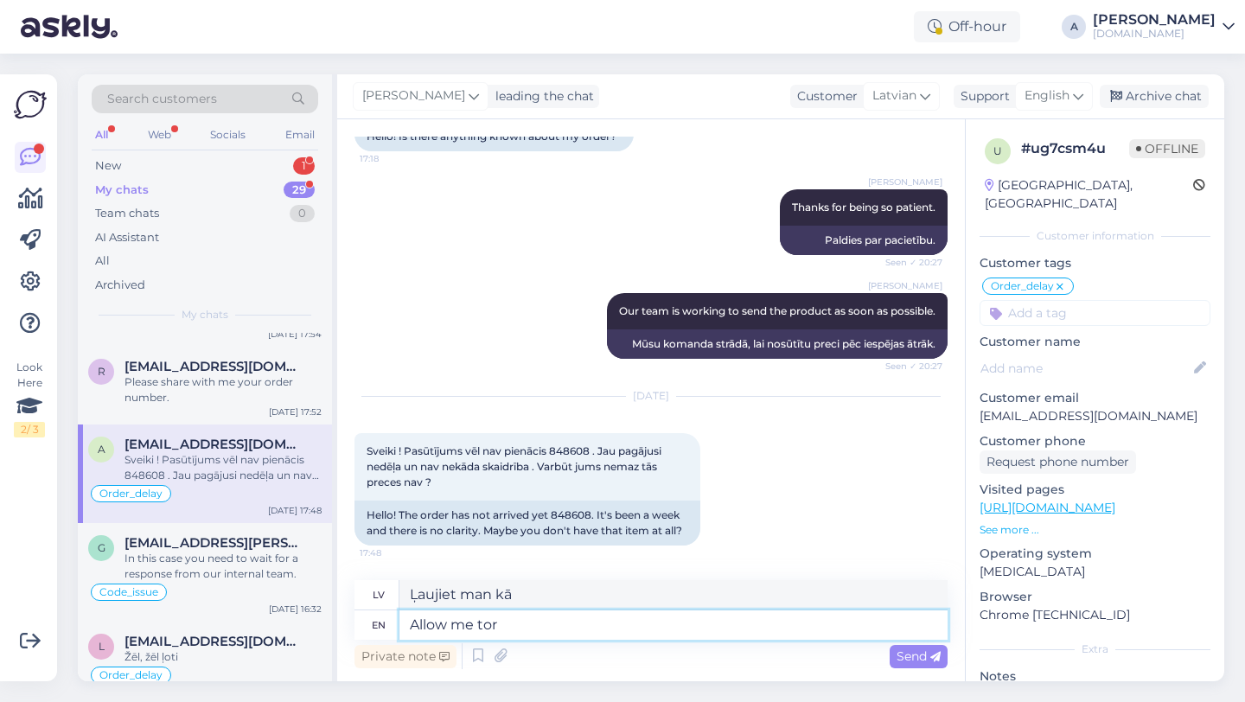
type textarea "Allow me tore"
type textarea "Ļaujiet man"
type textarea "Allow me to request a"
type textarea "Ļaujiet man lūgt"
type textarea "Allow me to request an update."
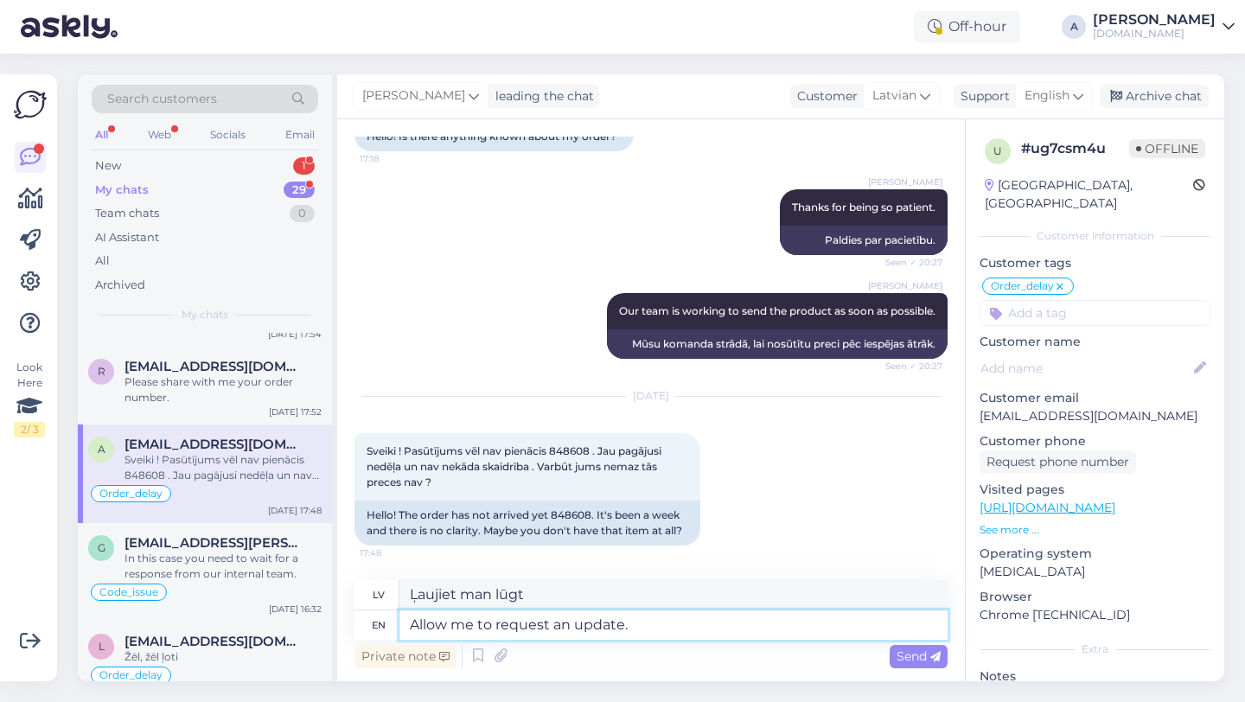
type textarea "Ļaujiet man pieprasīt atjauninājumu."
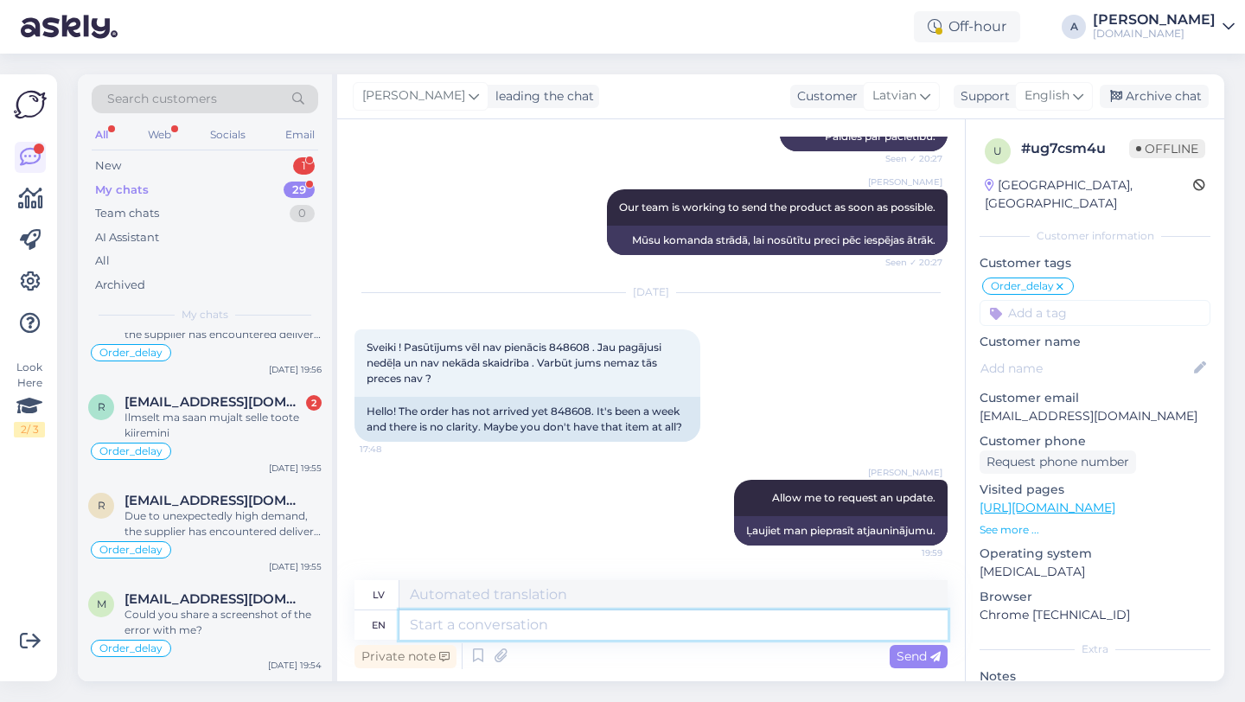
scroll to position [0, 0]
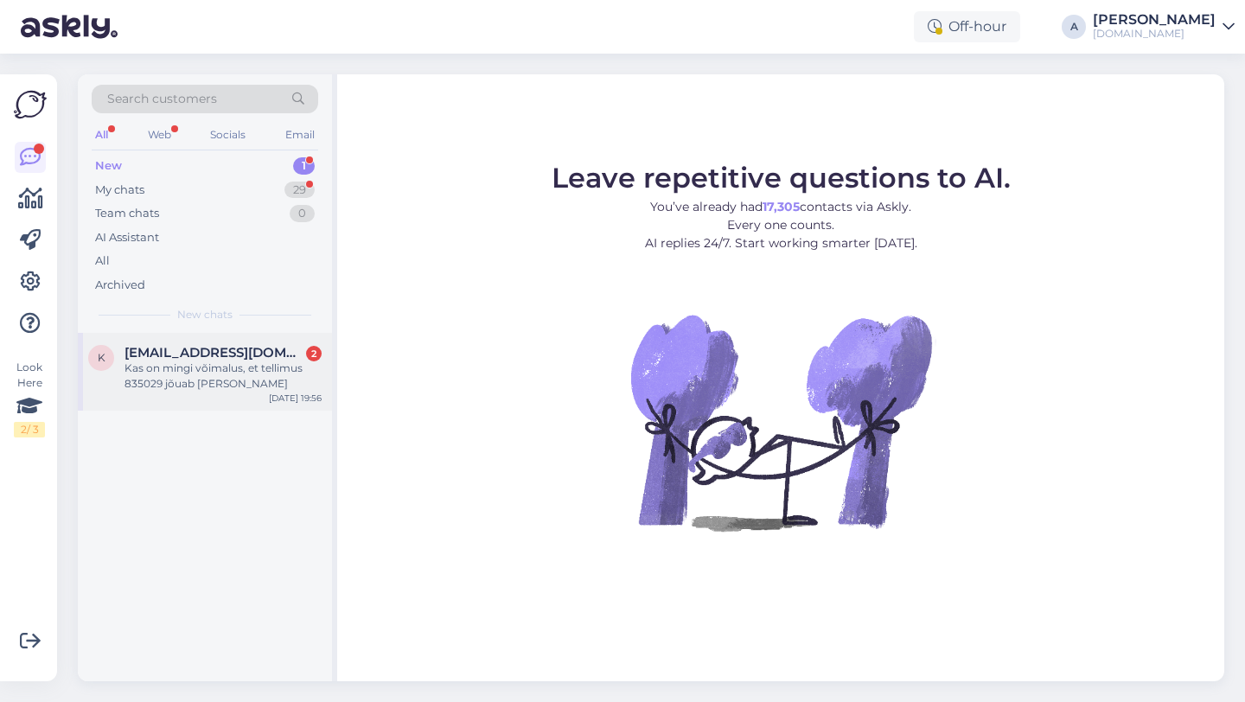
click at [252, 390] on div "Kas on mingi võimalus, et tellimus 835029 jõuab täna kohale" at bounding box center [223, 376] width 197 height 31
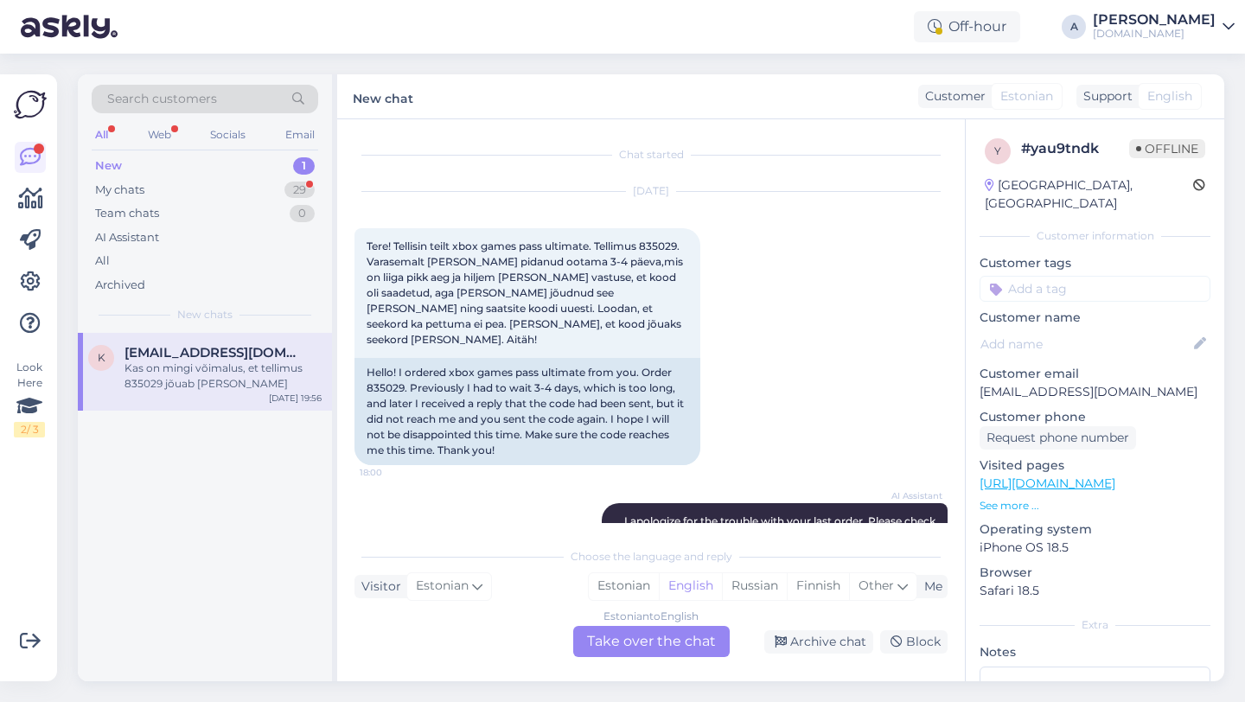
scroll to position [475, 0]
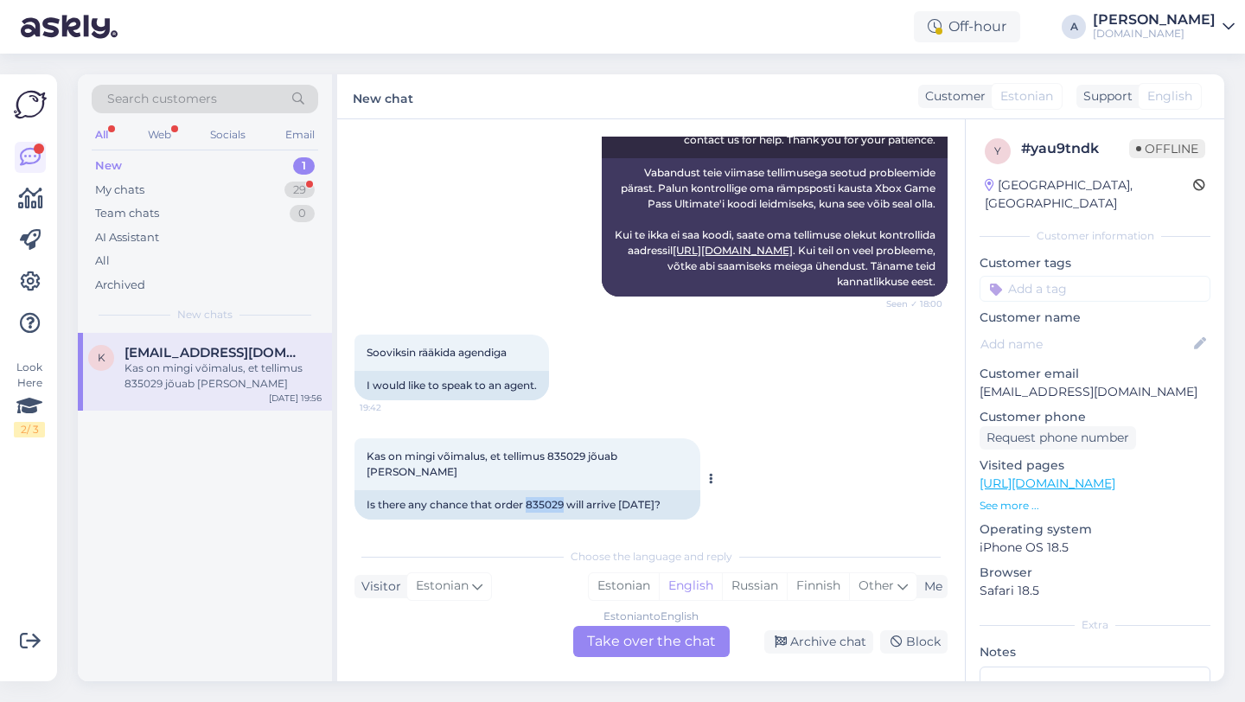
drag, startPoint x: 565, startPoint y: 489, endPoint x: 527, endPoint y: 489, distance: 37.2
click at [527, 490] on div "Is there any chance that order 835029 will arrive today?" at bounding box center [527, 504] width 346 height 29
copy div "835029"
click at [628, 641] on div "Estonian to English Take over the chat" at bounding box center [651, 641] width 156 height 31
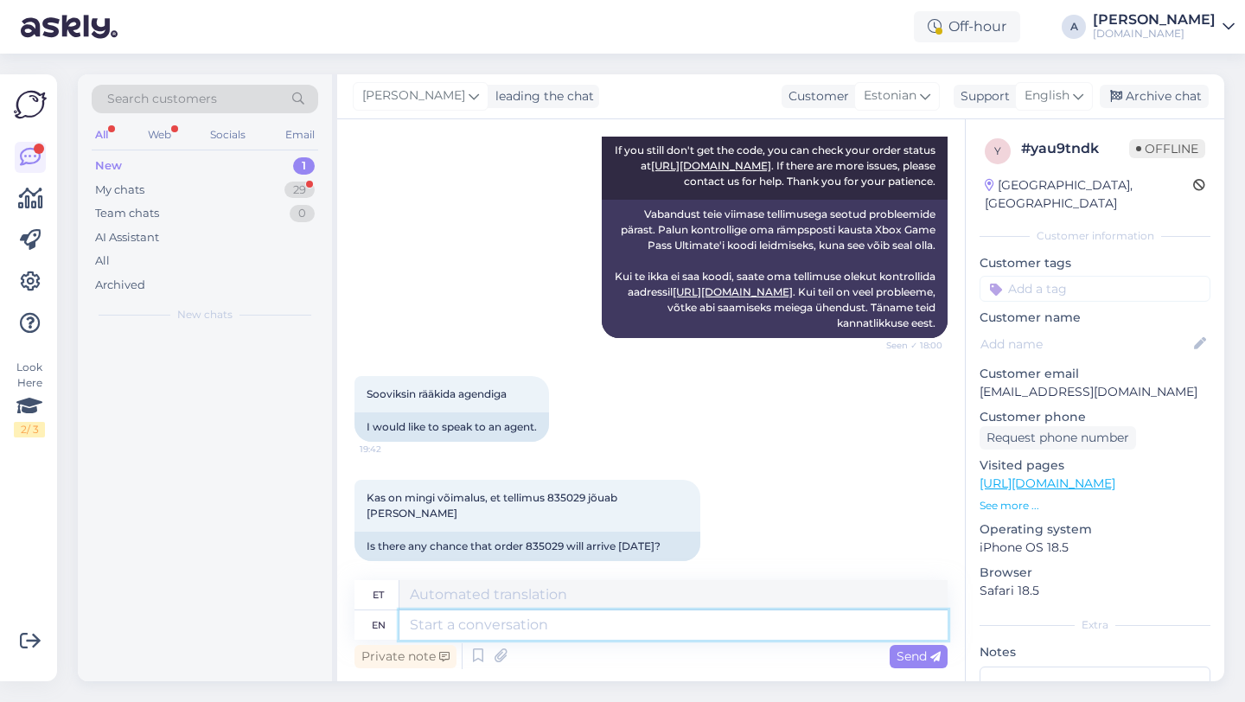
click at [583, 619] on textarea at bounding box center [673, 624] width 548 height 29
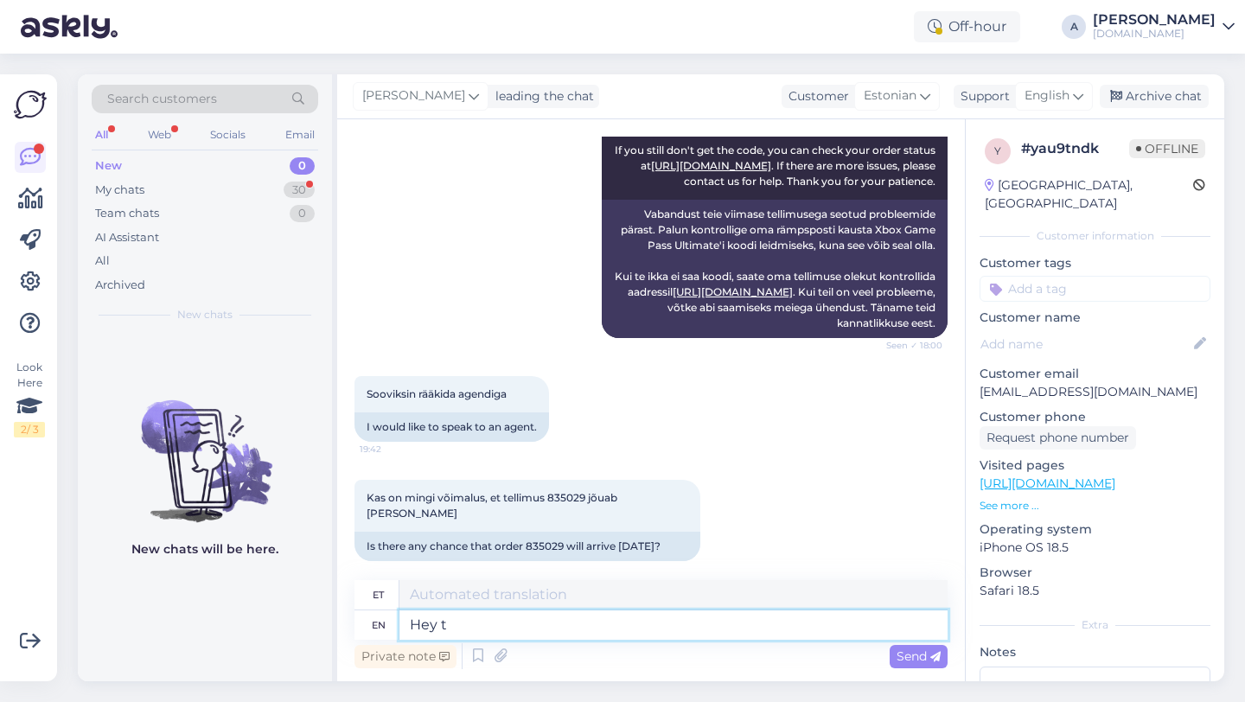
type textarea "Hey th"
type textarea "Hei"
type textarea "Hey there!"
type textarea "Tere!"
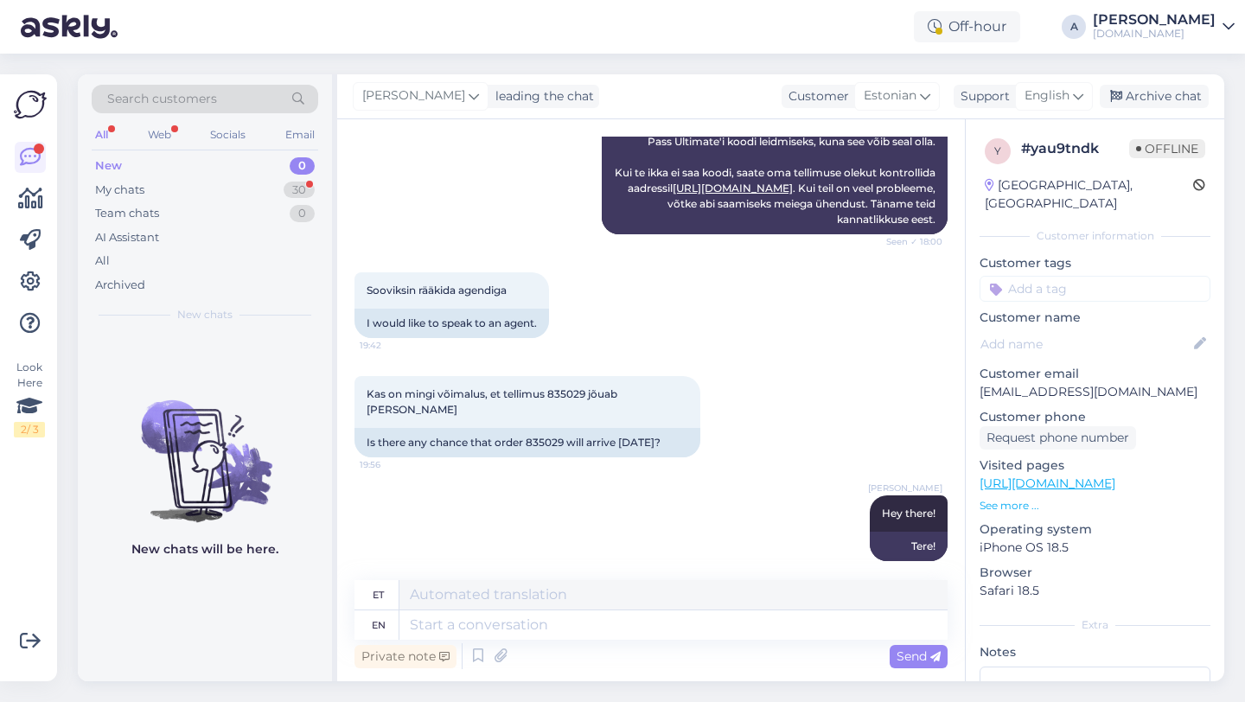
click at [508, 640] on div "Private note Send" at bounding box center [650, 656] width 593 height 33
click at [503, 617] on textarea at bounding box center [673, 624] width 548 height 29
paste textarea "Currently, orders are taking longer than expected to be fulfilled. Your order w…"
type textarea "Currently, orders are taking longer than expected to be fulfilled. Your order w…"
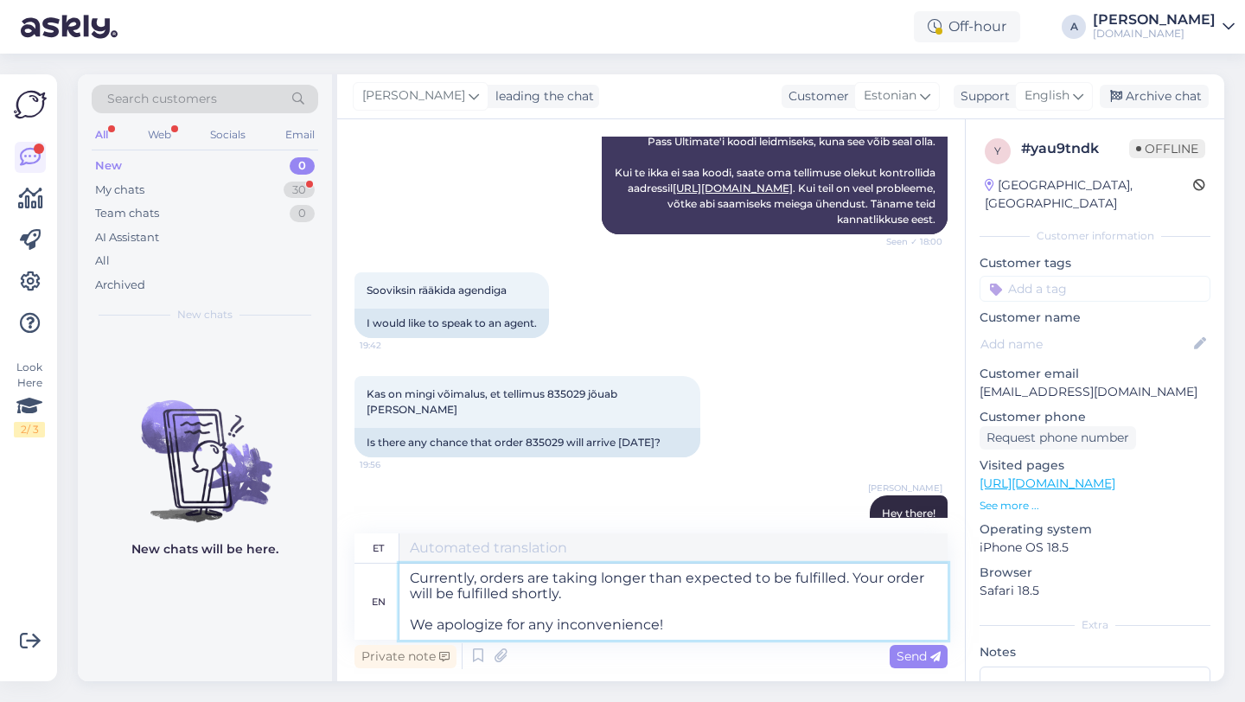
type textarea "Praegu võtab tellimuste täitmine oodatust kauem aega. Teie tellimus täidetakse …"
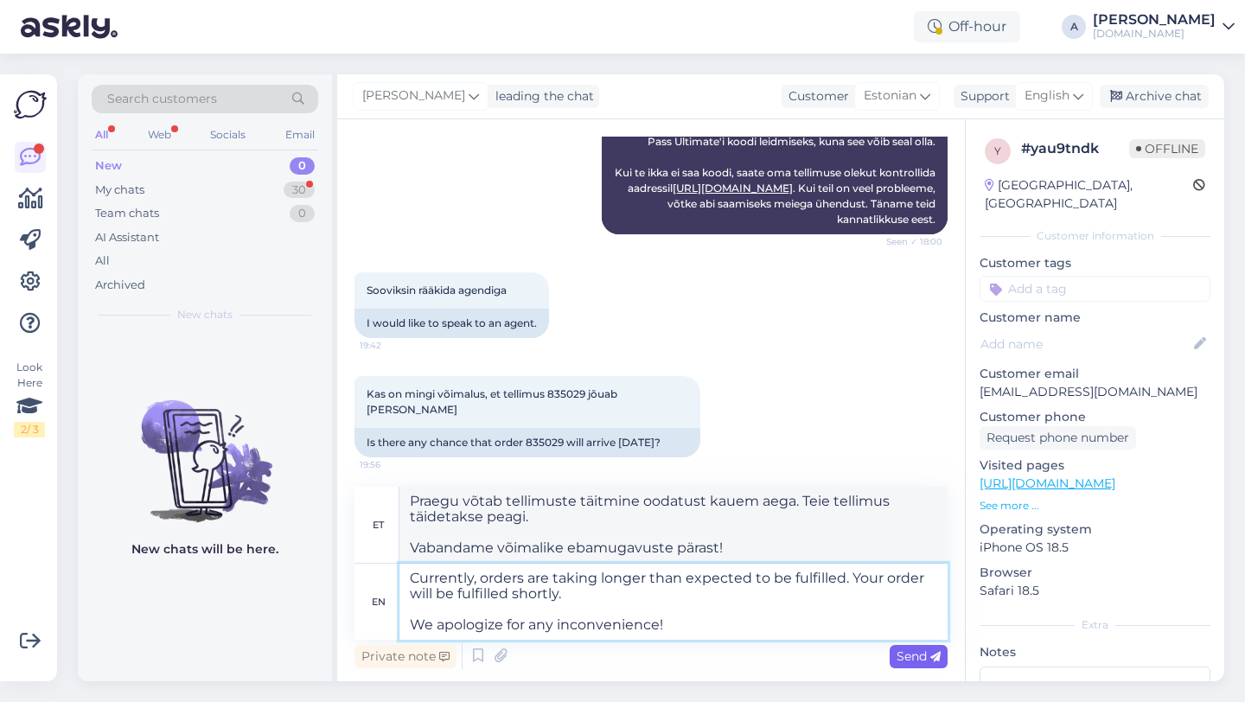
type textarea "Currently, orders are taking longer than expected to be fulfilled. Your order w…"
click at [923, 657] on span "Send" at bounding box center [919, 656] width 44 height 16
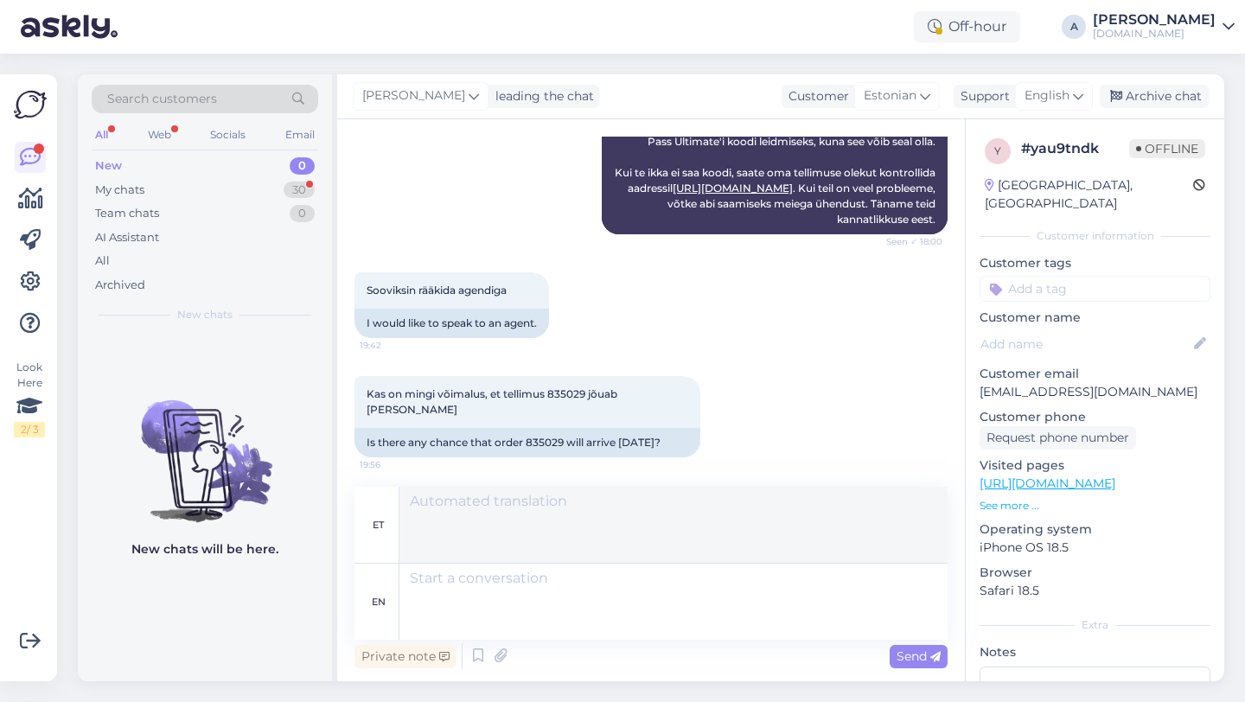
scroll to position [734, 0]
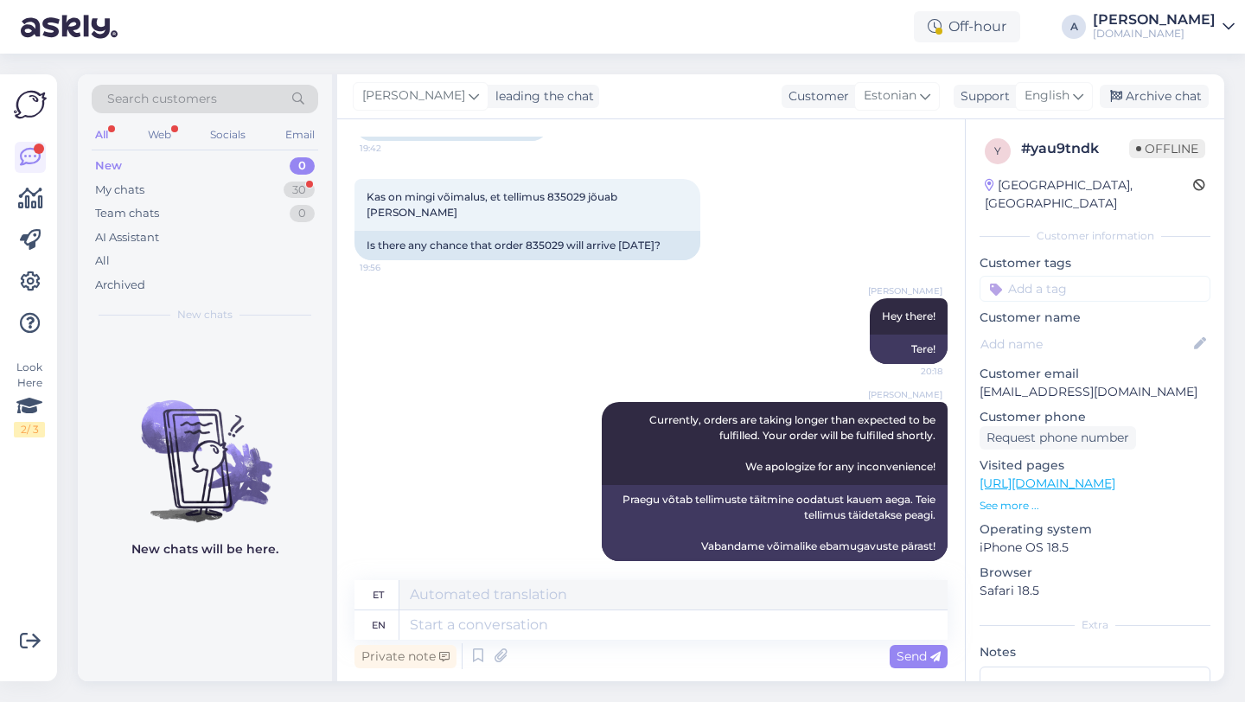
click at [1061, 276] on input at bounding box center [1095, 289] width 231 height 26
type input "orde"
click at [1086, 326] on div "Order_delay" at bounding box center [1095, 334] width 80 height 17
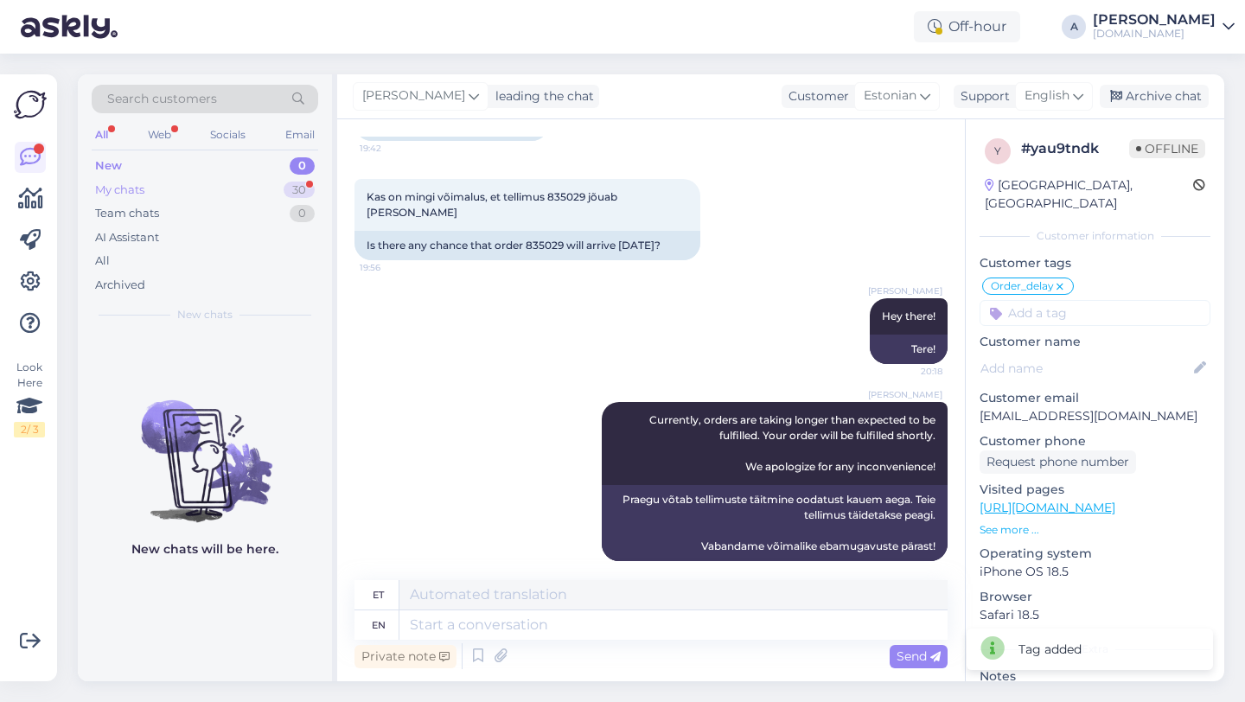
click at [299, 185] on div "30" at bounding box center [299, 190] width 31 height 17
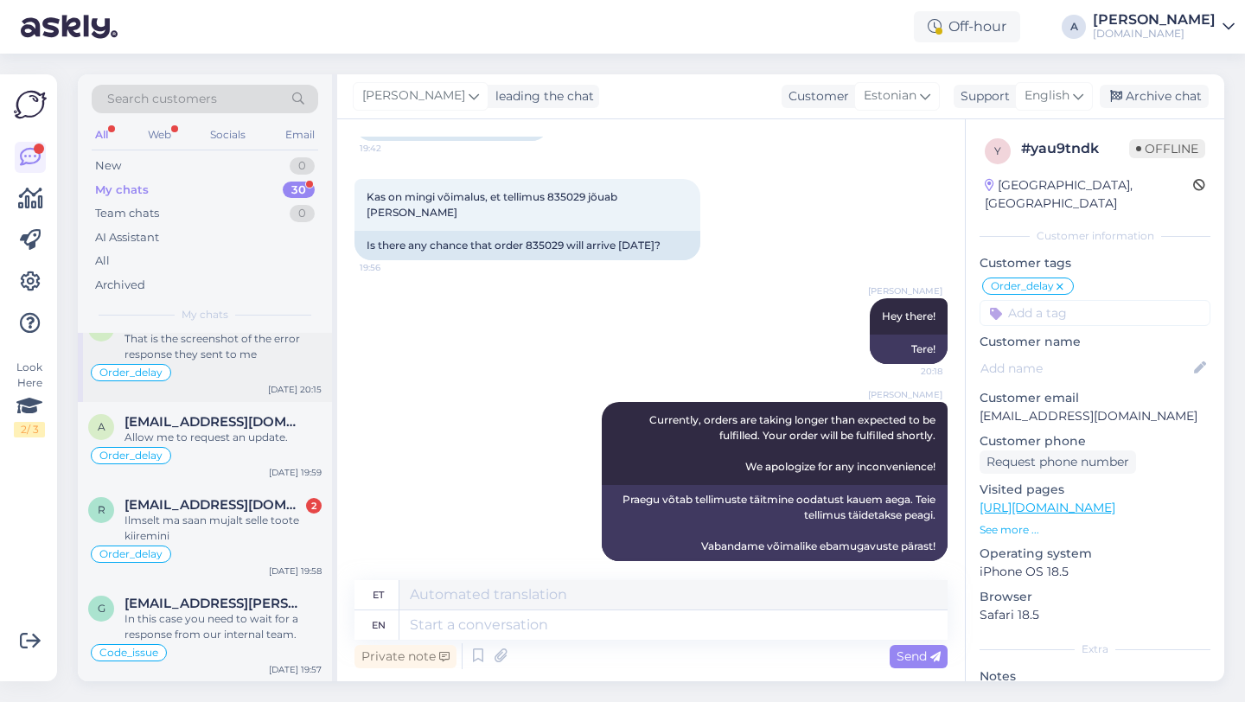
scroll to position [0, 0]
